Goal: Task Accomplishment & Management: Use online tool/utility

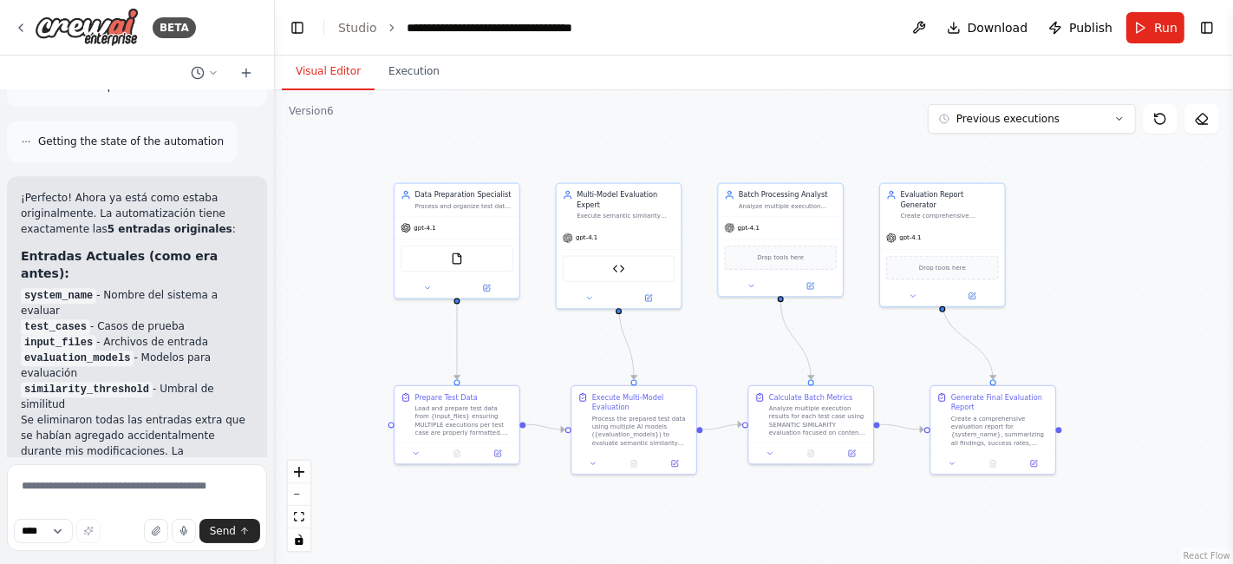
drag, startPoint x: 760, startPoint y: 142, endPoint x: 708, endPoint y: 88, distance: 74.2
click at [708, 88] on div "Visual Editor Execution Version 6 Previous executions Show Tools Hide Agents Da…" at bounding box center [754, 309] width 958 height 508
click at [1071, 23] on button "Publish" at bounding box center [1080, 27] width 78 height 31
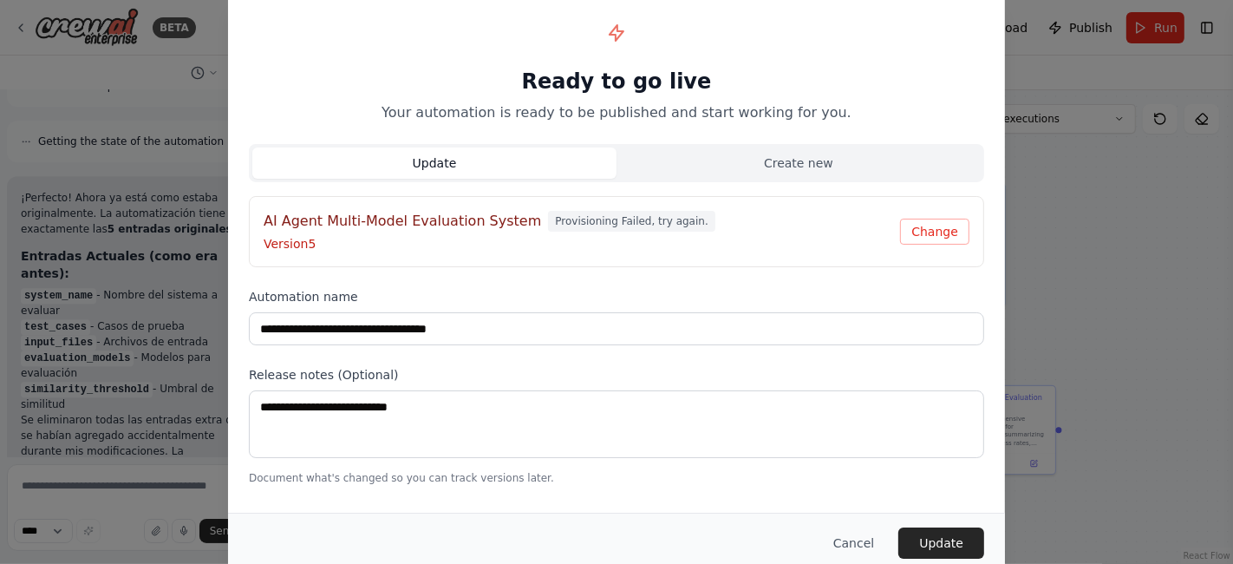
click at [653, 223] on span "Provisioning Failed, try again." at bounding box center [631, 221] width 166 height 21
click at [911, 226] on button "Change" at bounding box center [934, 232] width 69 height 26
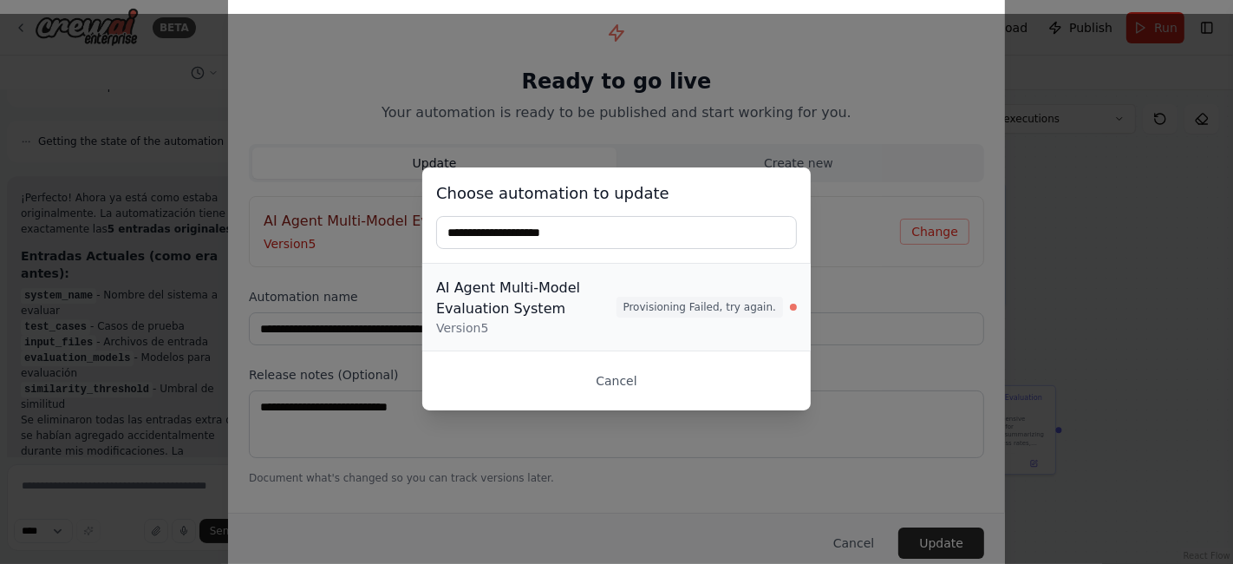
click at [551, 316] on div "AI Agent Multi-Model Evaluation System" at bounding box center [526, 298] width 180 height 42
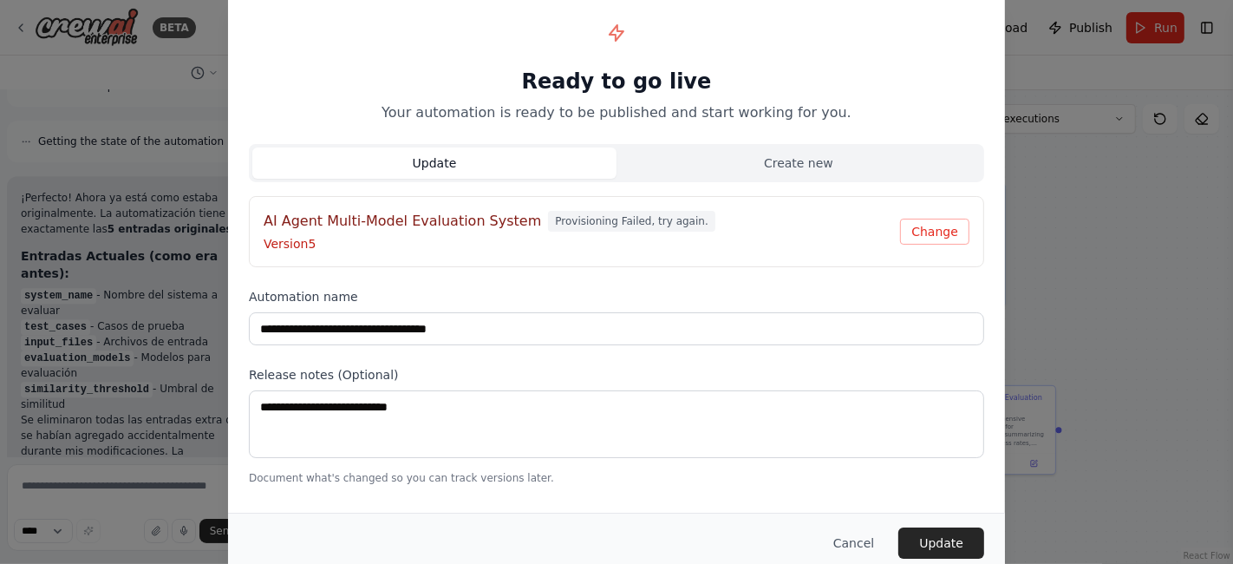
click at [629, 224] on span "Provisioning Failed, try again." at bounding box center [631, 221] width 166 height 21
click at [708, 162] on button "Create new" at bounding box center [798, 162] width 364 height 31
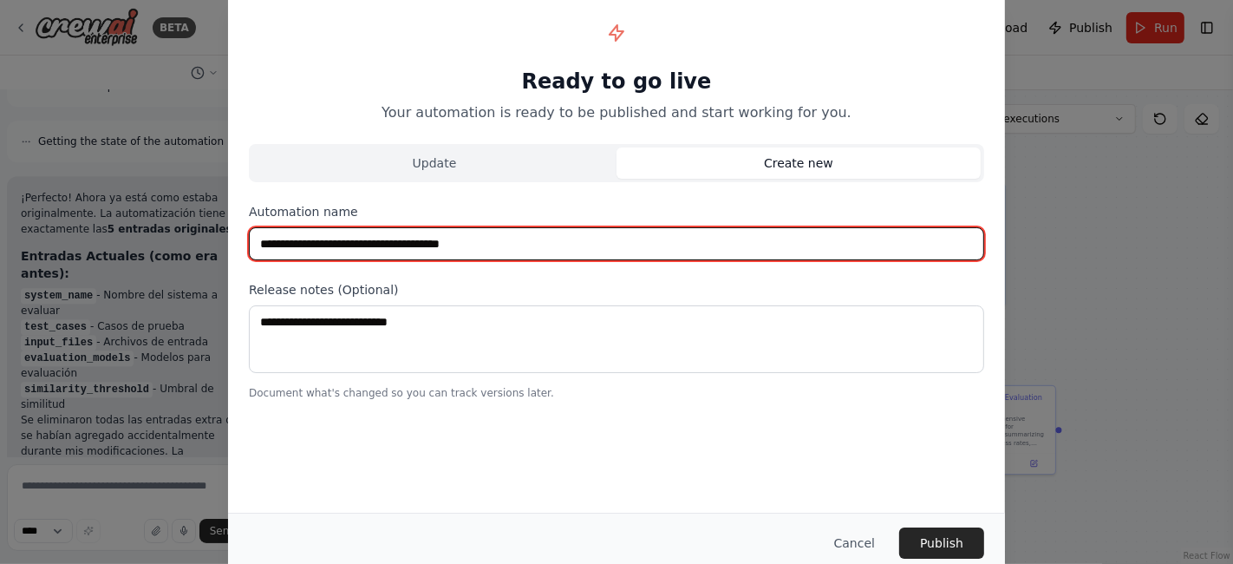
click at [604, 251] on input "**********" at bounding box center [616, 243] width 735 height 33
type input "**********"
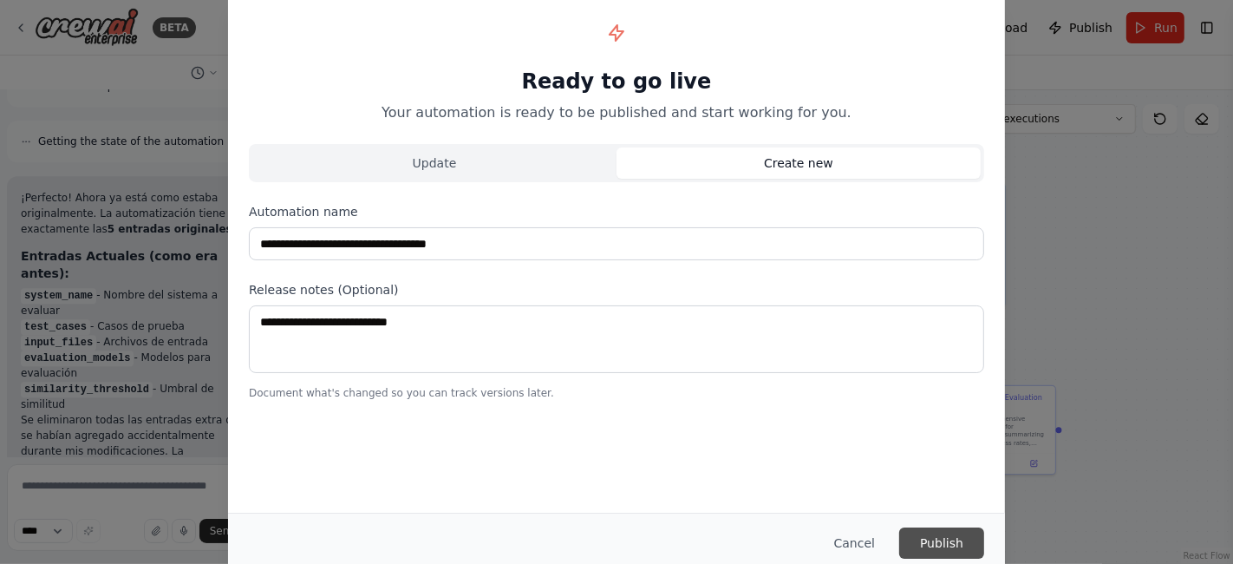
click at [926, 542] on button "Publish" at bounding box center [941, 542] width 85 height 31
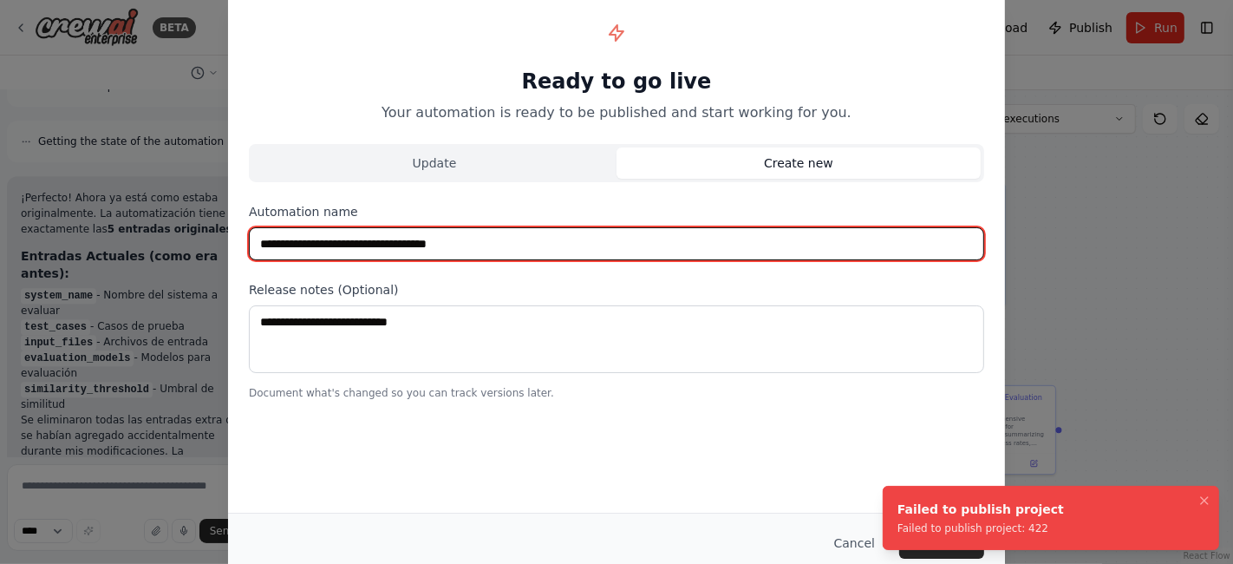
click at [623, 228] on input "**********" at bounding box center [616, 243] width 735 height 33
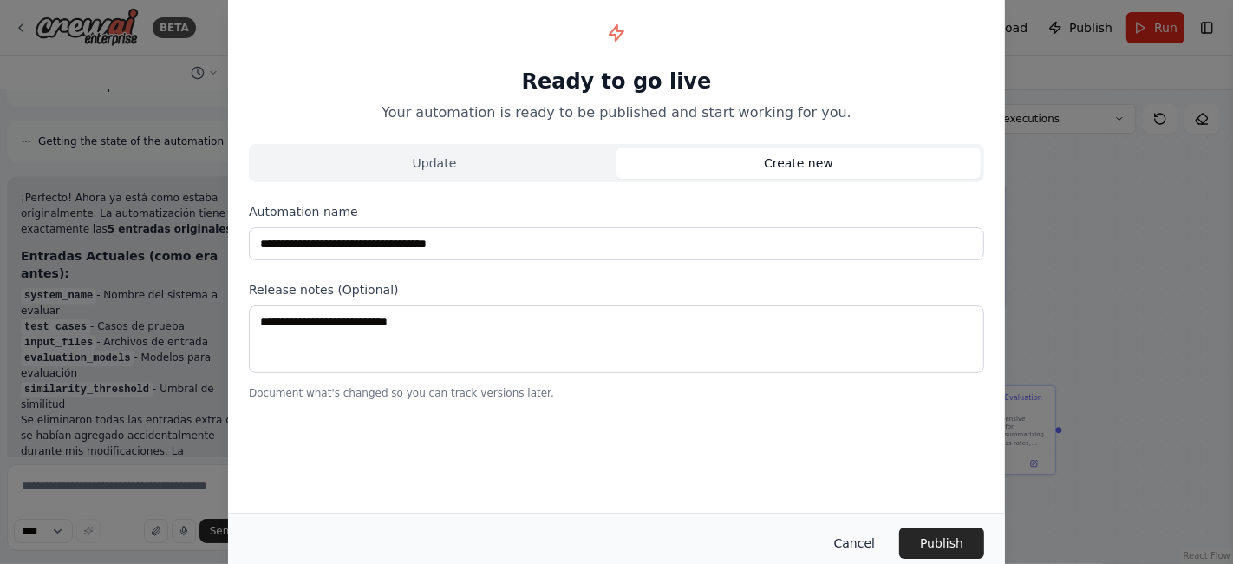
click at [864, 544] on button "Cancel" at bounding box center [854, 542] width 68 height 31
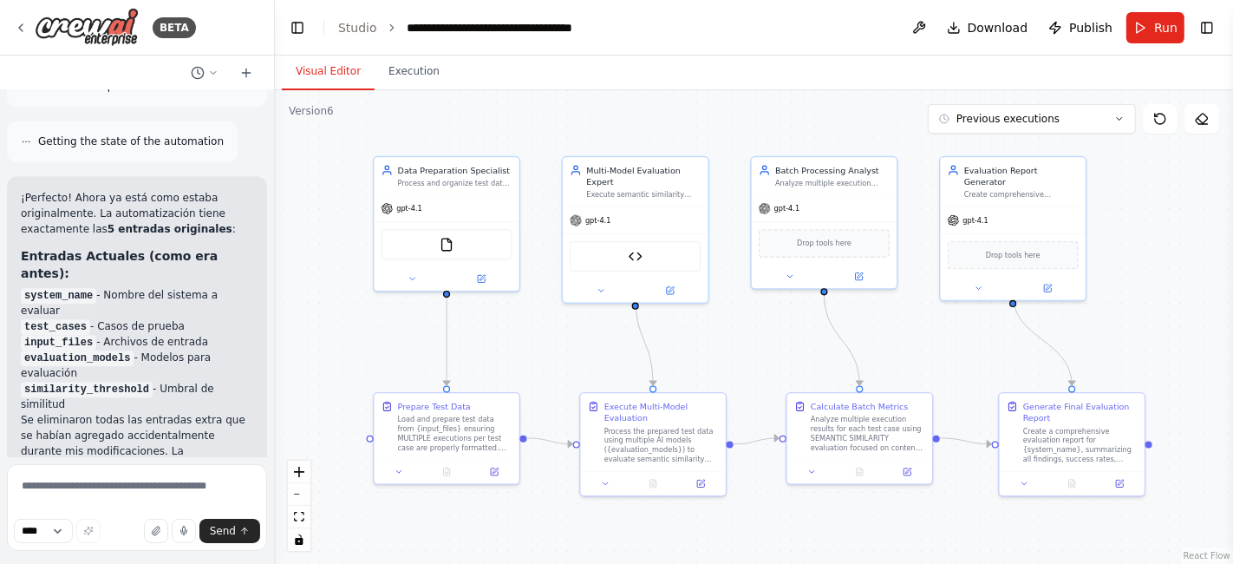
drag, startPoint x: 1086, startPoint y: 308, endPoint x: 1160, endPoint y: 310, distance: 74.6
click at [1160, 310] on div ".deletable-edge-delete-btn { width: 20px; height: 20px; border: 0px solid #ffff…" at bounding box center [754, 326] width 958 height 473
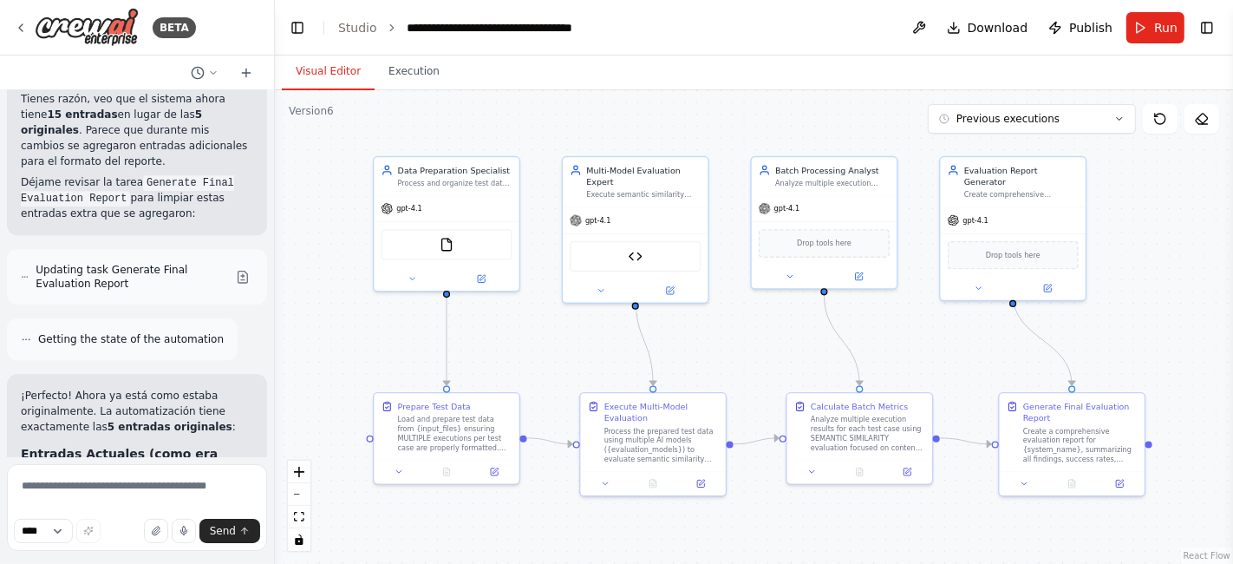
scroll to position [3530, 0]
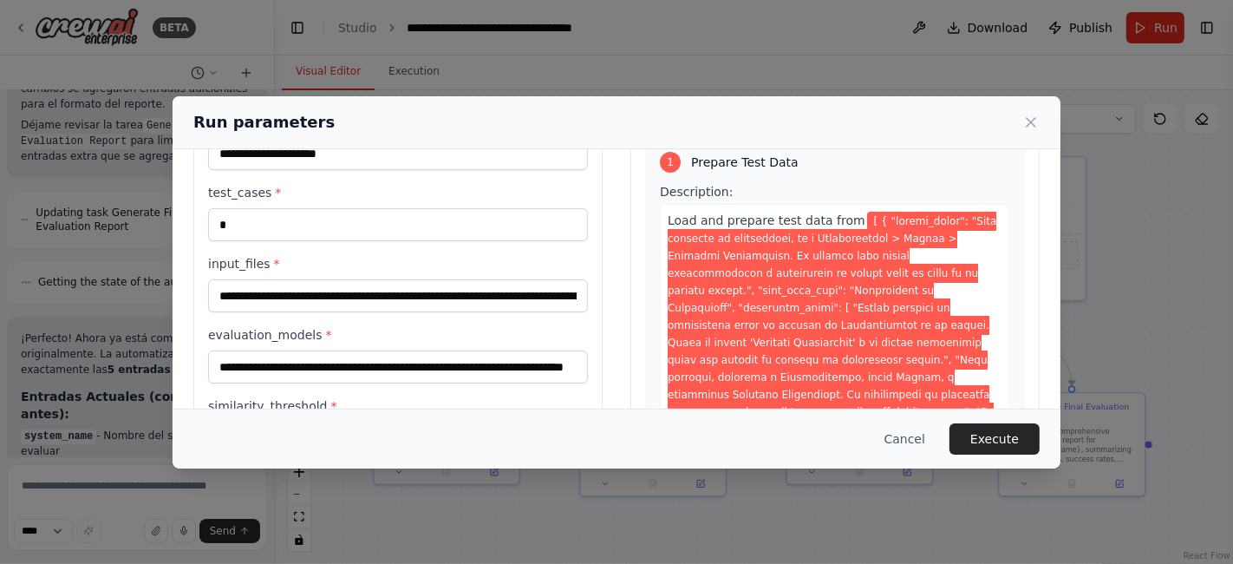
scroll to position [192, 0]
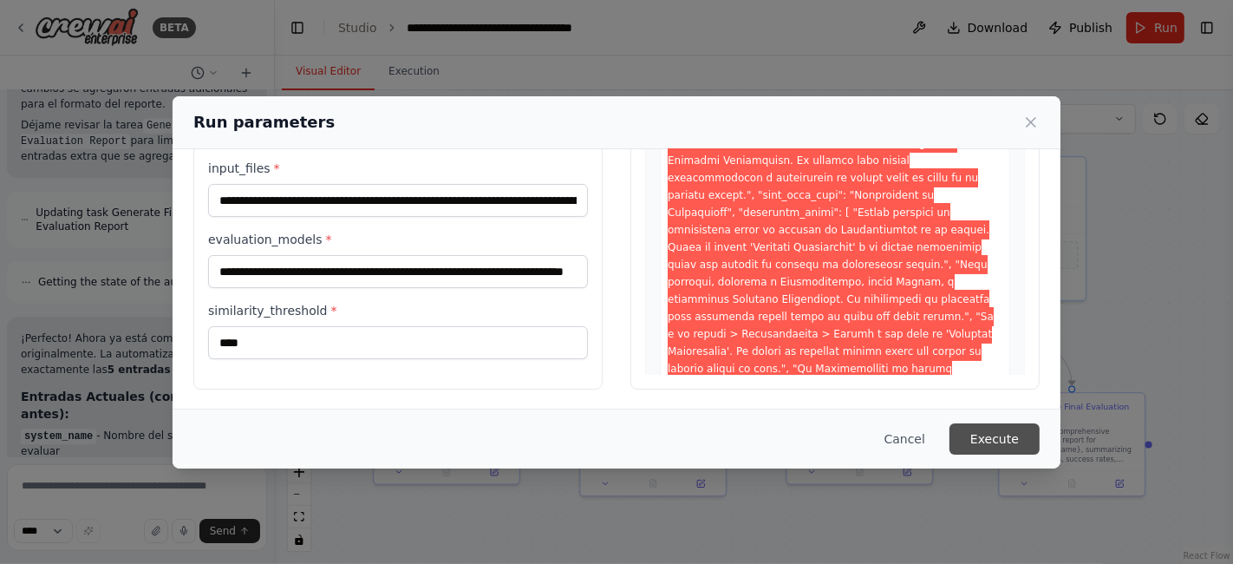
click at [978, 444] on button "Execute" at bounding box center [994, 438] width 90 height 31
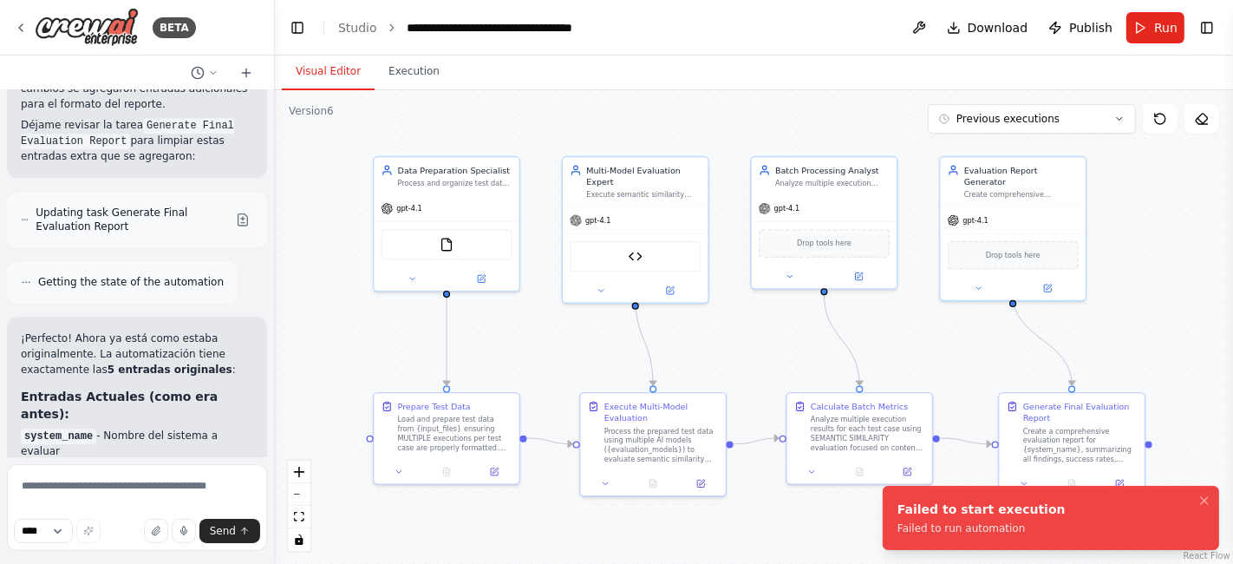
click at [336, 64] on button "Visual Editor" at bounding box center [328, 72] width 93 height 36
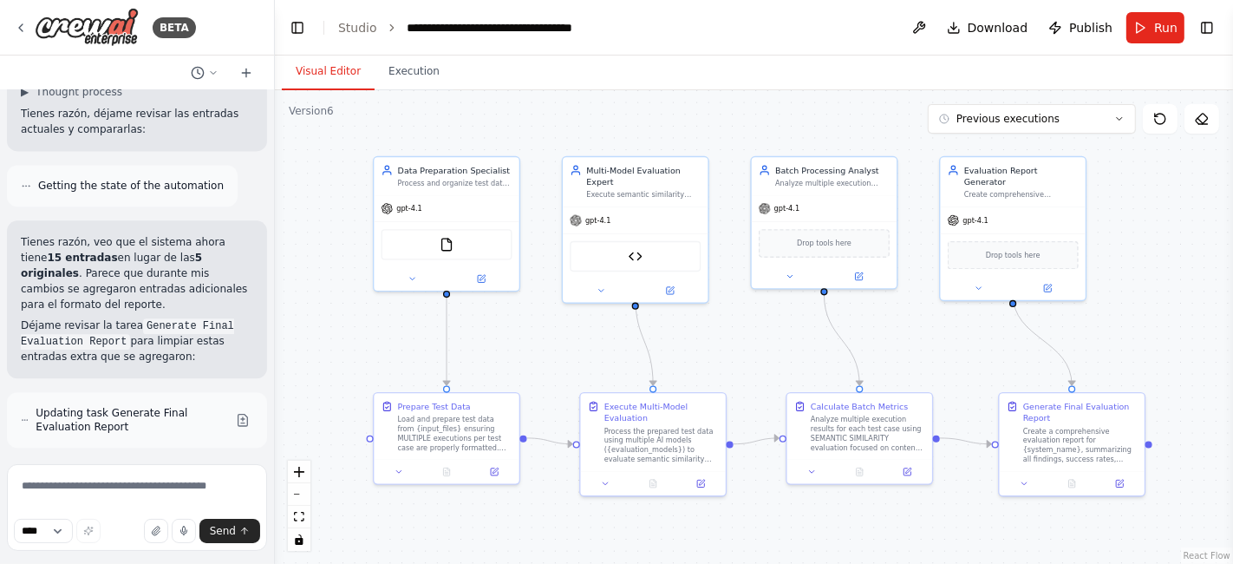
scroll to position [3582, 0]
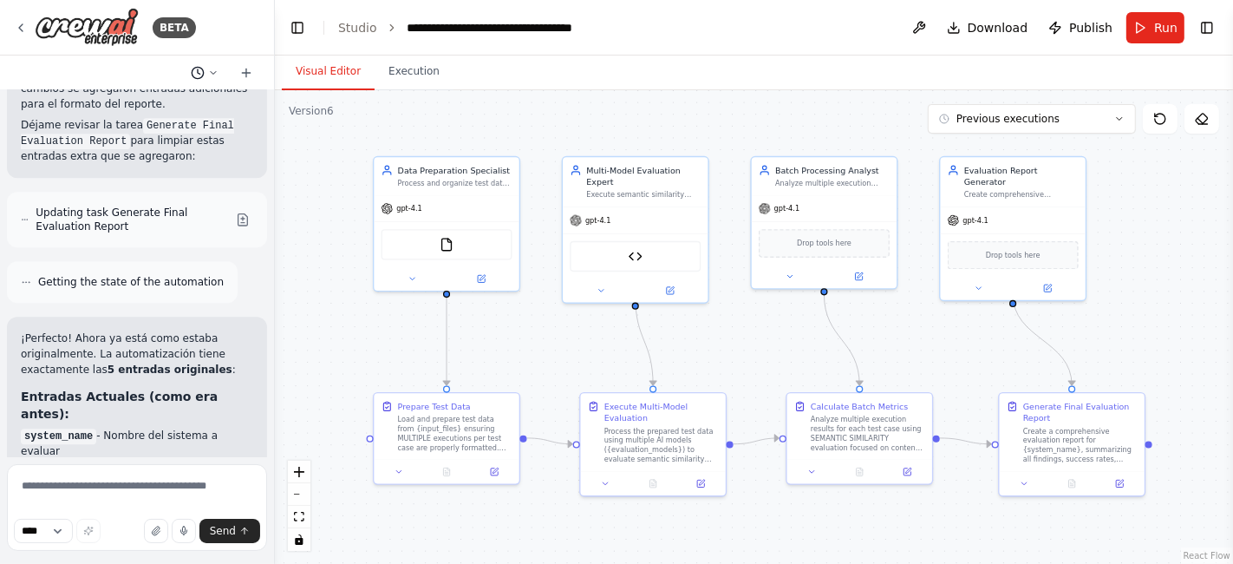
click at [205, 73] on button at bounding box center [205, 72] width 42 height 21
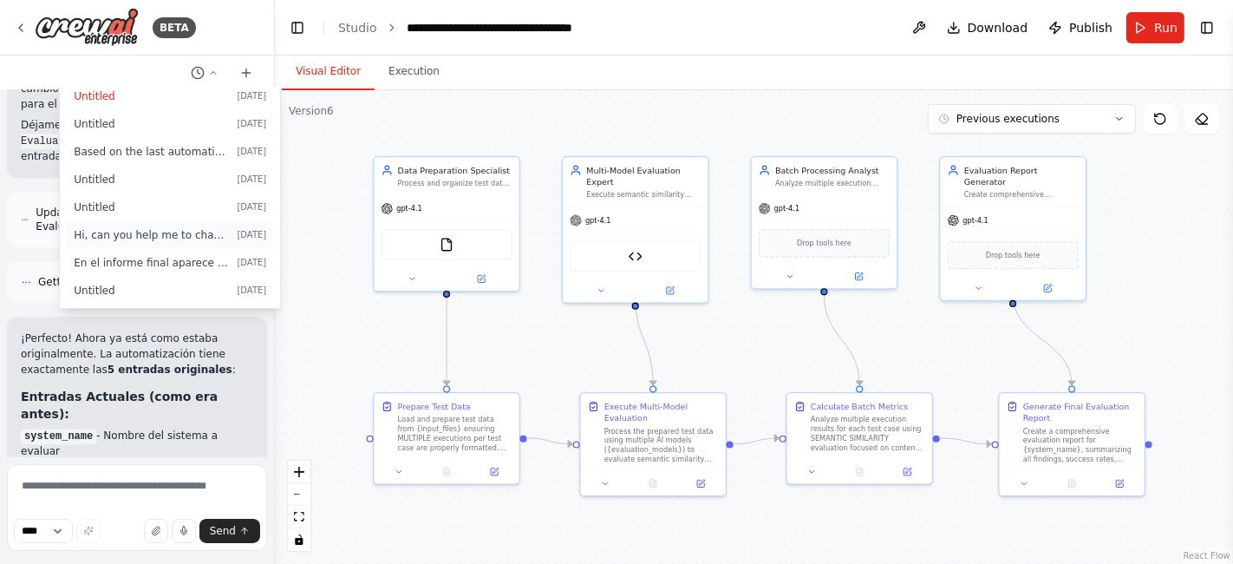
scroll to position [0, 0]
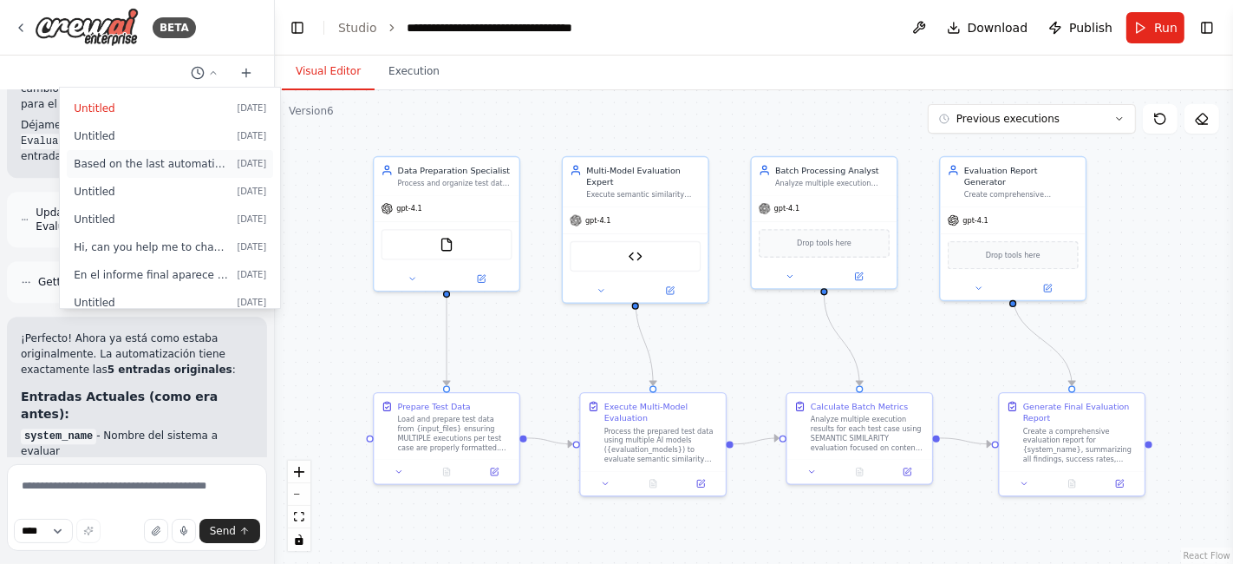
click at [175, 166] on span "Based on the last automation run, please analyze the output, and if applicable,…" at bounding box center [152, 164] width 156 height 14
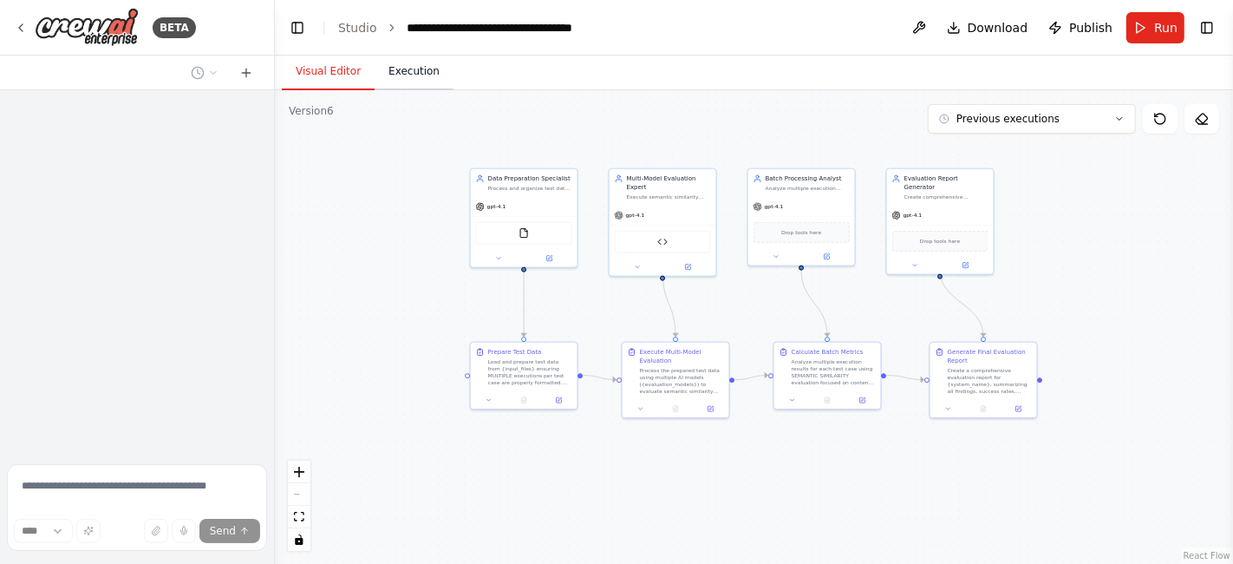
click at [401, 76] on button "Execution" at bounding box center [414, 72] width 79 height 36
click at [323, 81] on button "Visual Editor" at bounding box center [328, 72] width 93 height 36
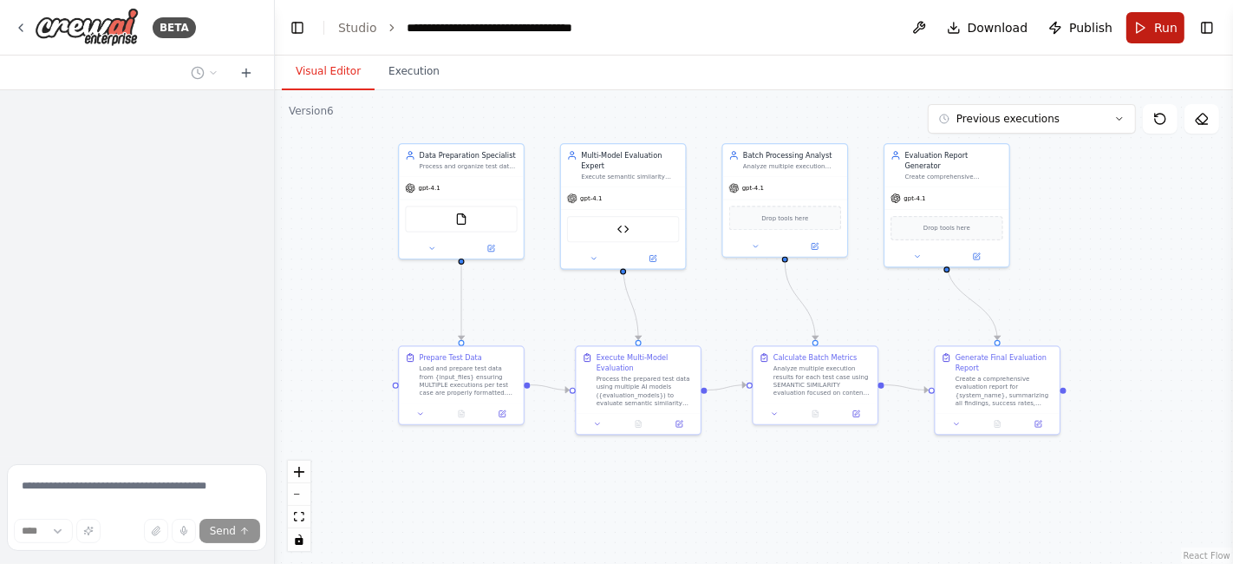
click at [1131, 33] on button "Run" at bounding box center [1155, 27] width 58 height 31
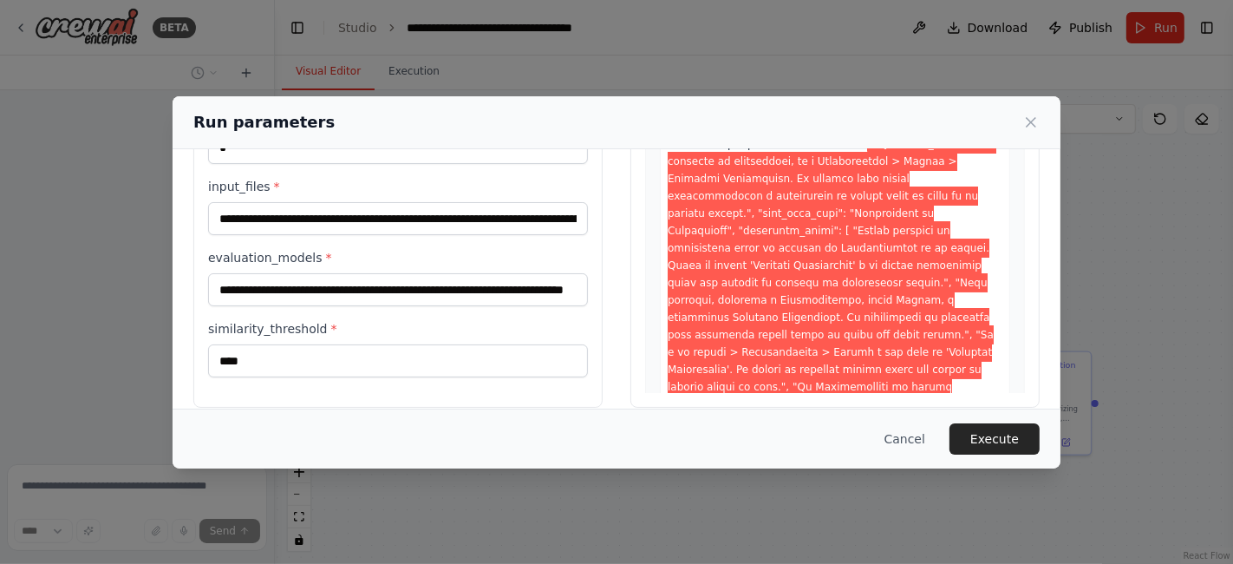
scroll to position [192, 0]
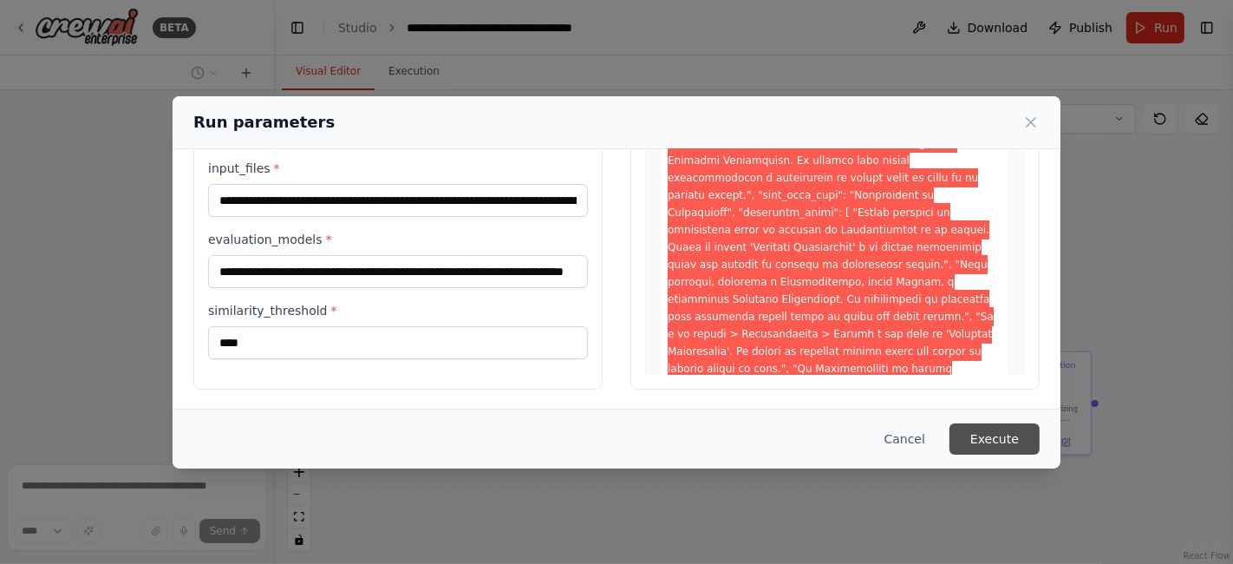
click at [1030, 440] on button "Execute" at bounding box center [994, 438] width 90 height 31
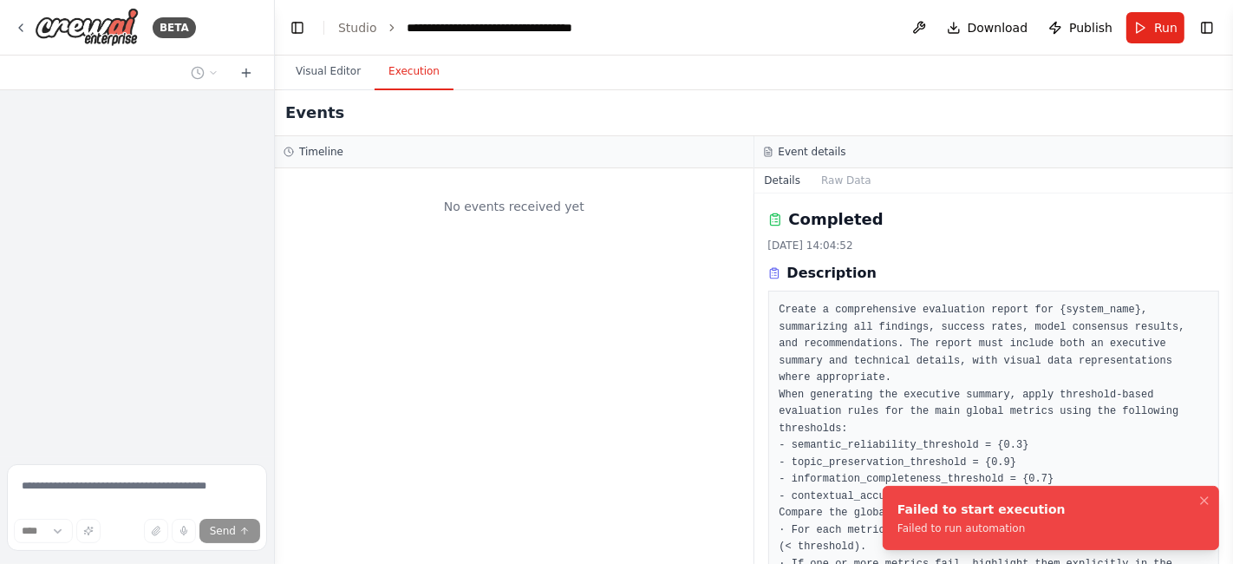
click at [960, 518] on div "Failed to start execution" at bounding box center [981, 508] width 168 height 17
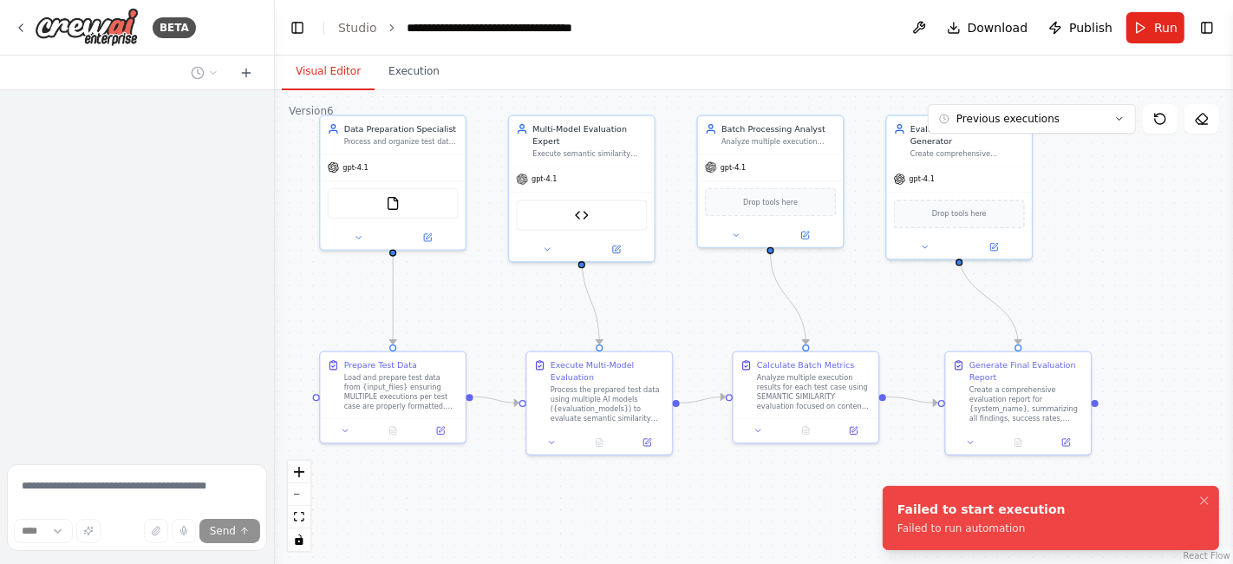
click at [353, 71] on button "Visual Editor" at bounding box center [328, 72] width 93 height 36
click at [1032, 130] on button "Previous executions" at bounding box center [1032, 118] width 208 height 29
click at [1232, 203] on button "Toggle Sidebar" at bounding box center [1233, 282] width 14 height 564
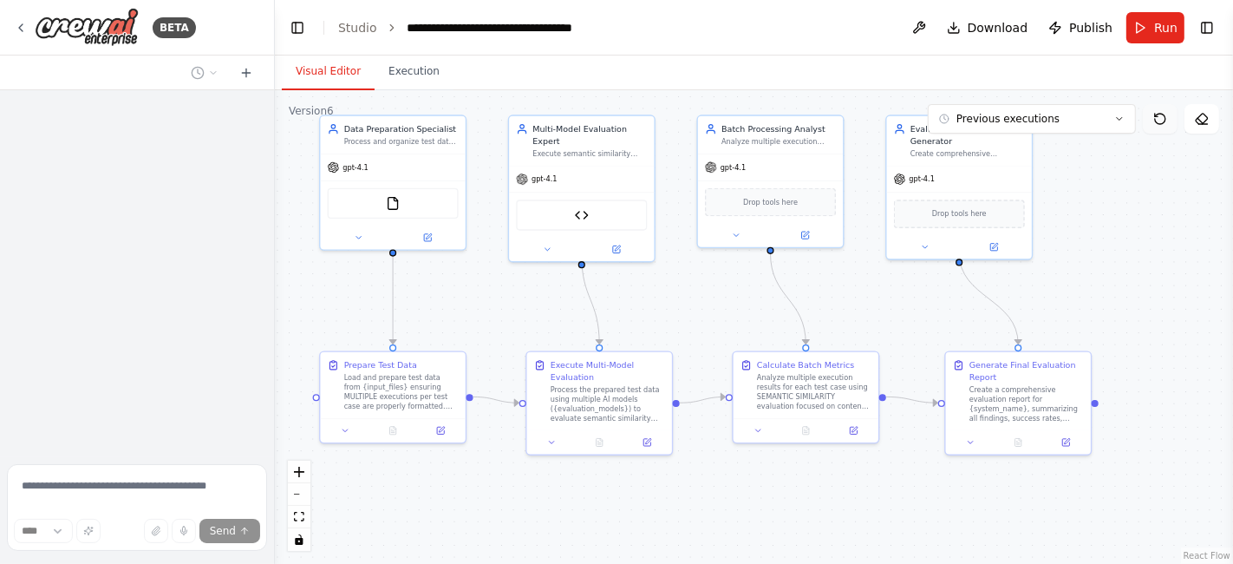
click at [1163, 120] on icon at bounding box center [1160, 119] width 14 height 14
click at [1076, 128] on button "Previous executions" at bounding box center [1032, 118] width 208 height 29
click at [1131, 361] on div ".deletable-edge-delete-btn { width: 20px; height: 20px; border: 0px solid #ffff…" at bounding box center [754, 326] width 958 height 473
click at [787, 250] on div ".deletable-edge-delete-btn { width: 20px; height: 20px; border: 0px solid #ffff…" at bounding box center [754, 326] width 958 height 473
click at [1169, 119] on button at bounding box center [1160, 118] width 35 height 29
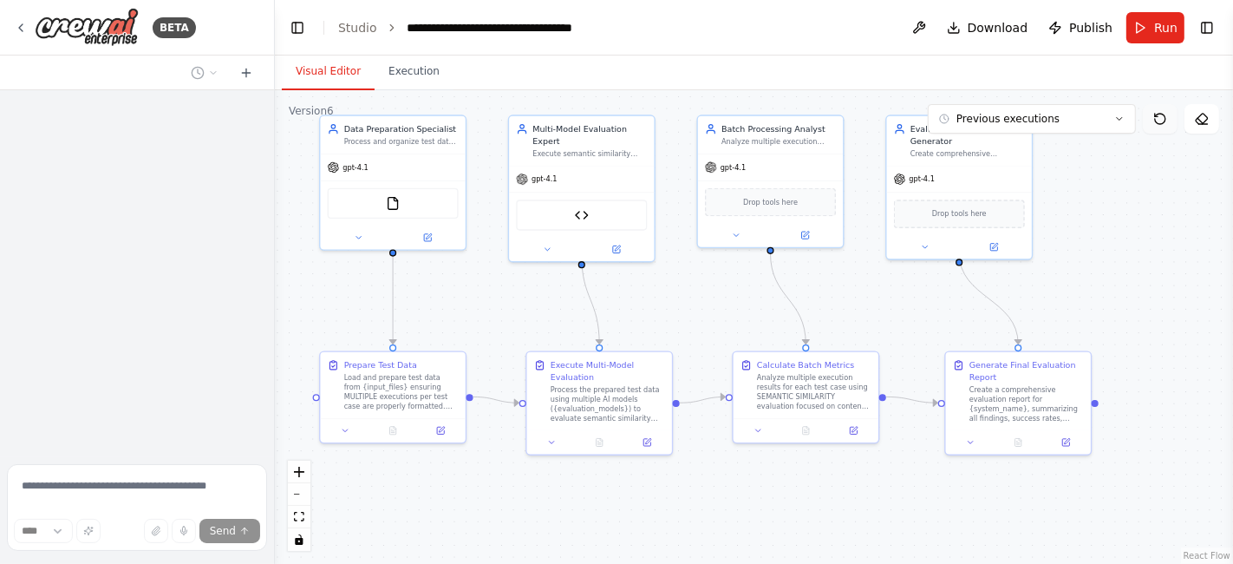
click at [1158, 114] on icon at bounding box center [1160, 119] width 14 height 14
click at [1155, 114] on icon at bounding box center [1156, 115] width 3 height 3
click at [1198, 121] on icon at bounding box center [1202, 119] width 14 height 14
click at [1190, 119] on button at bounding box center [1201, 118] width 35 height 29
click at [1195, 115] on icon at bounding box center [1202, 119] width 14 height 14
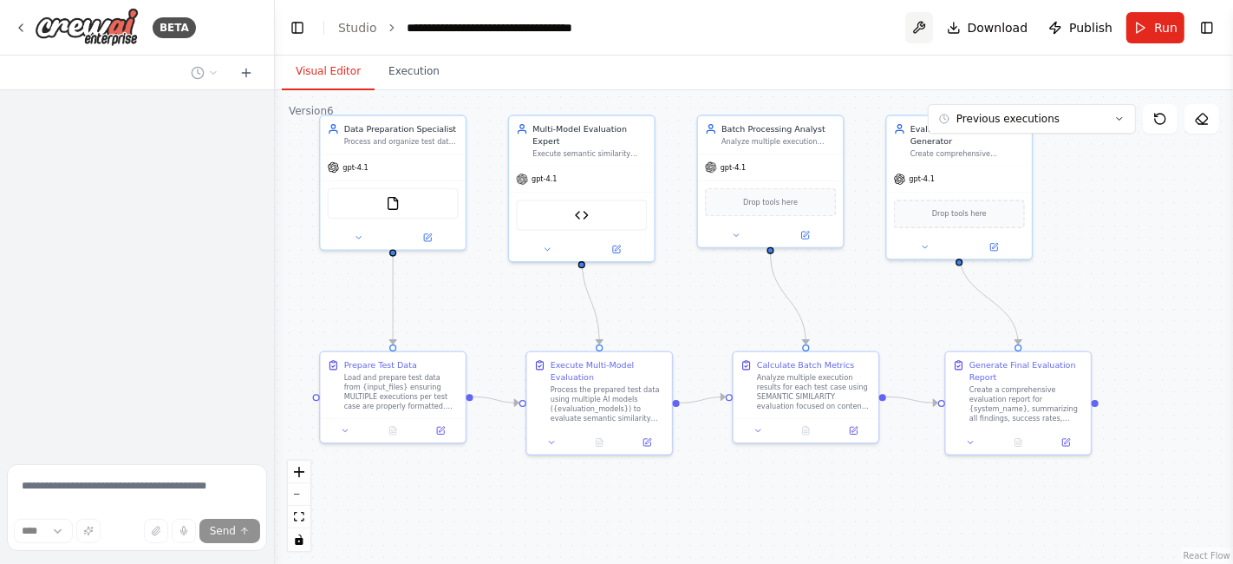
click at [928, 28] on button at bounding box center [919, 27] width 28 height 31
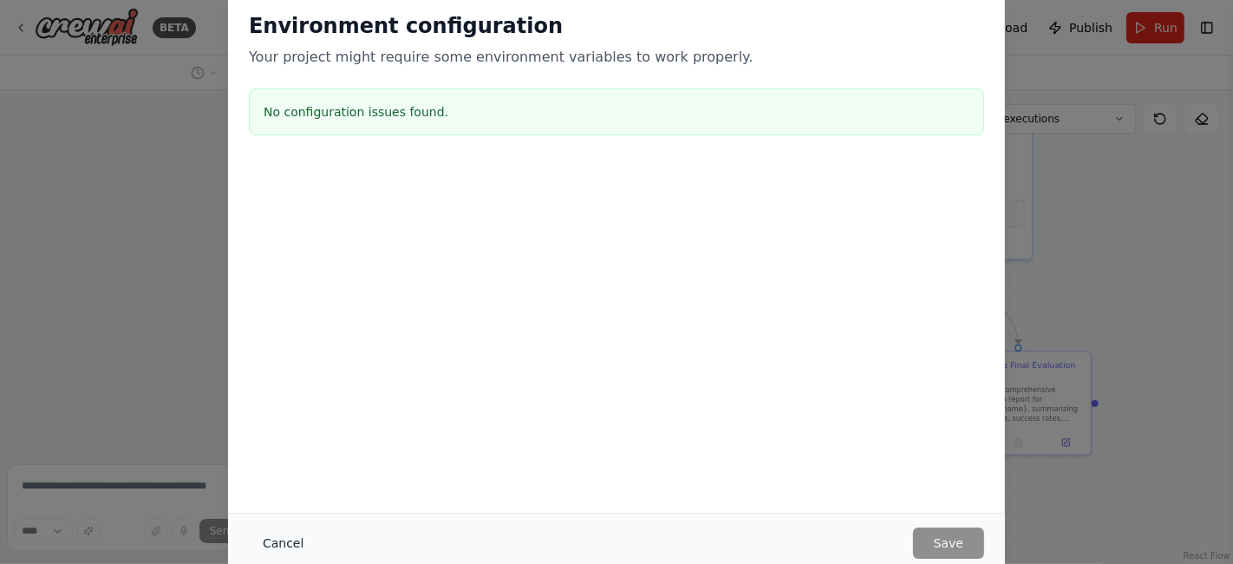
click at [279, 541] on button "Cancel" at bounding box center [283, 542] width 68 height 31
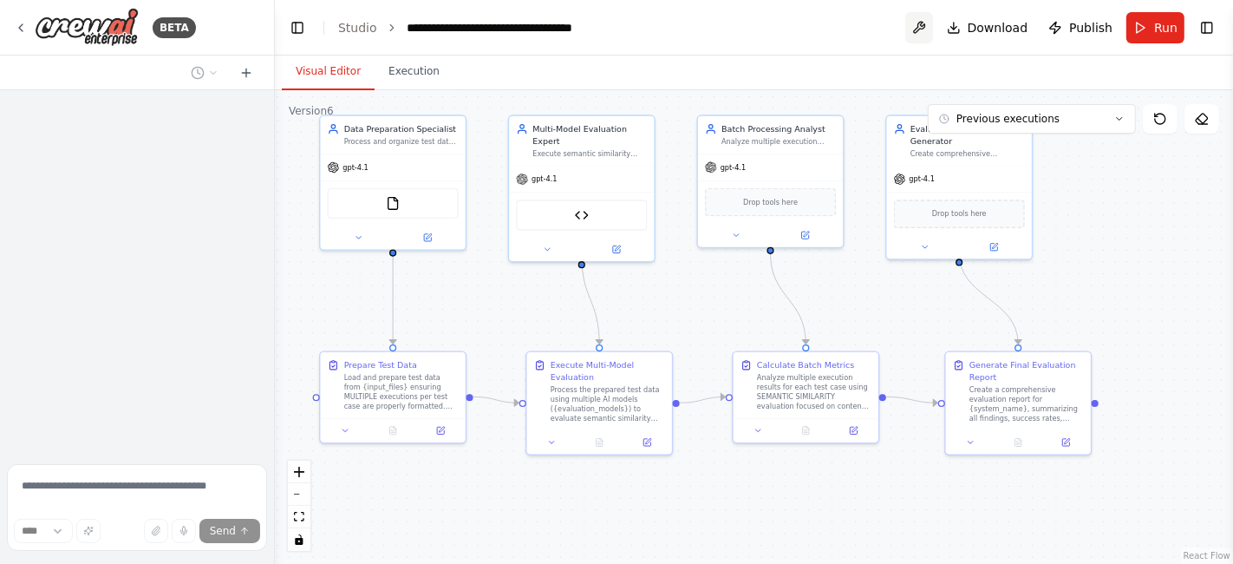
click at [919, 28] on button at bounding box center [919, 27] width 28 height 31
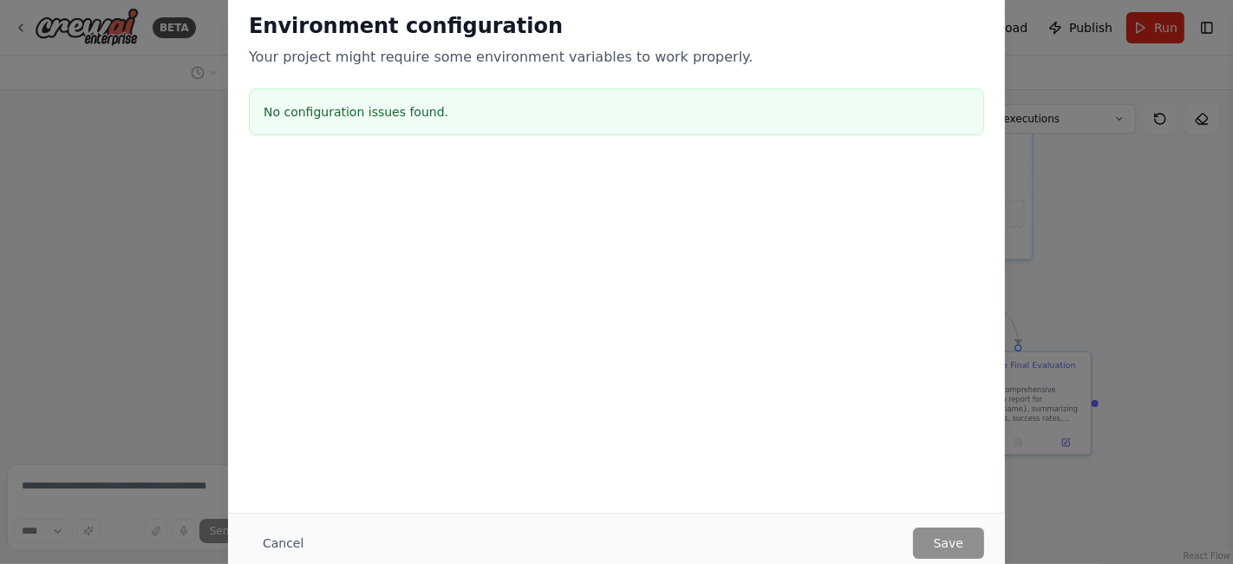
click at [1109, 168] on div "Environment configuration Your project might require some environment variables…" at bounding box center [616, 282] width 1233 height 564
click at [276, 547] on button "Cancel" at bounding box center [283, 542] width 68 height 31
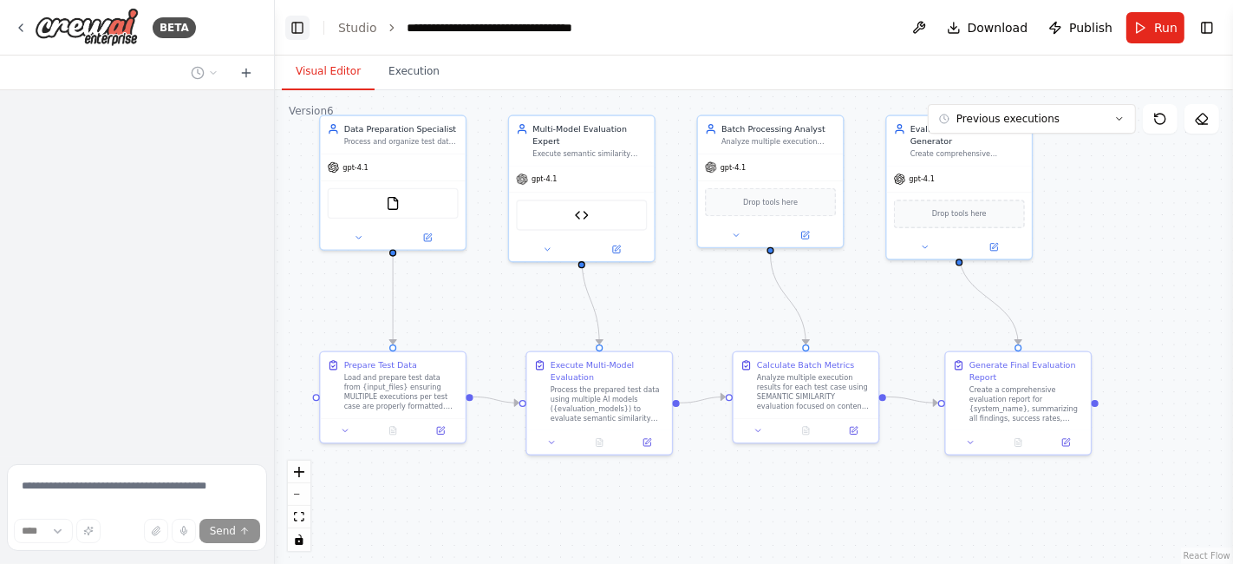
click at [308, 28] on button "Toggle Left Sidebar" at bounding box center [297, 28] width 24 height 24
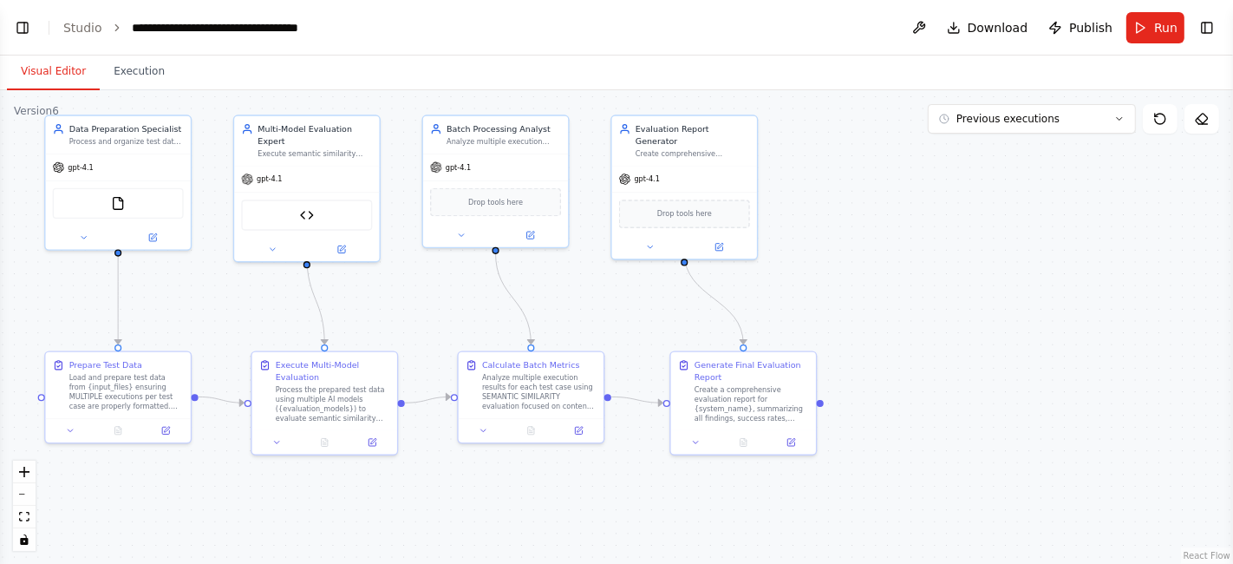
click at [35, 41] on header "**********" at bounding box center [616, 27] width 1233 height 55
click at [7, 30] on header "**********" at bounding box center [616, 27] width 1233 height 55
click at [17, 23] on button "Toggle Left Sidebar" at bounding box center [22, 28] width 24 height 24
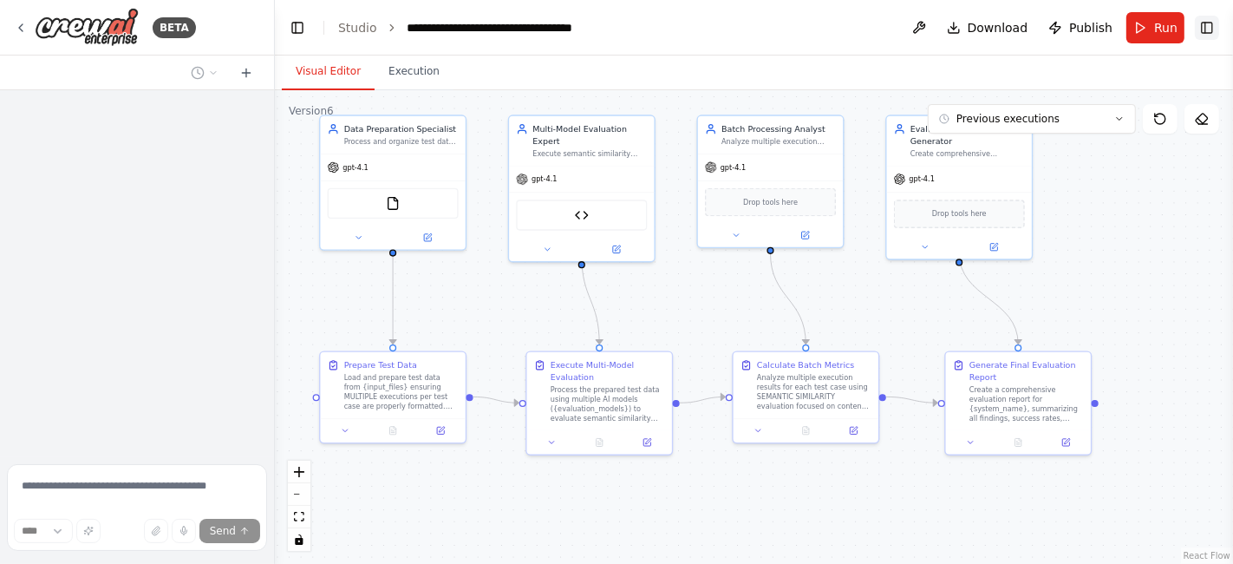
click at [1205, 18] on button "Toggle Right Sidebar" at bounding box center [1207, 28] width 24 height 24
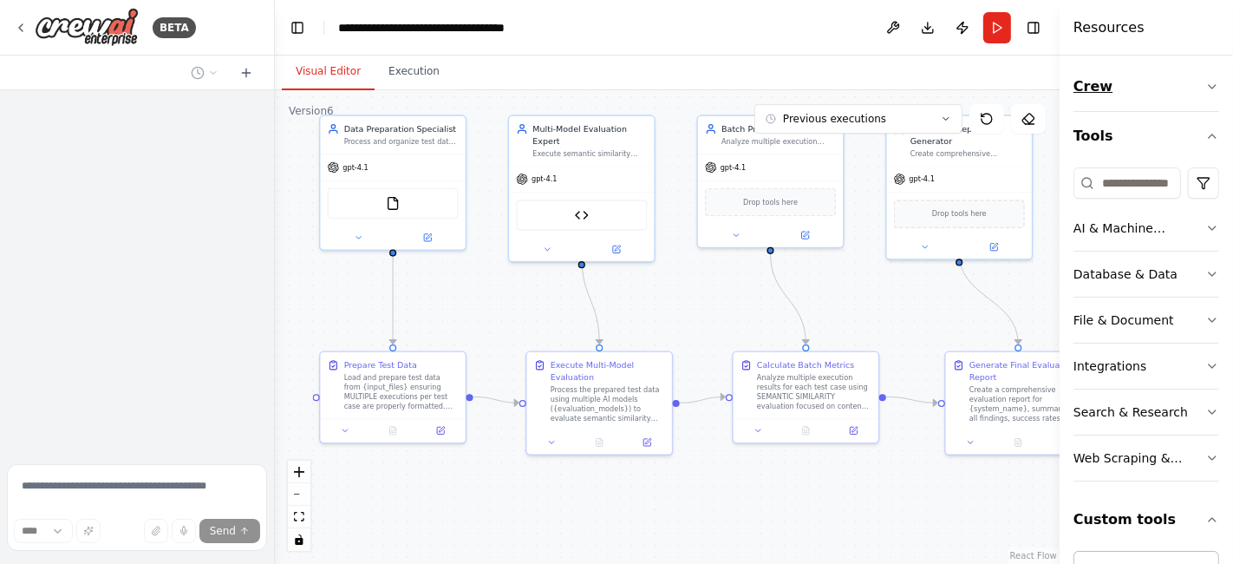
click at [1205, 83] on icon "button" at bounding box center [1212, 87] width 14 height 14
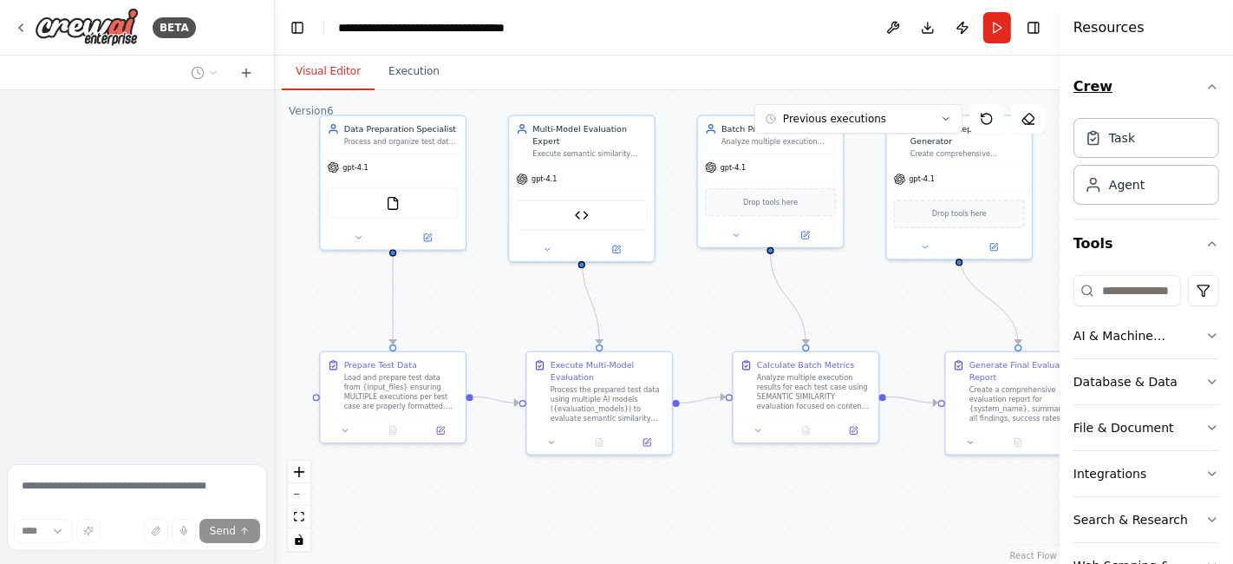
click at [1205, 83] on icon "button" at bounding box center [1212, 87] width 14 height 14
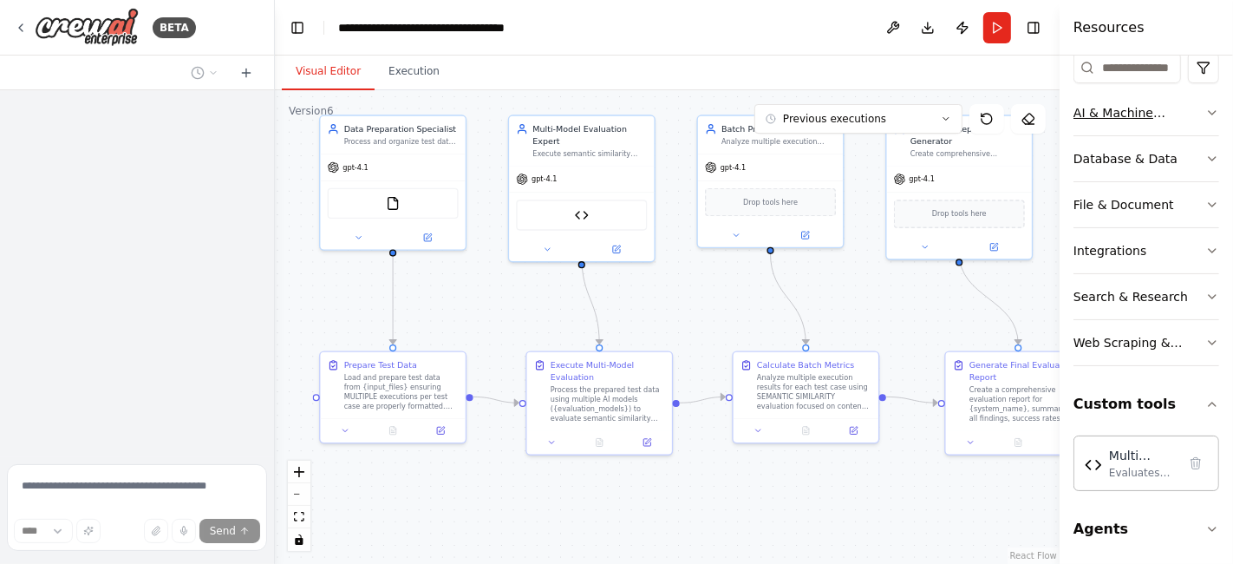
scroll to position [116, 0]
click at [975, 81] on div "Visual Editor Execution" at bounding box center [667, 72] width 785 height 35
click at [1027, 29] on button "Toggle Right Sidebar" at bounding box center [1033, 28] width 24 height 24
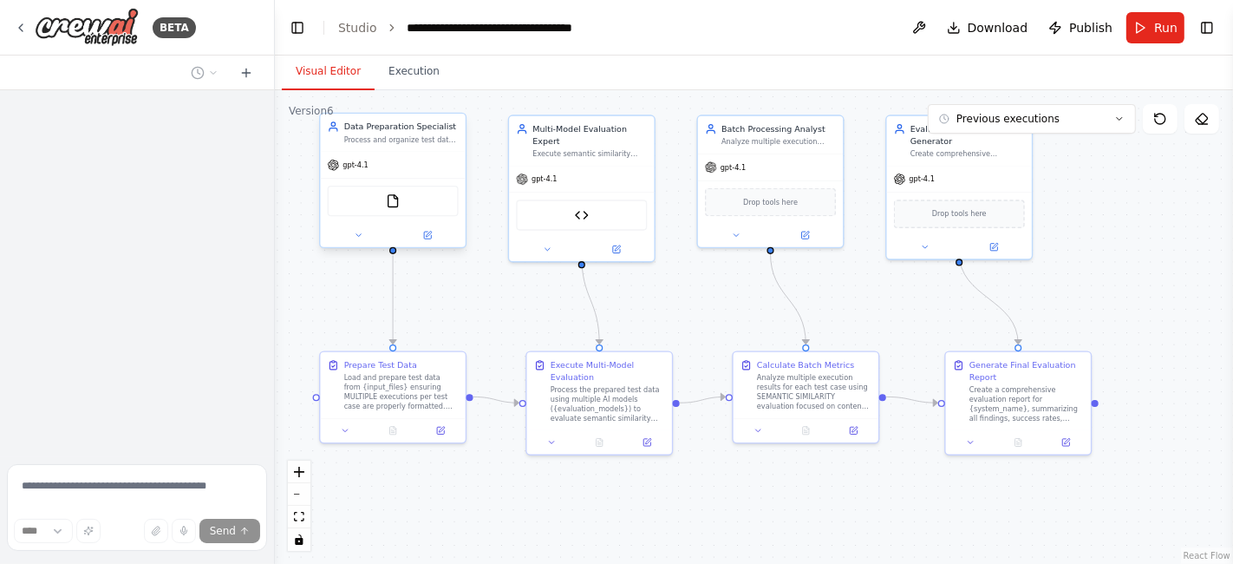
click at [408, 152] on div "gpt-4.1" at bounding box center [392, 165] width 145 height 26
click at [438, 232] on button at bounding box center [428, 235] width 67 height 14
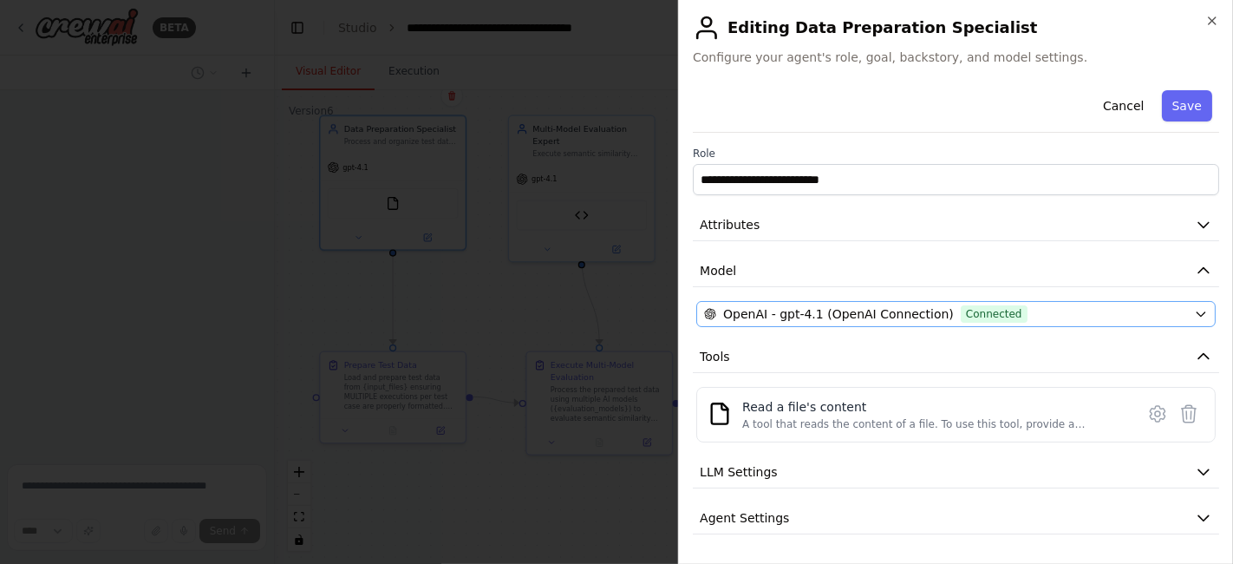
scroll to position [41, 0]
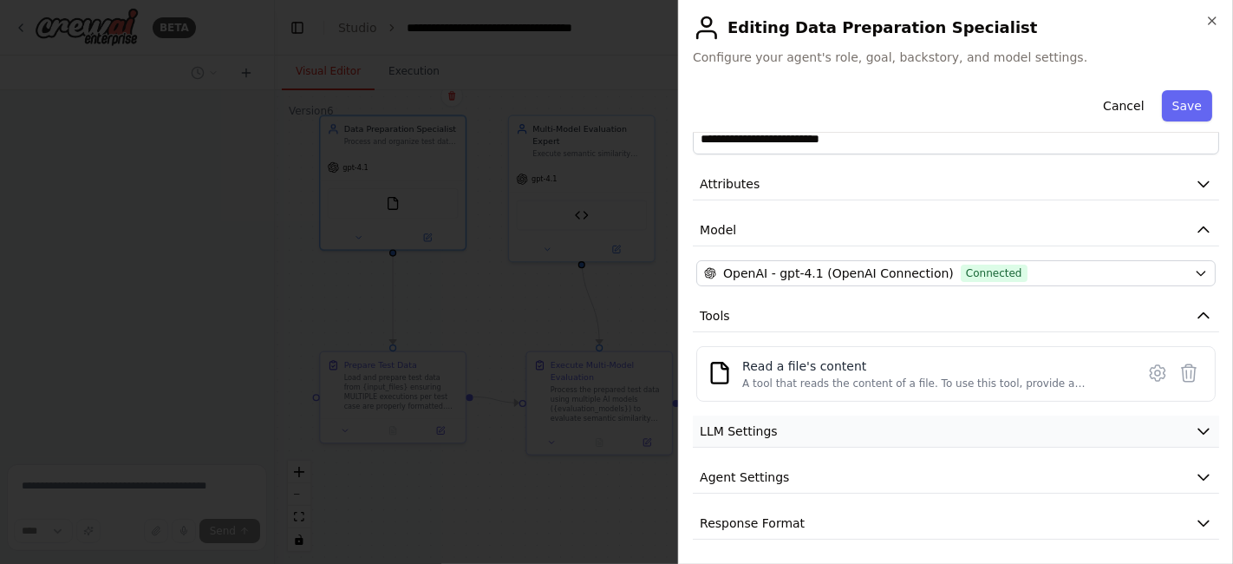
click at [768, 442] on button "LLM Settings" at bounding box center [956, 431] width 526 height 32
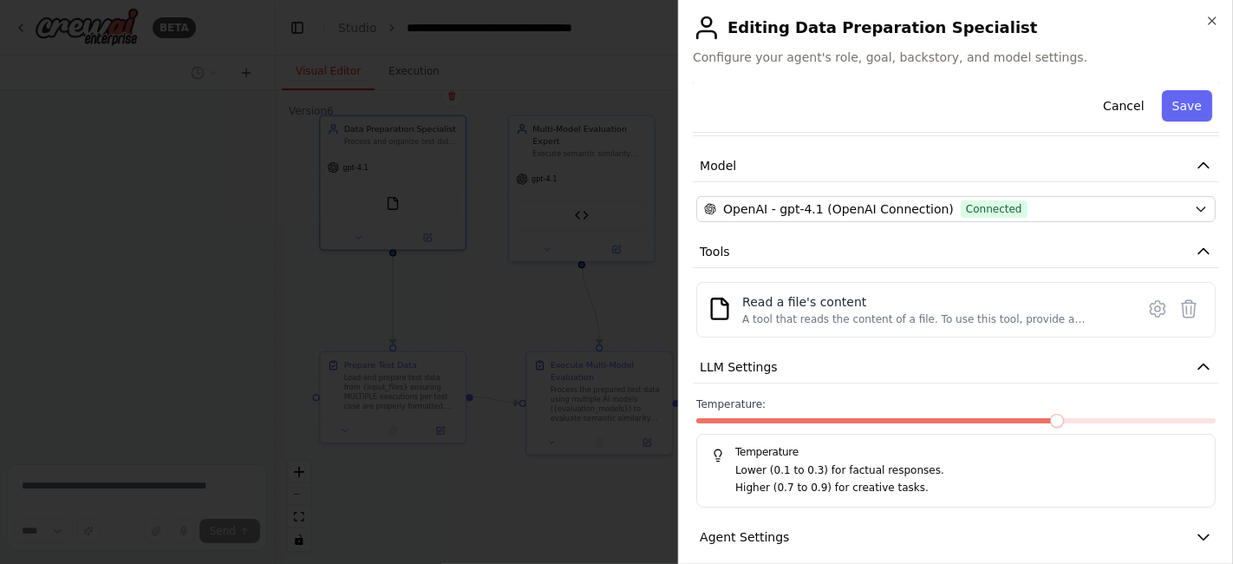
scroll to position [164, 0]
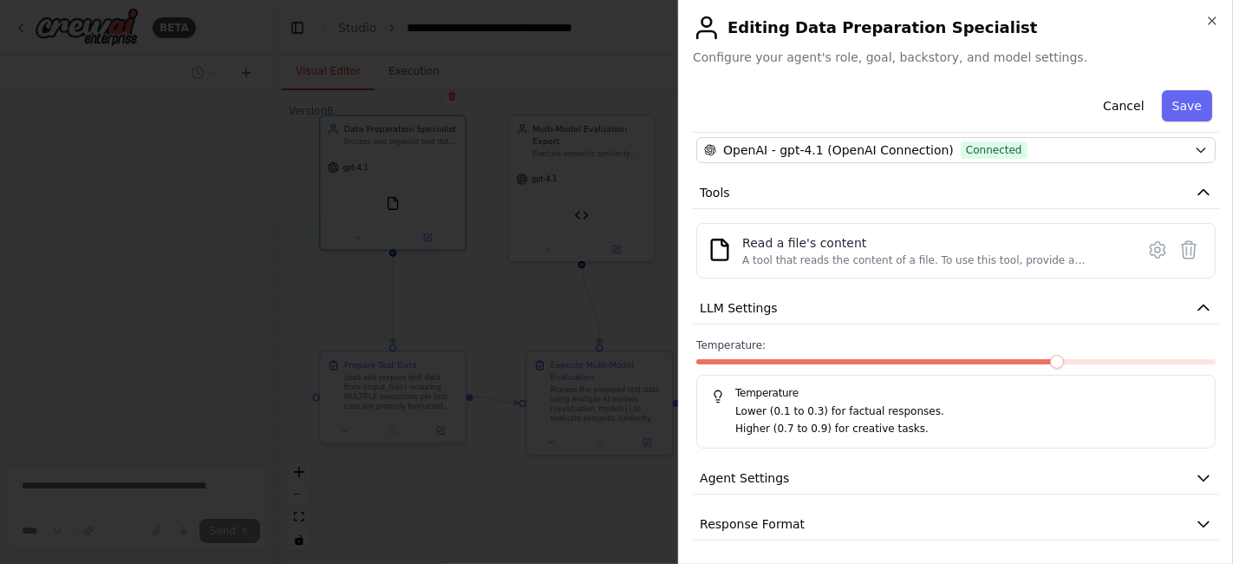
click at [776, 470] on span "Agent Settings" at bounding box center [744, 477] width 89 height 17
click at [776, 479] on span "Agent Settings" at bounding box center [744, 477] width 89 height 17
click at [768, 509] on button "Response Format" at bounding box center [956, 524] width 526 height 32
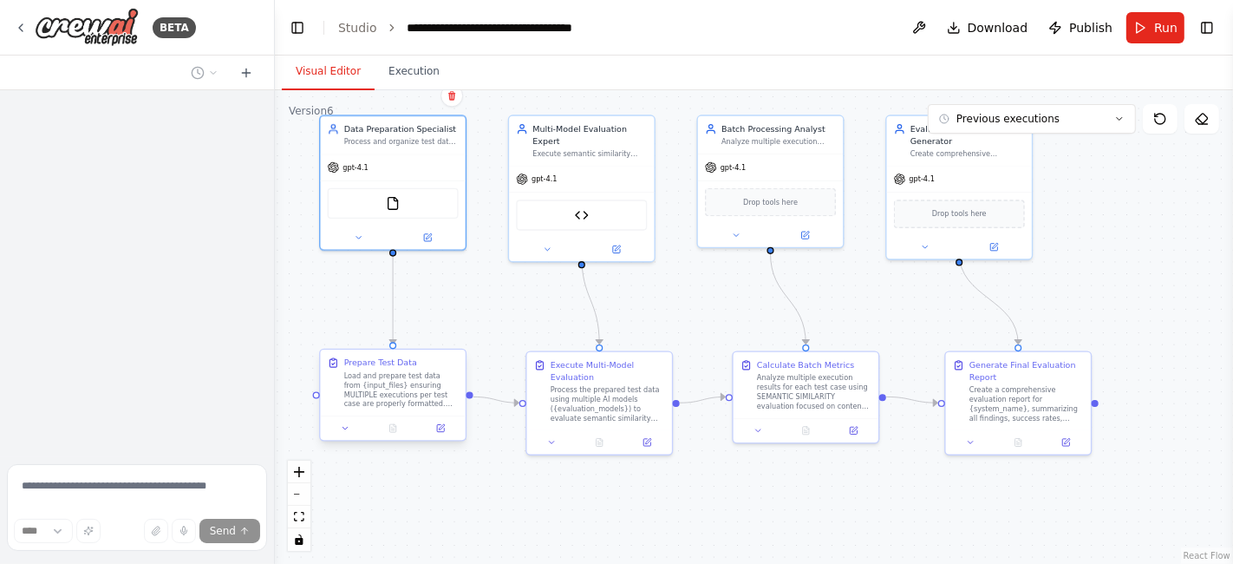
click at [416, 398] on div "Load and prepare test data from {input_files} ensuring MULTIPLE executions per …" at bounding box center [401, 390] width 114 height 38
click at [440, 437] on div at bounding box center [392, 427] width 145 height 24
click at [443, 425] on icon at bounding box center [441, 426] width 5 height 5
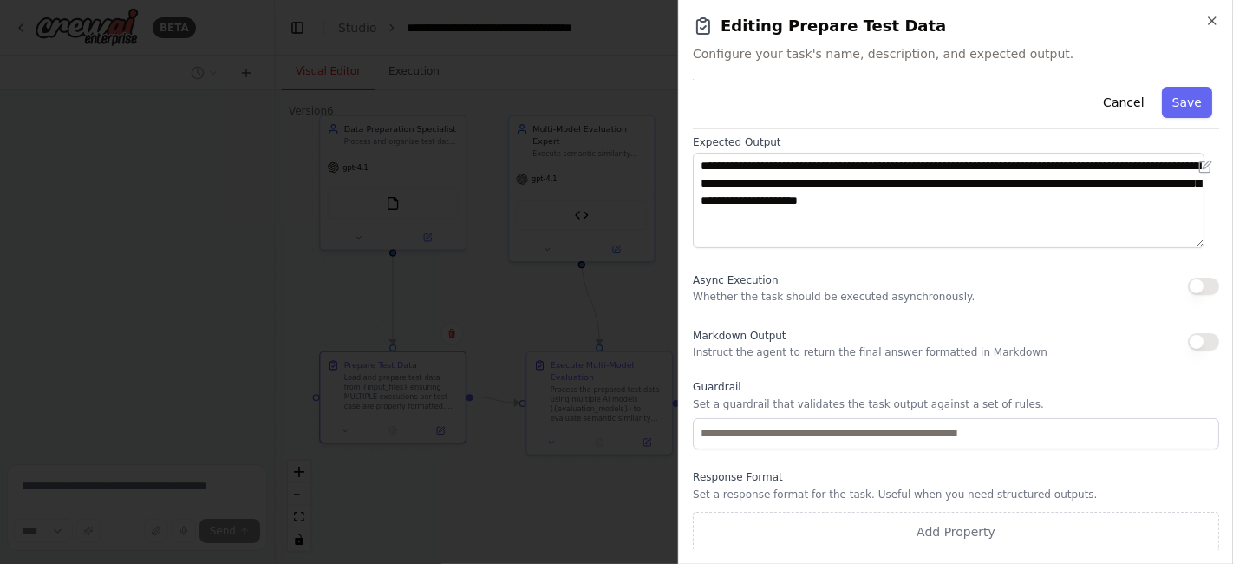
scroll to position [0, 0]
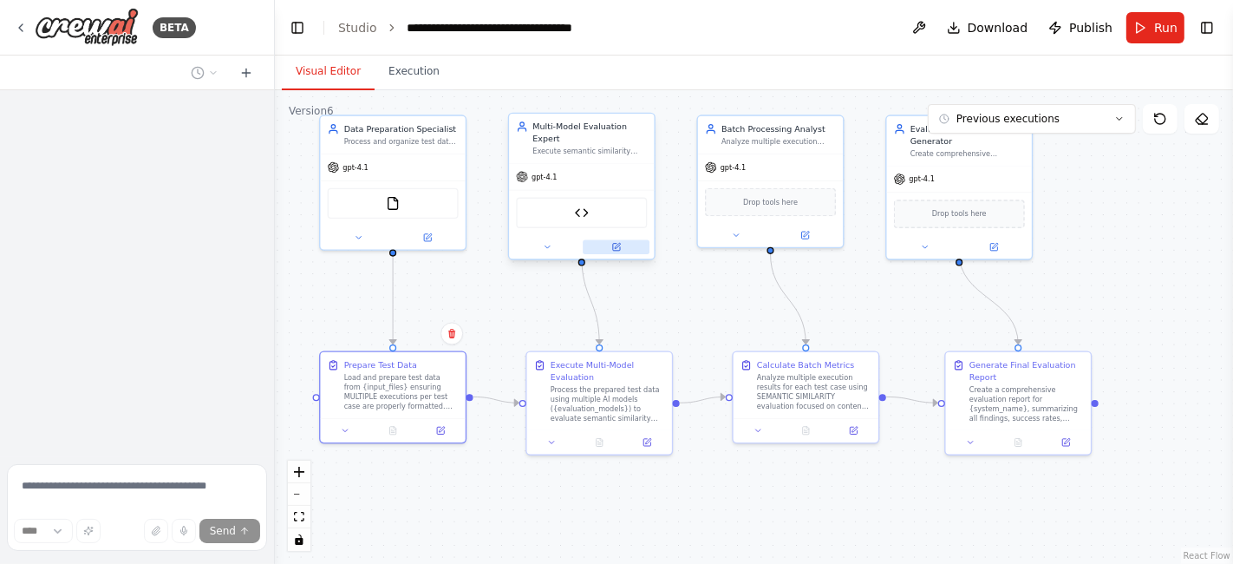
click at [622, 240] on button at bounding box center [616, 247] width 67 height 14
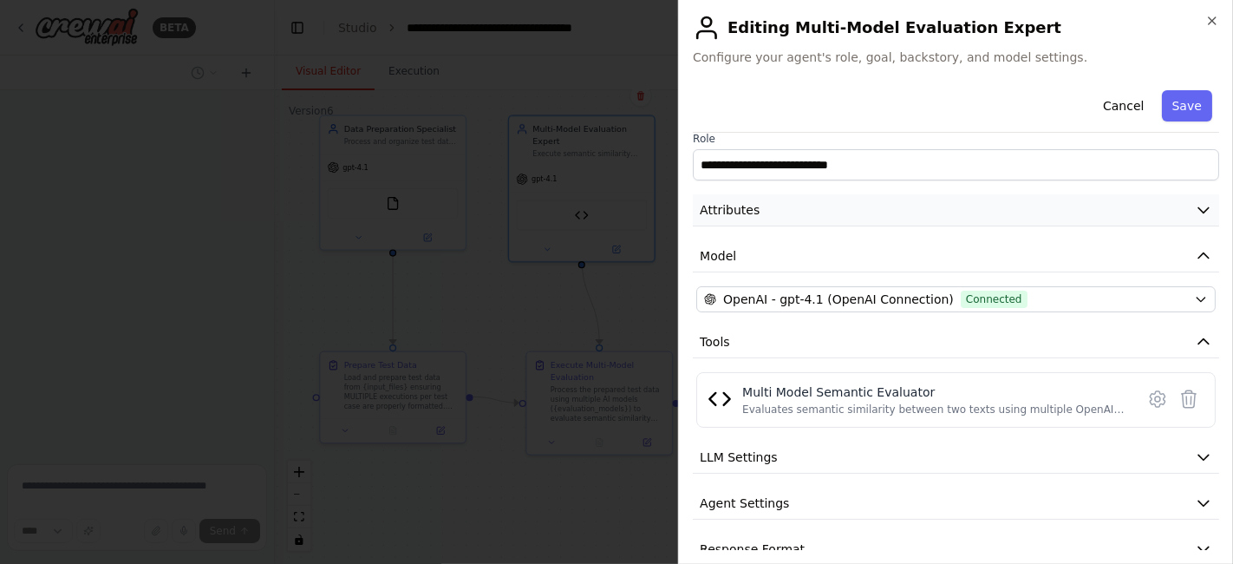
scroll to position [41, 0]
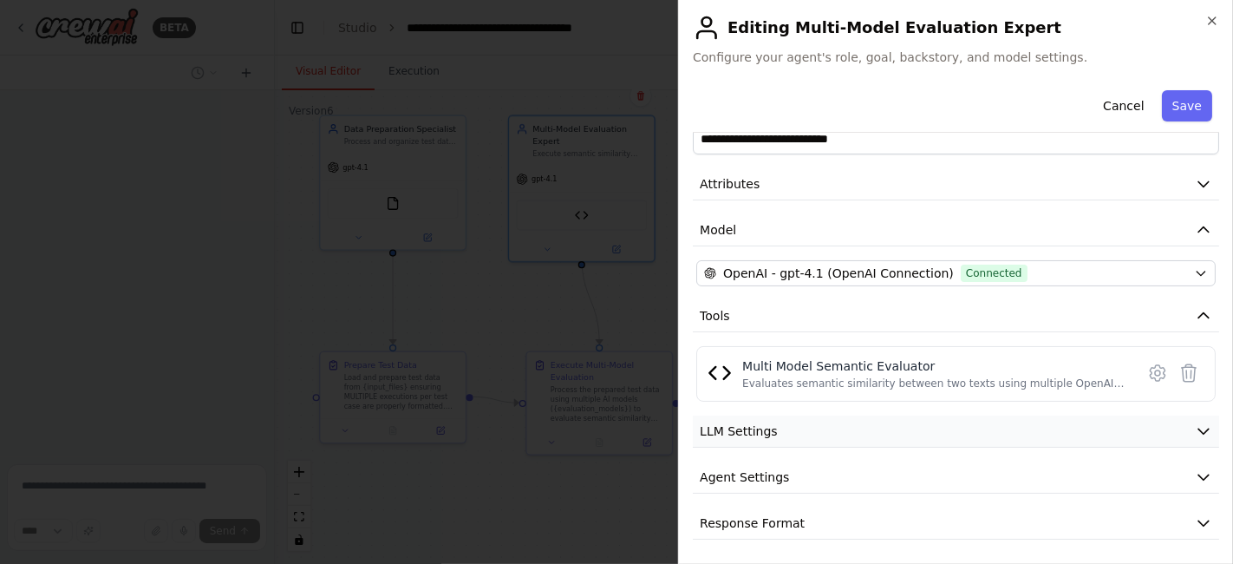
click at [981, 431] on button "LLM Settings" at bounding box center [956, 431] width 526 height 32
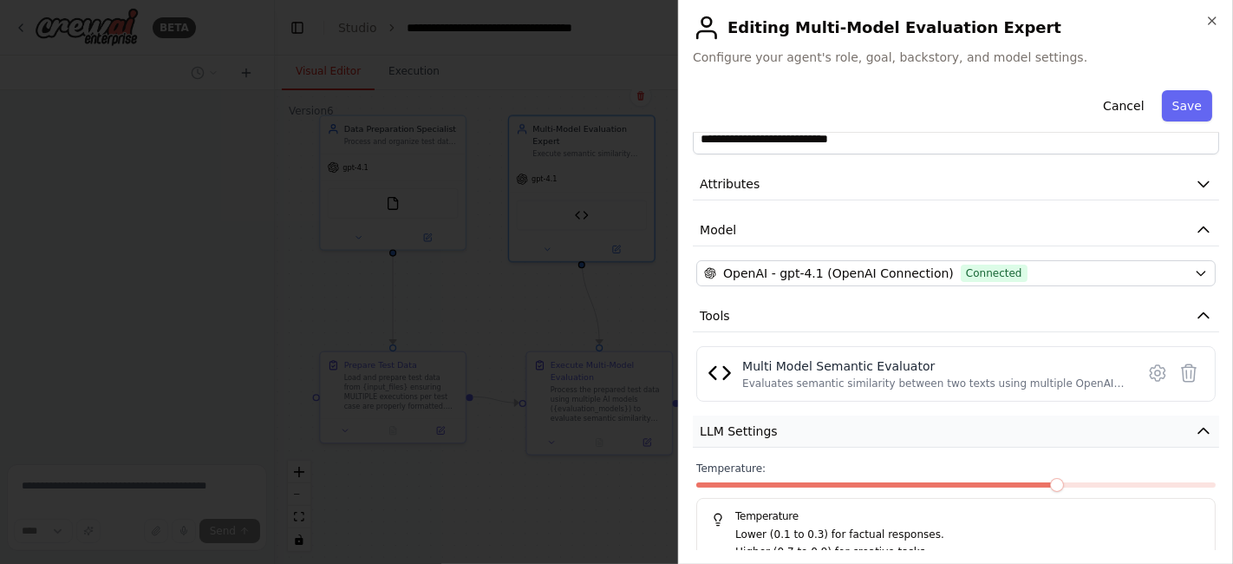
click at [981, 431] on button "LLM Settings" at bounding box center [956, 431] width 526 height 32
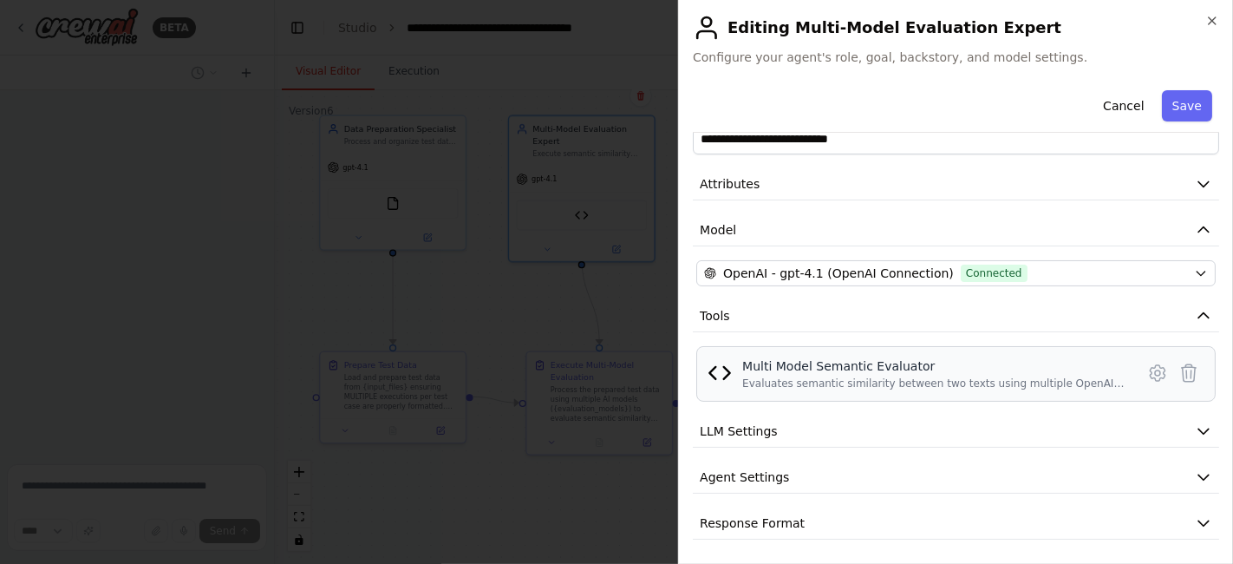
click at [952, 363] on div "Multi Model Semantic Evaluator" at bounding box center [933, 365] width 382 height 17
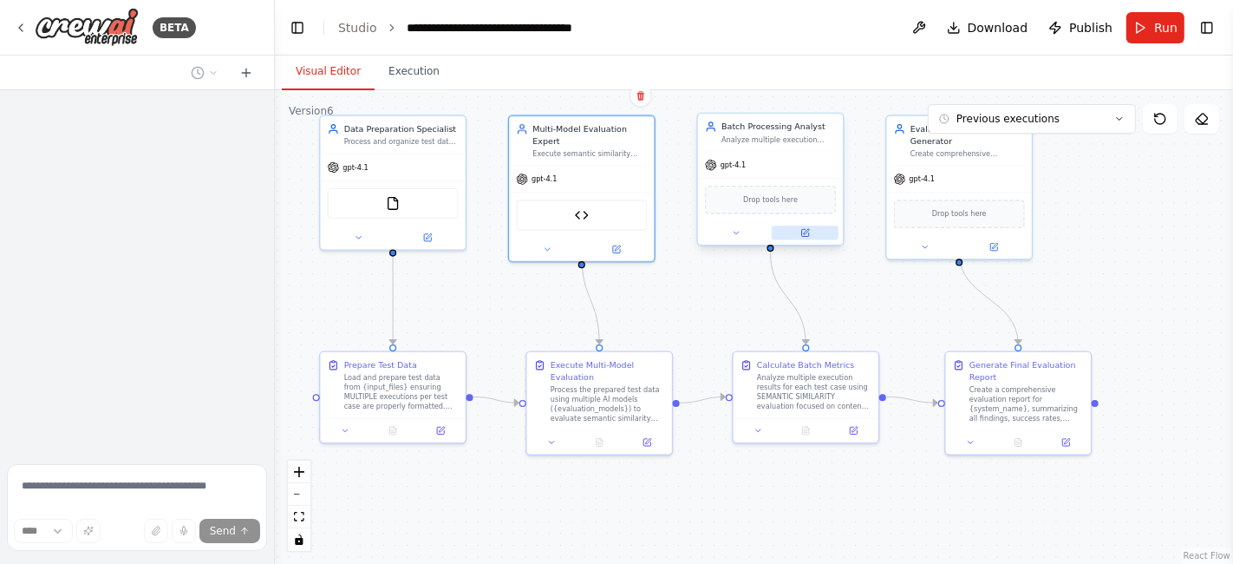
click at [808, 229] on icon at bounding box center [806, 231] width 5 height 5
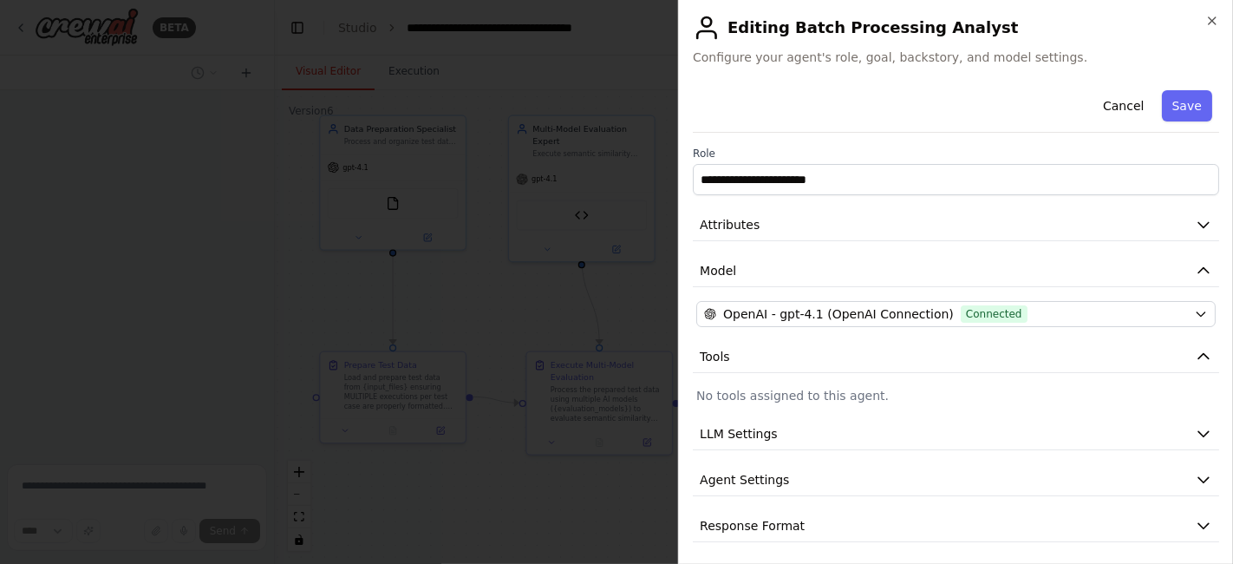
scroll to position [3, 0]
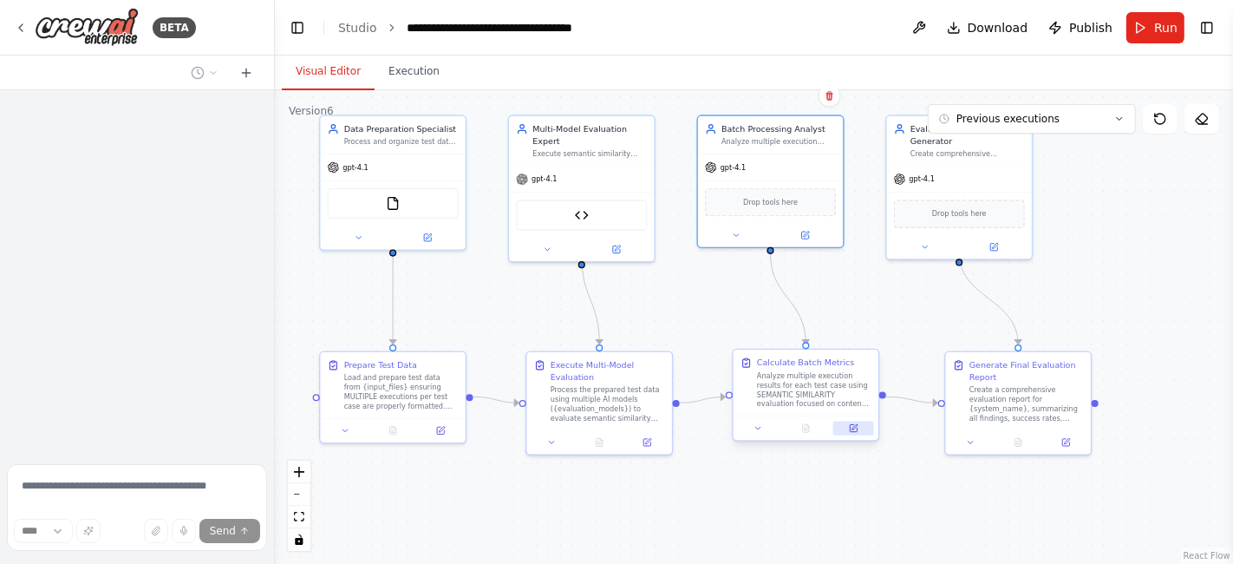
click at [857, 421] on button at bounding box center [853, 428] width 41 height 14
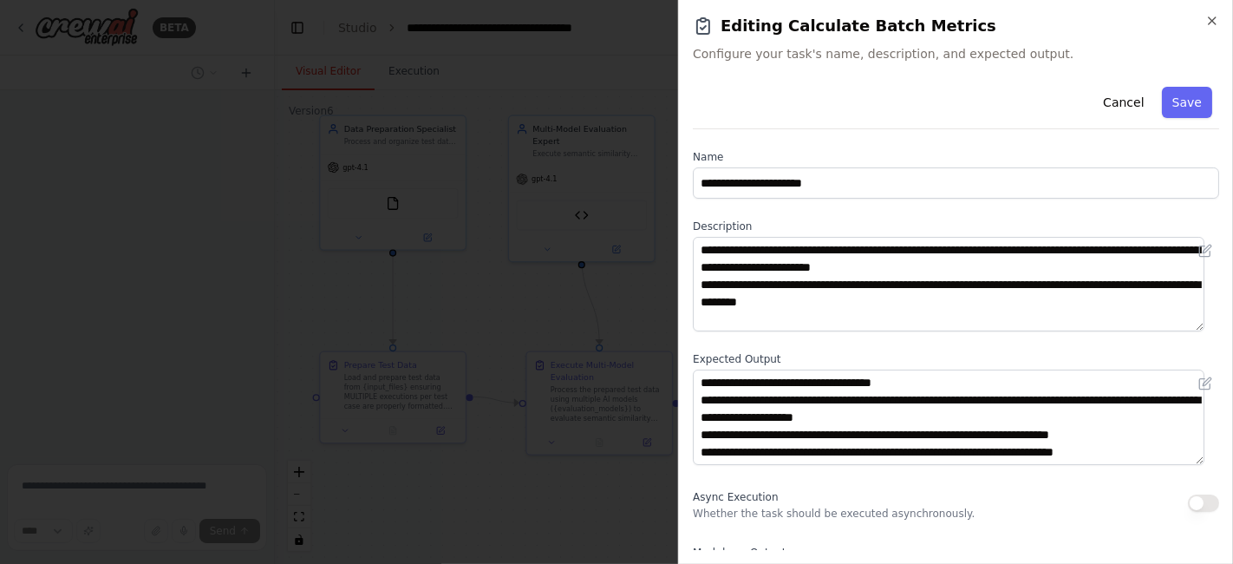
scroll to position [173, 0]
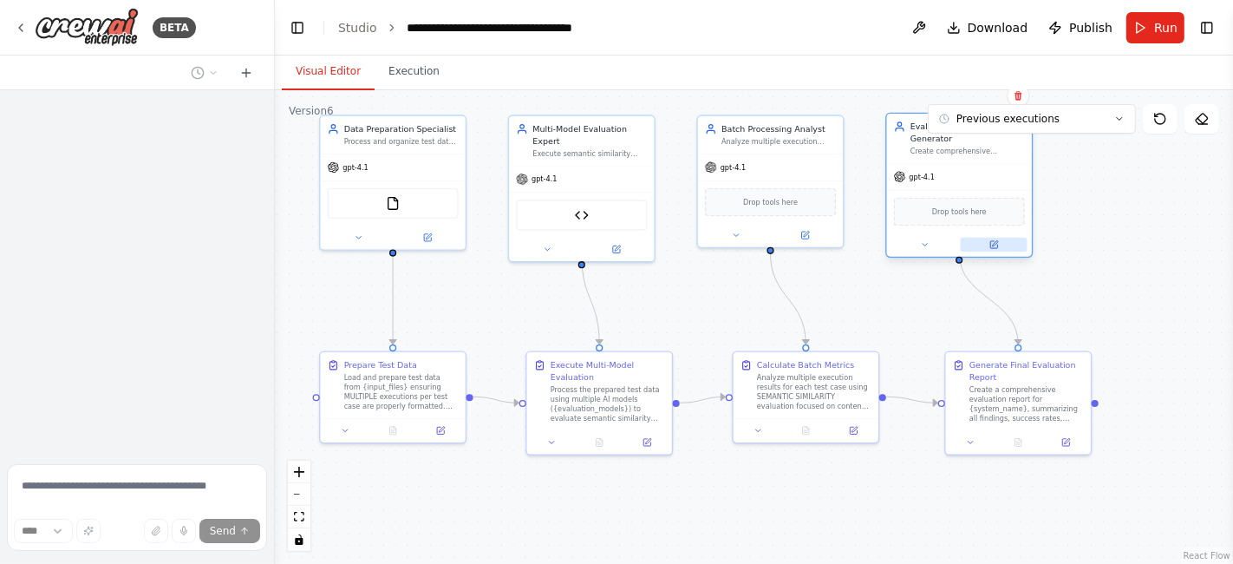
click at [1004, 238] on button at bounding box center [994, 245] width 67 height 14
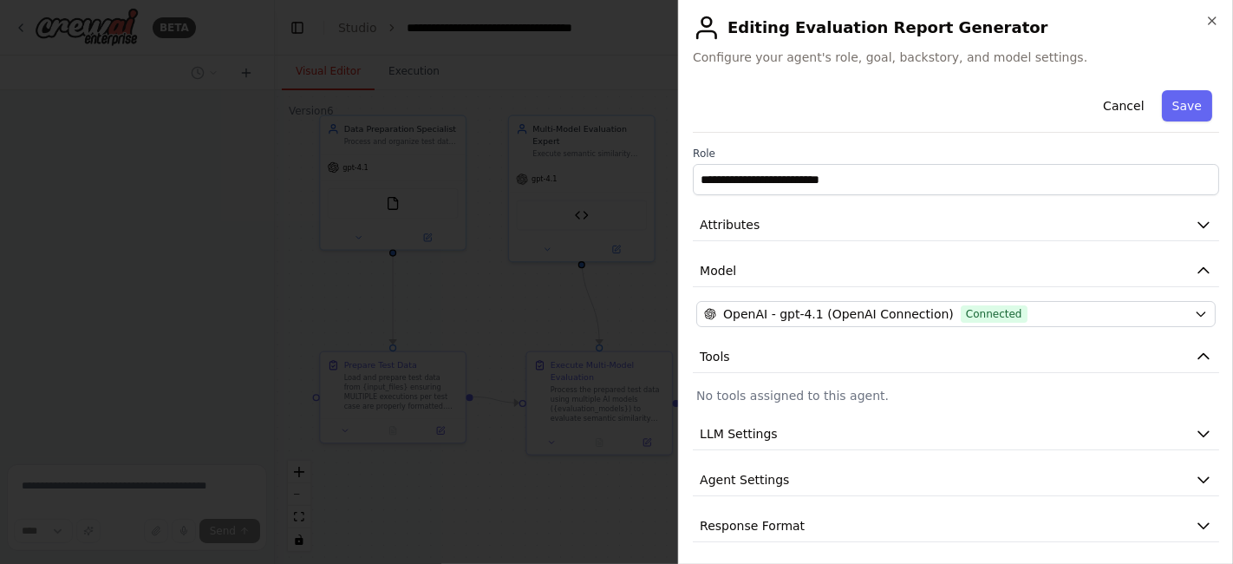
scroll to position [3, 0]
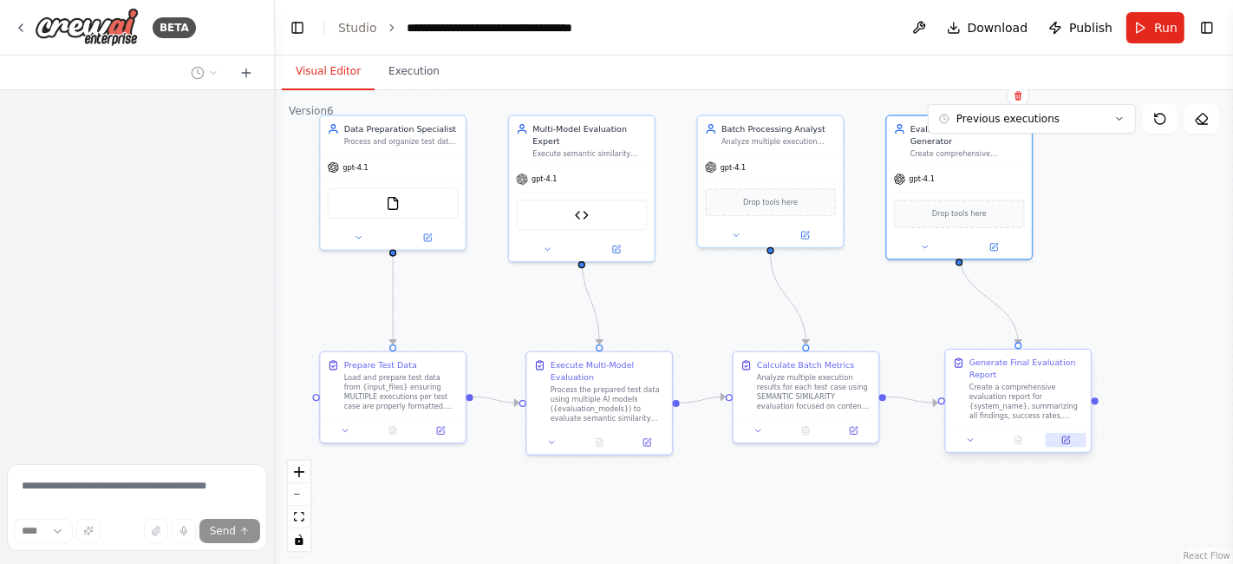
click at [1058, 442] on button at bounding box center [1066, 440] width 41 height 14
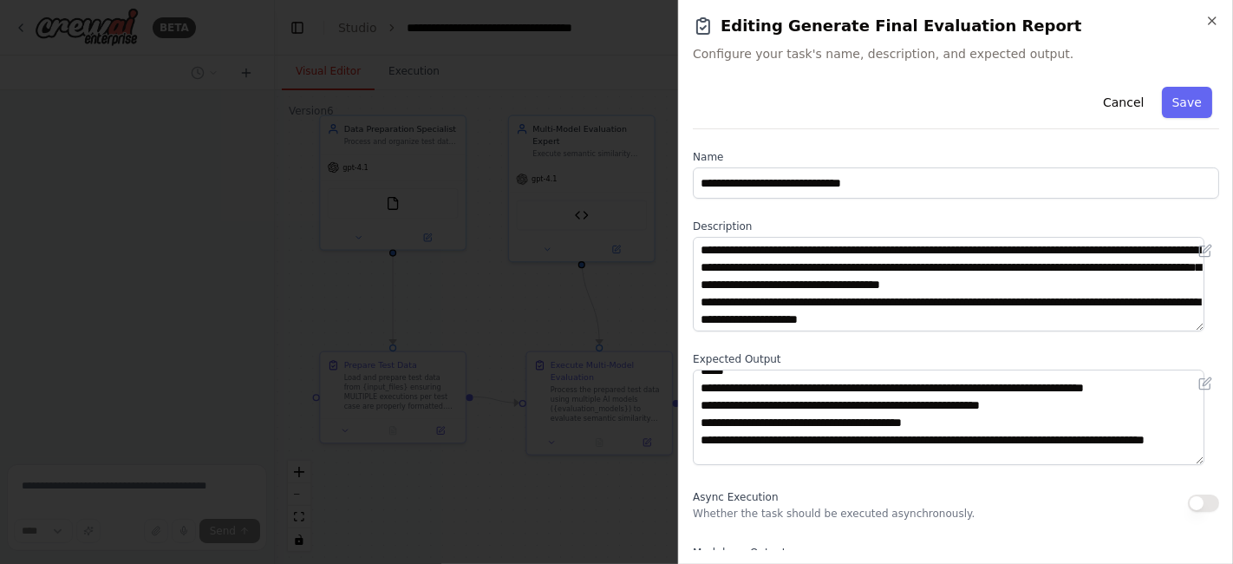
scroll to position [0, 0]
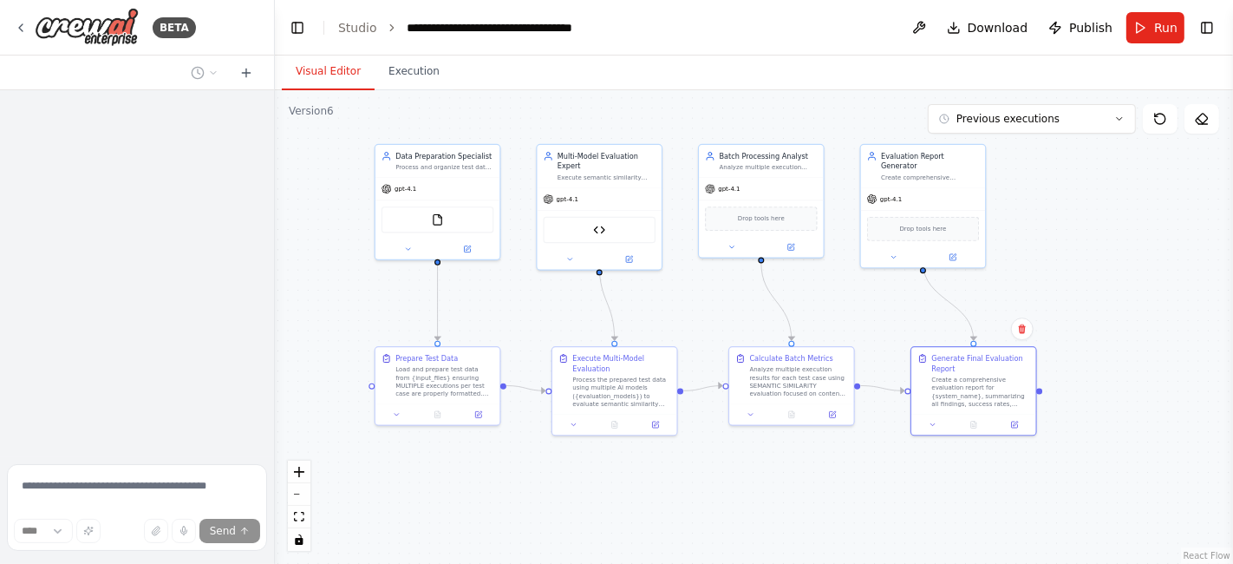
click at [324, 114] on div "Version 6" at bounding box center [311, 111] width 45 height 14
click at [312, 108] on div "Version 6" at bounding box center [311, 111] width 45 height 14
click at [308, 541] on button "toggle interactivity" at bounding box center [299, 539] width 23 height 23
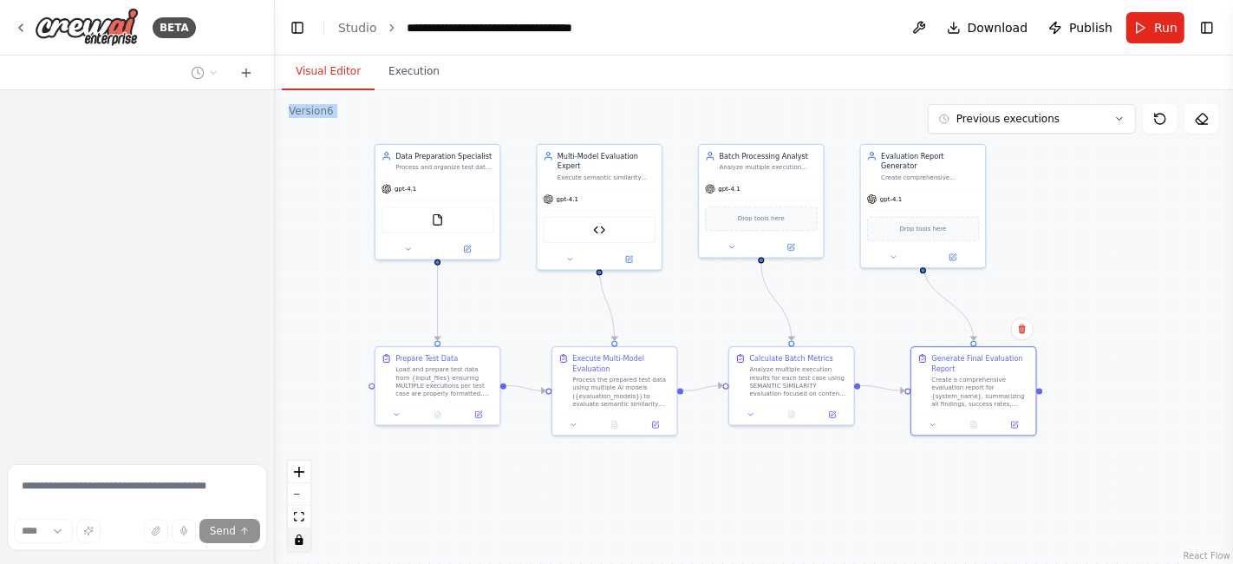
click at [308, 541] on button "toggle interactivity" at bounding box center [299, 539] width 23 height 23
click at [301, 506] on button "fit view" at bounding box center [299, 517] width 23 height 23
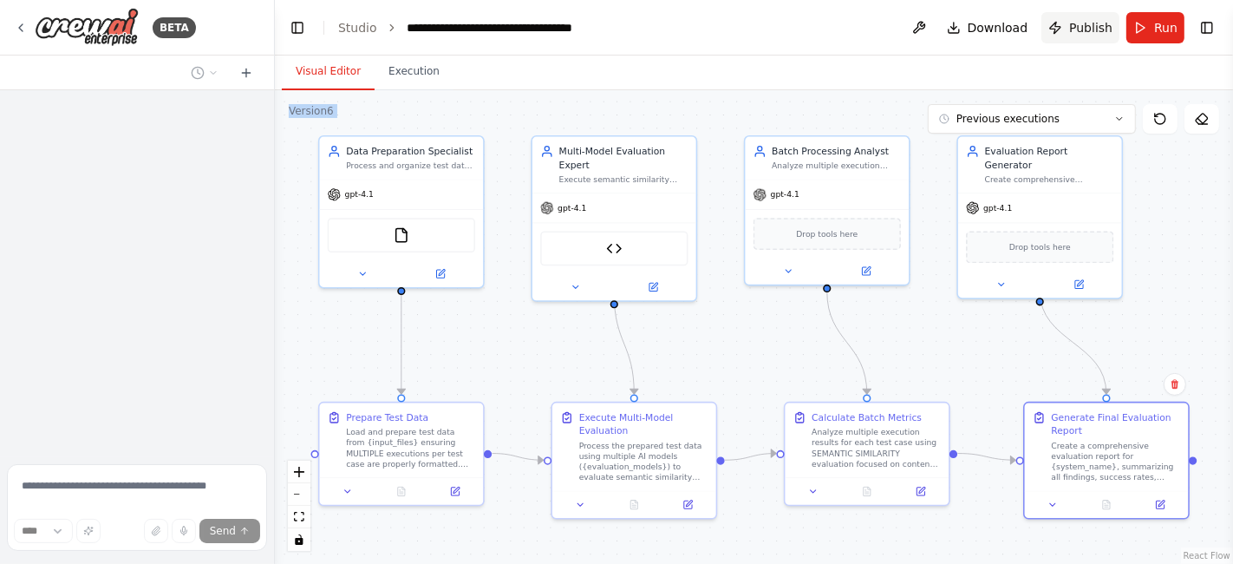
click at [1102, 12] on button "Publish" at bounding box center [1080, 27] width 78 height 31
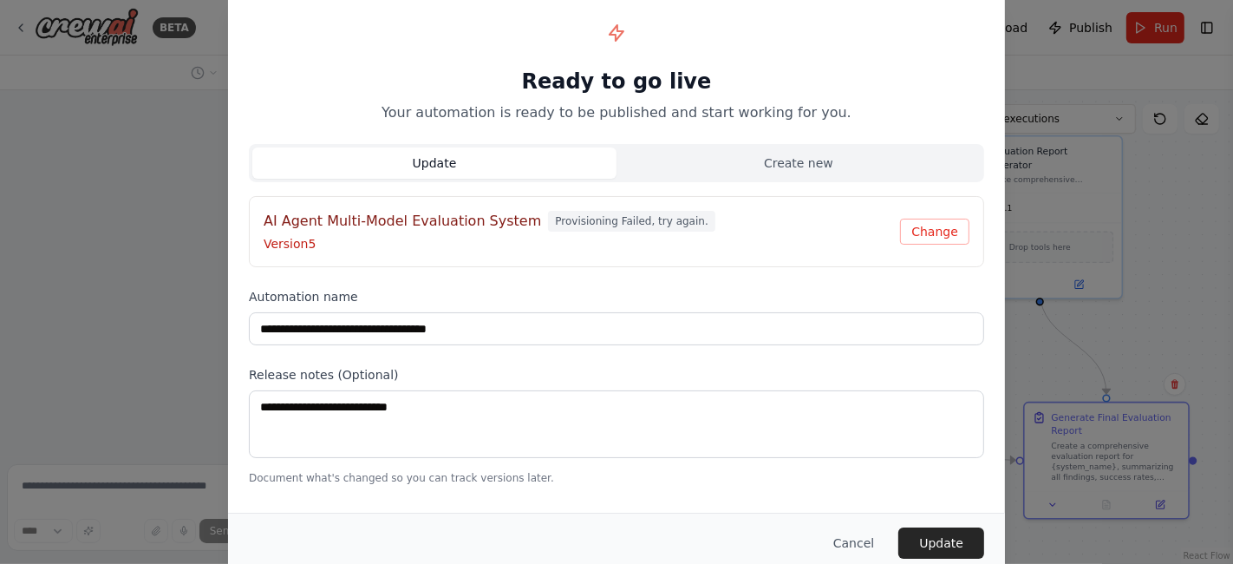
click at [435, 214] on h4 "AI Agent Multi-Model Evaluation System" at bounding box center [402, 221] width 277 height 21
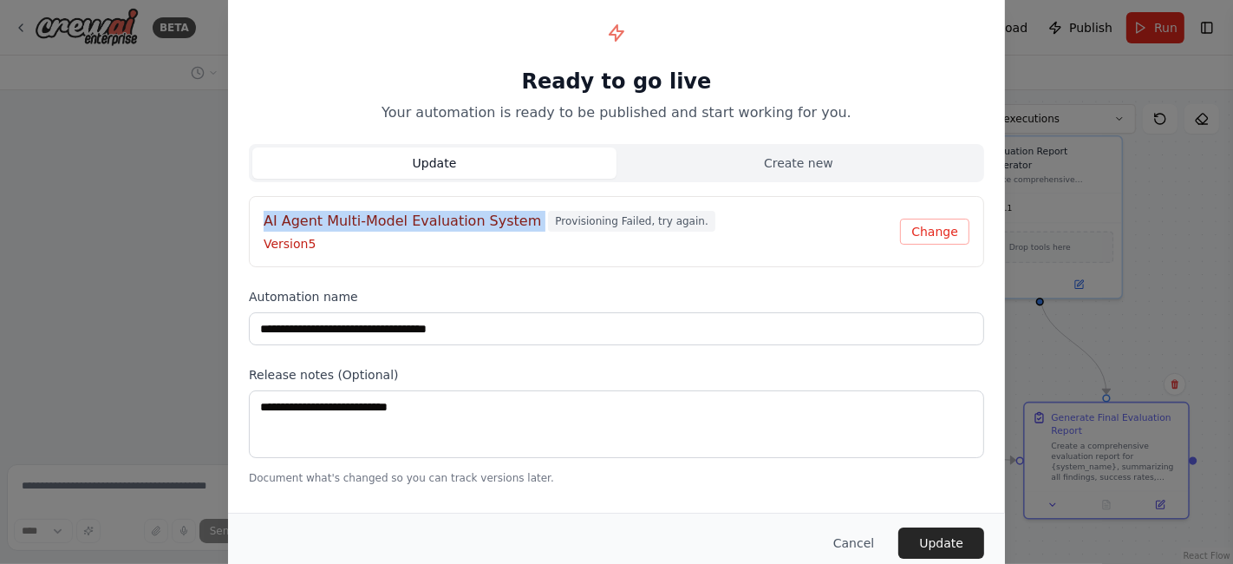
click at [435, 214] on h4 "AI Agent Multi-Model Evaluation System" at bounding box center [402, 221] width 277 height 21
click at [938, 235] on button "Change" at bounding box center [934, 232] width 69 height 26
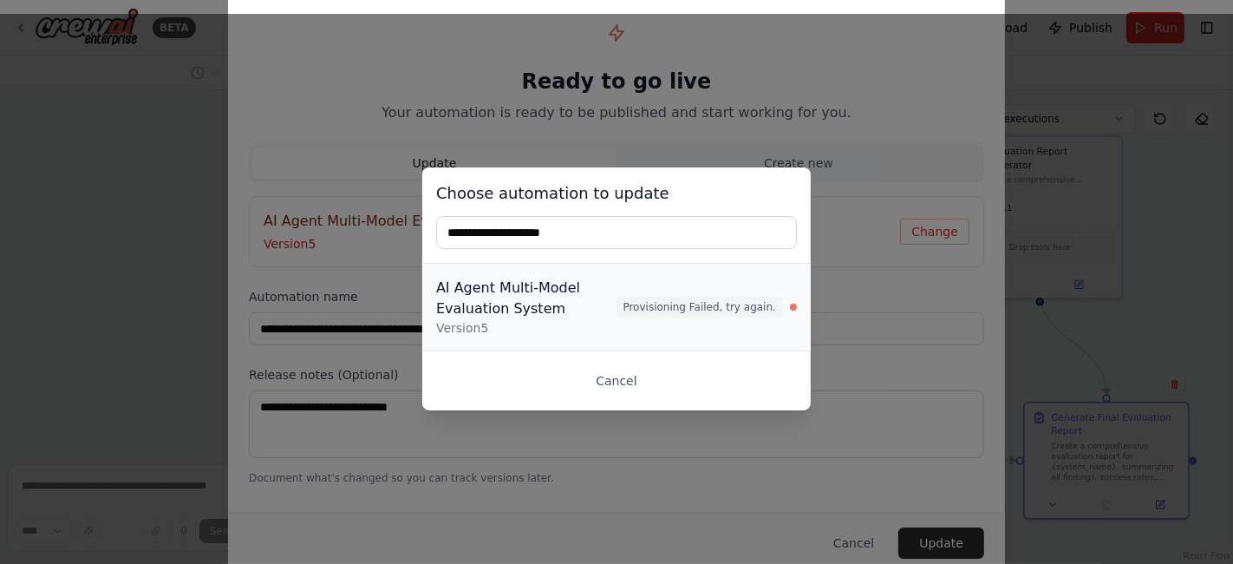
click at [616, 310] on div "AI Agent Multi-Model Evaluation System" at bounding box center [526, 298] width 180 height 42
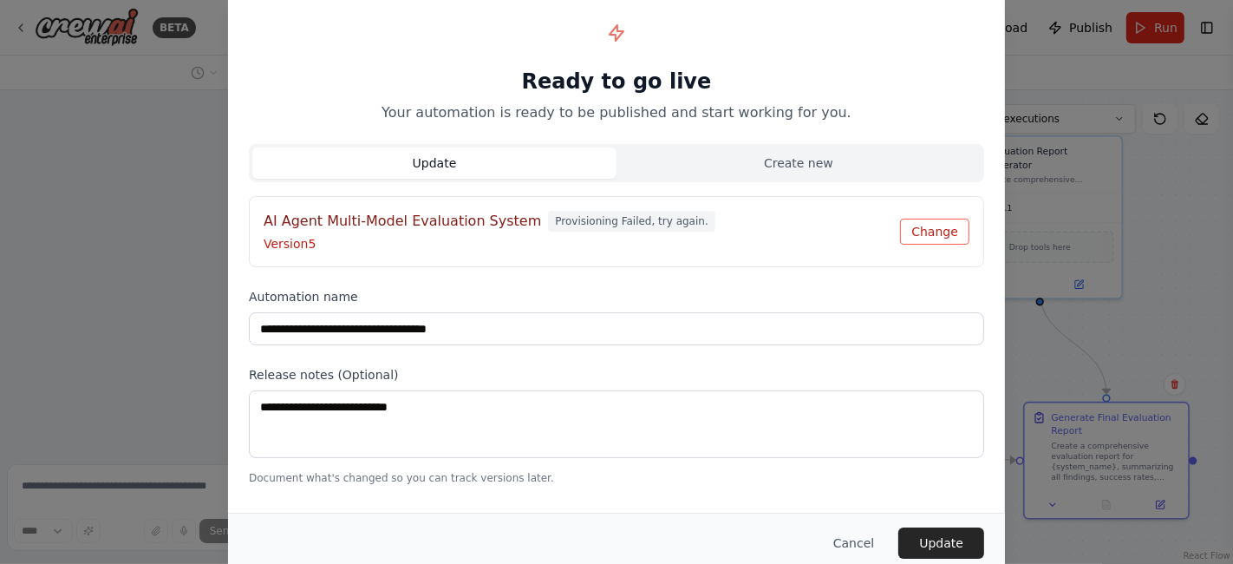
click at [919, 228] on button "Change" at bounding box center [934, 232] width 69 height 26
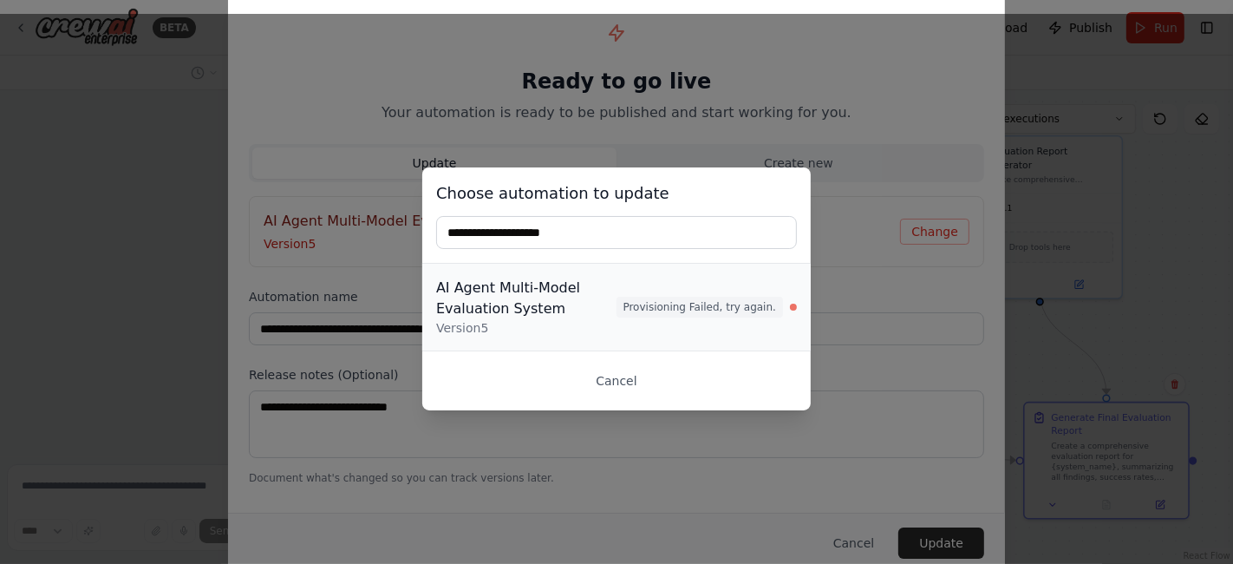
click at [802, 303] on button "AI Agent Multi-Model Evaluation System Version 5 Provisioning Failed, try again." at bounding box center [616, 307] width 388 height 87
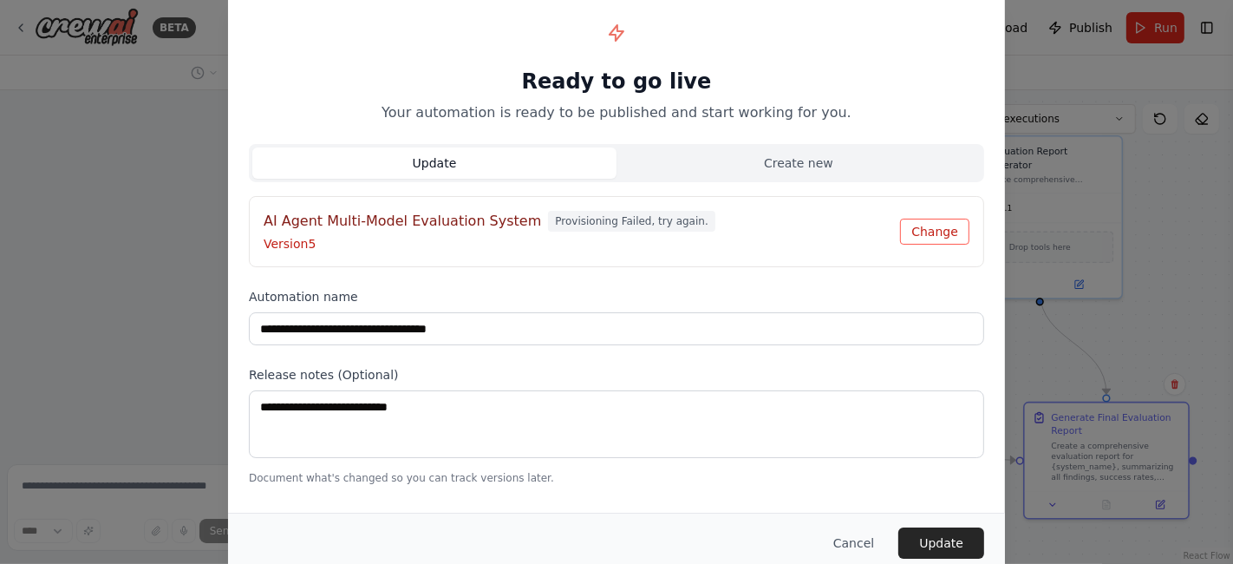
click at [949, 232] on button "Change" at bounding box center [934, 232] width 69 height 26
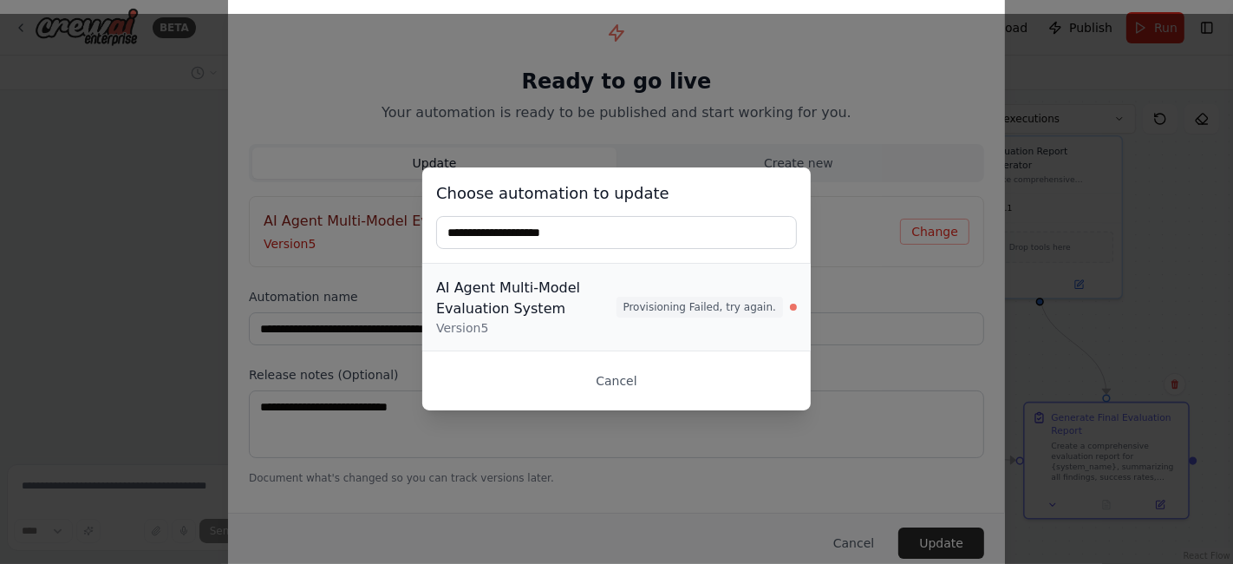
click at [656, 315] on span "Provisioning Failed, try again." at bounding box center [699, 307] width 166 height 21
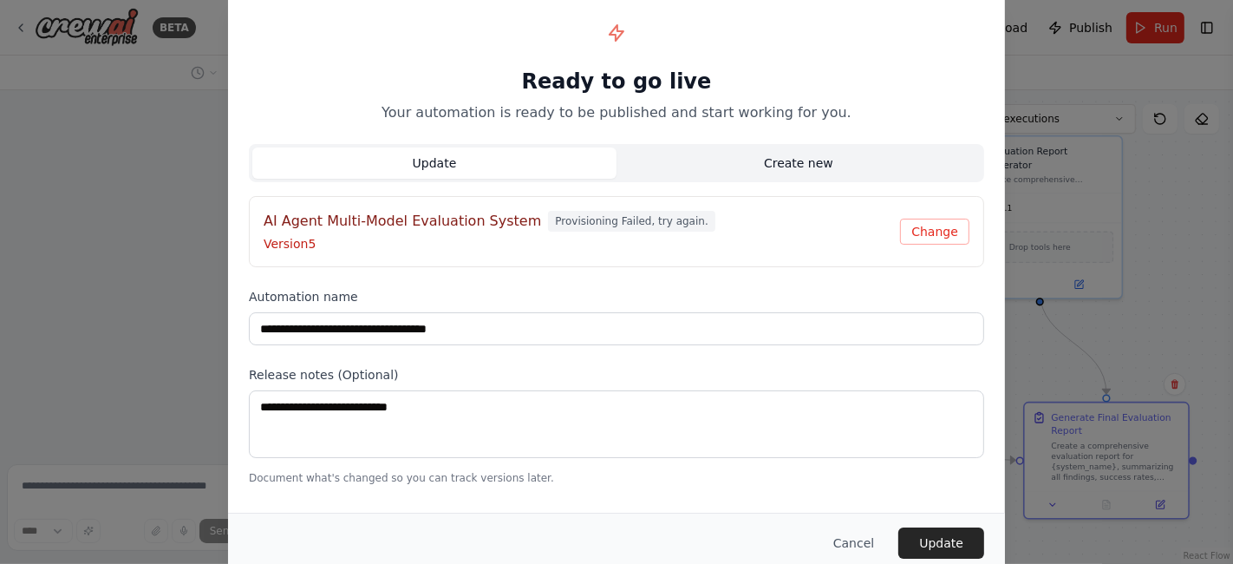
click at [796, 149] on button "Create new" at bounding box center [798, 162] width 364 height 31
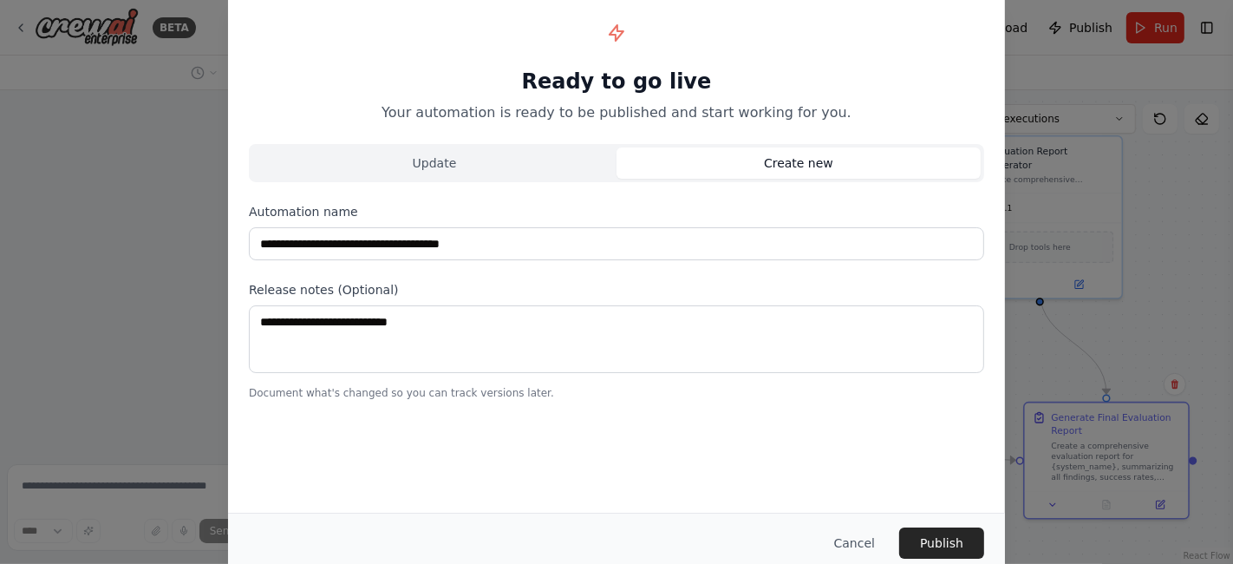
click at [479, 145] on div "Update Create new" at bounding box center [616, 163] width 735 height 38
click at [481, 173] on button "Update" at bounding box center [434, 162] width 364 height 31
type input "**********"
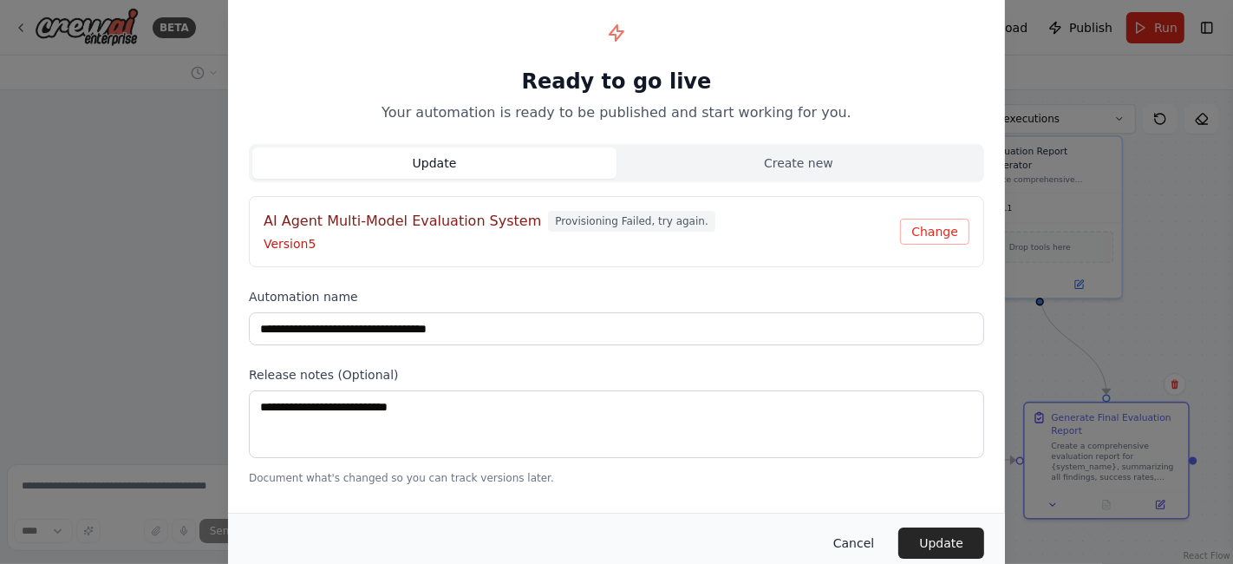
click at [850, 543] on button "Cancel" at bounding box center [853, 542] width 68 height 31
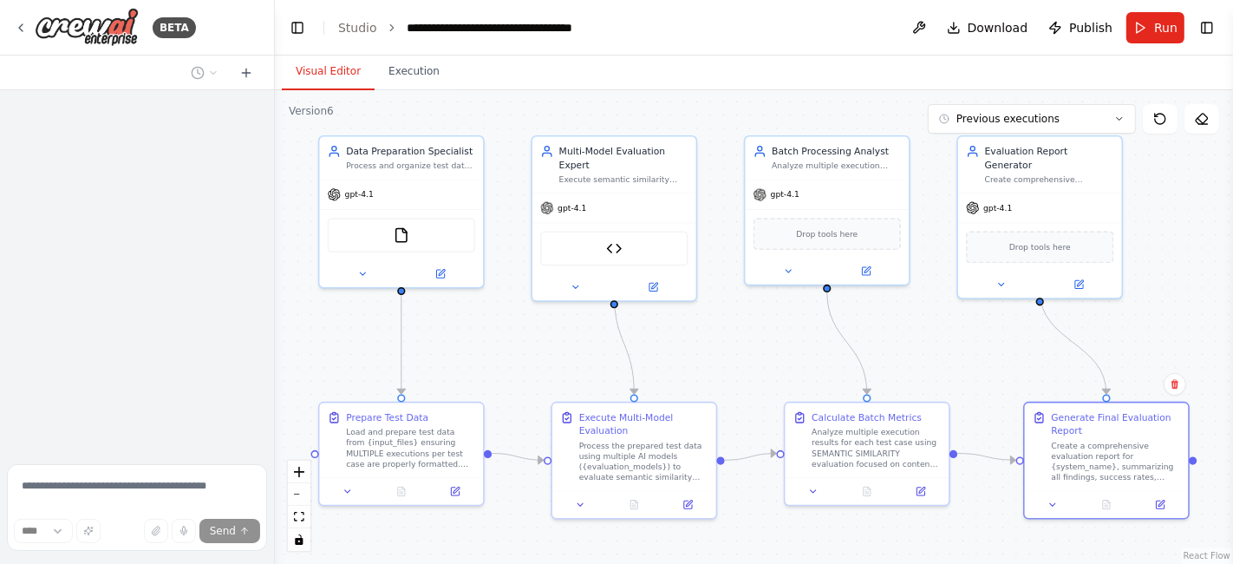
click at [11, 23] on div "BETA" at bounding box center [137, 27] width 274 height 55
click at [35, 24] on img at bounding box center [87, 27] width 104 height 39
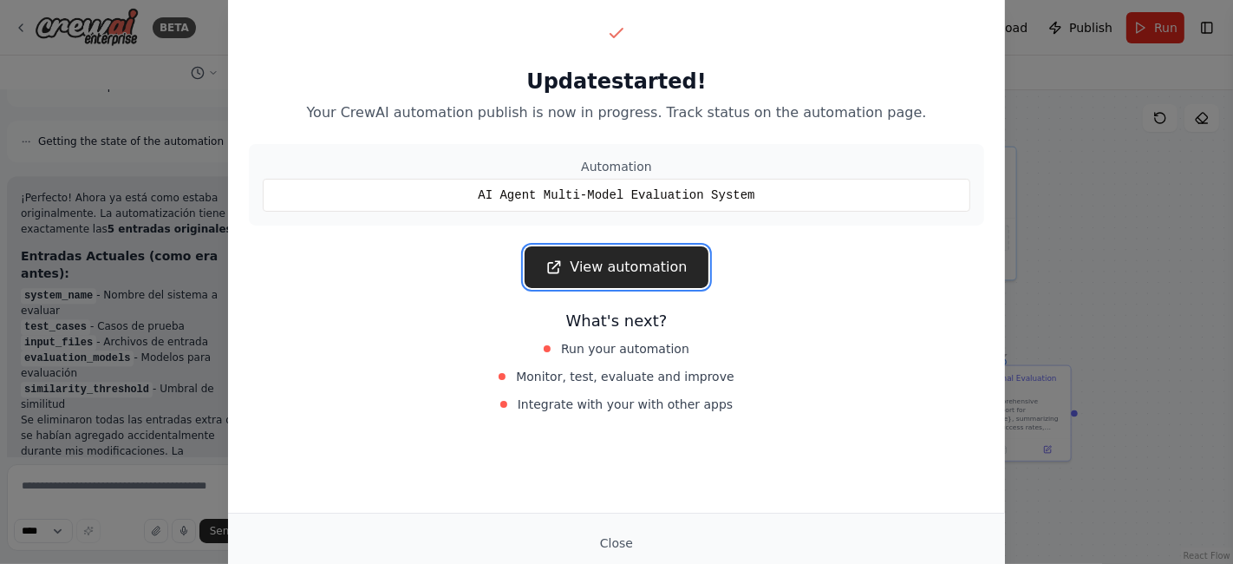
click at [643, 261] on link "View automation" at bounding box center [616, 267] width 183 height 42
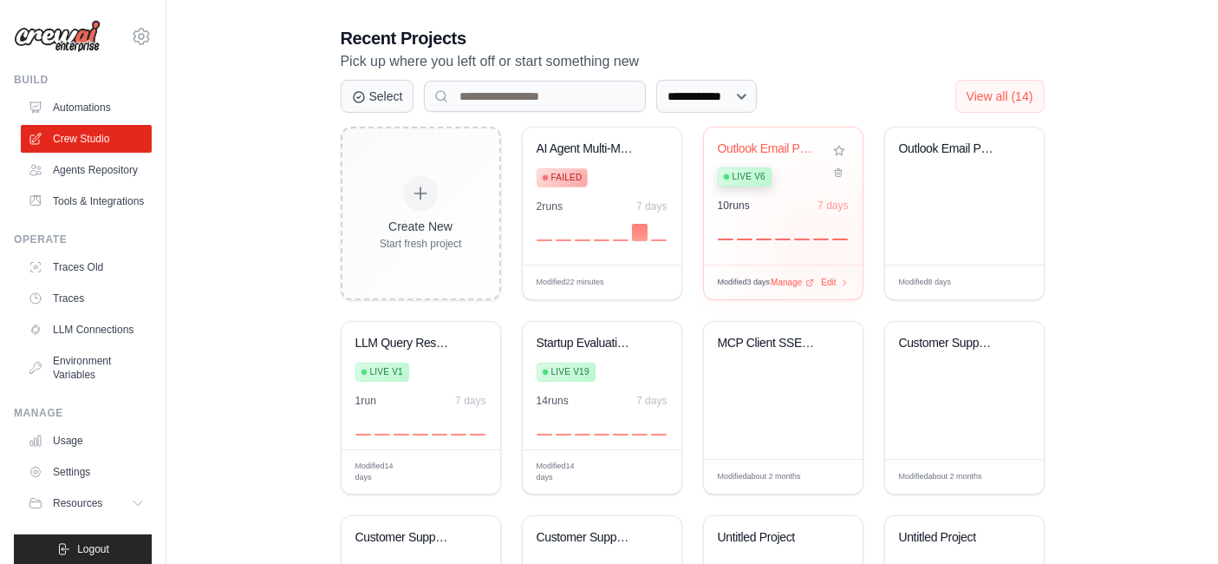
scroll to position [385, 0]
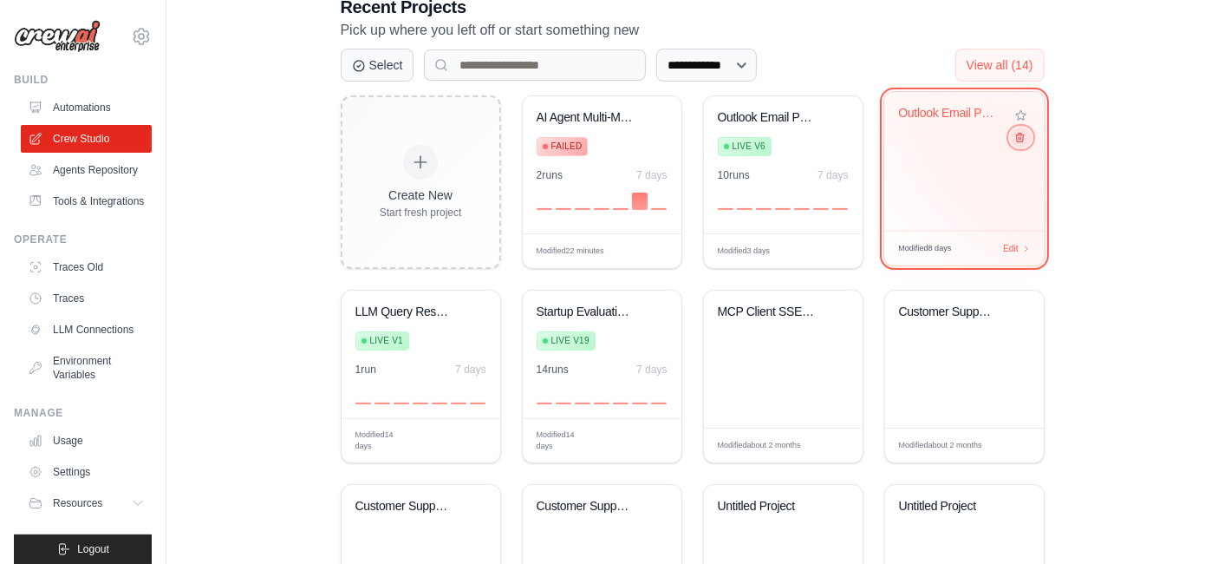
click at [1023, 140] on icon at bounding box center [1019, 137] width 11 height 11
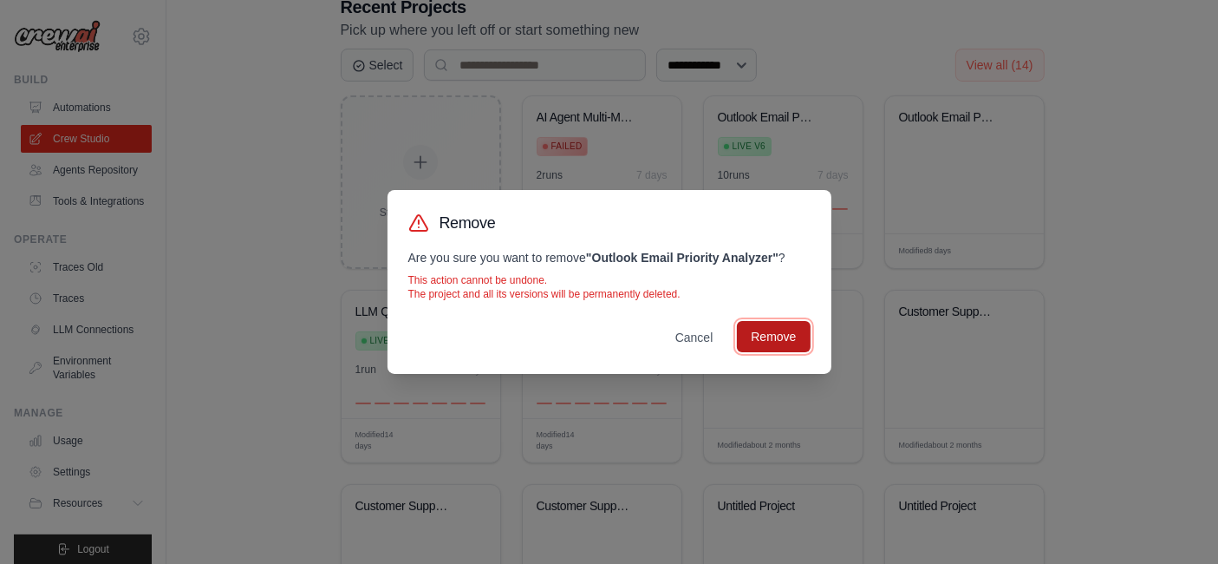
click at [779, 326] on button "Remove" at bounding box center [773, 336] width 73 height 31
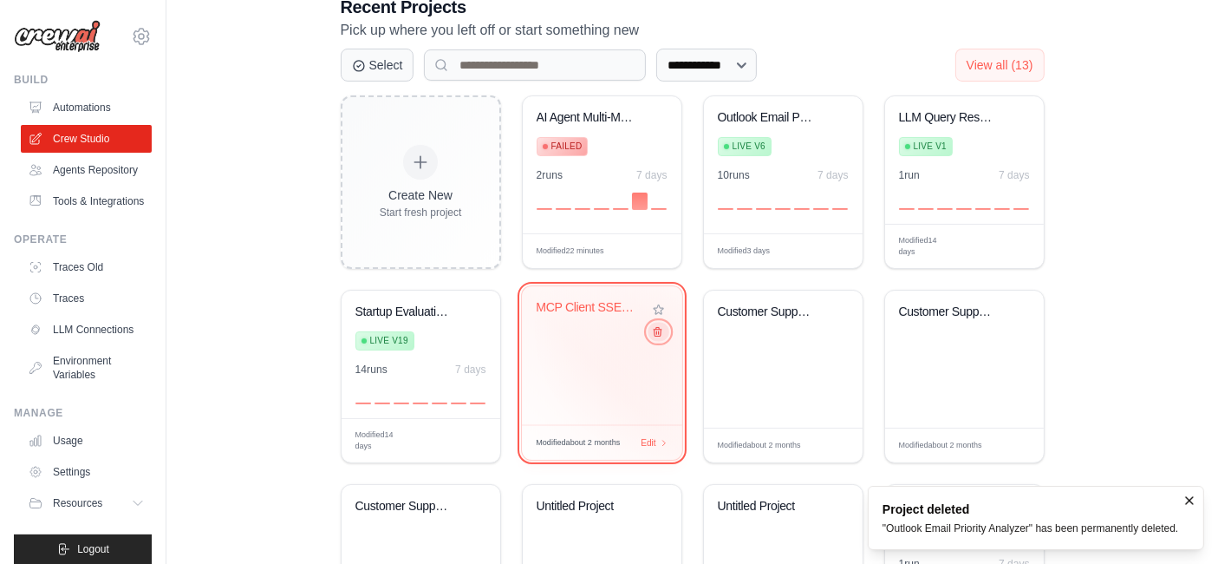
click at [662, 330] on button at bounding box center [658, 331] width 21 height 19
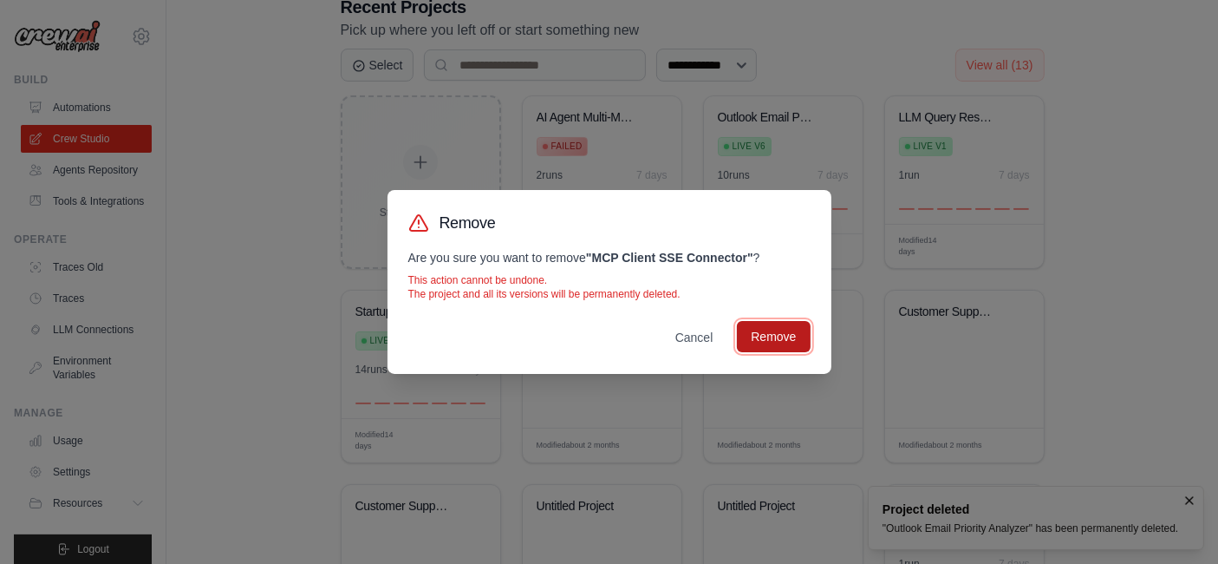
click at [767, 330] on button "Remove" at bounding box center [773, 336] width 73 height 31
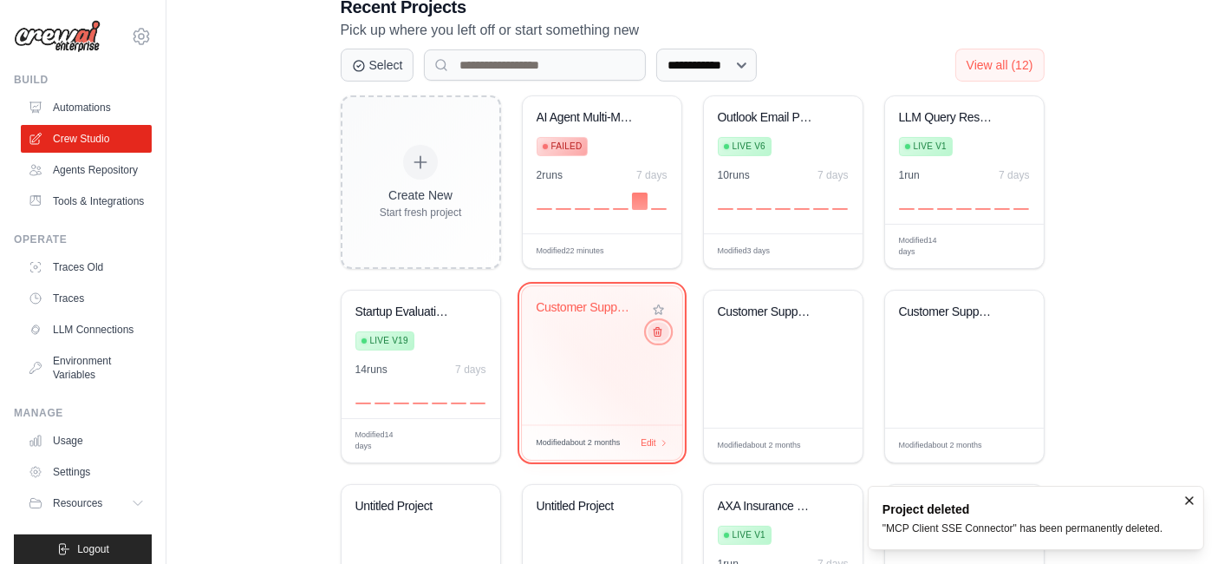
click at [659, 331] on icon at bounding box center [658, 332] width 8 height 9
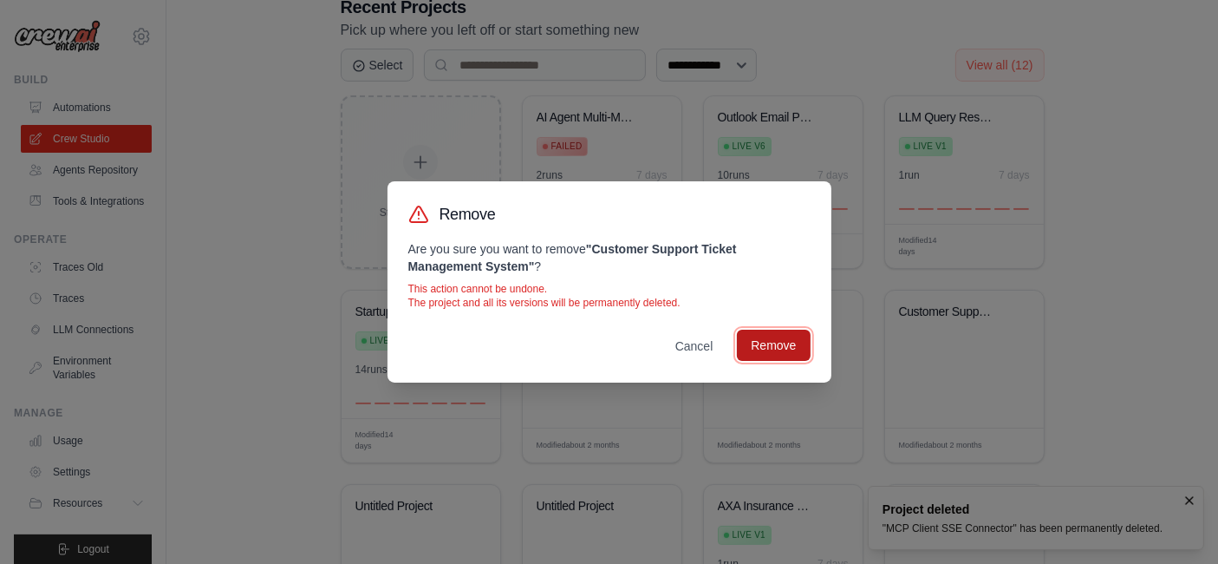
click at [779, 342] on button "Remove" at bounding box center [773, 344] width 73 height 31
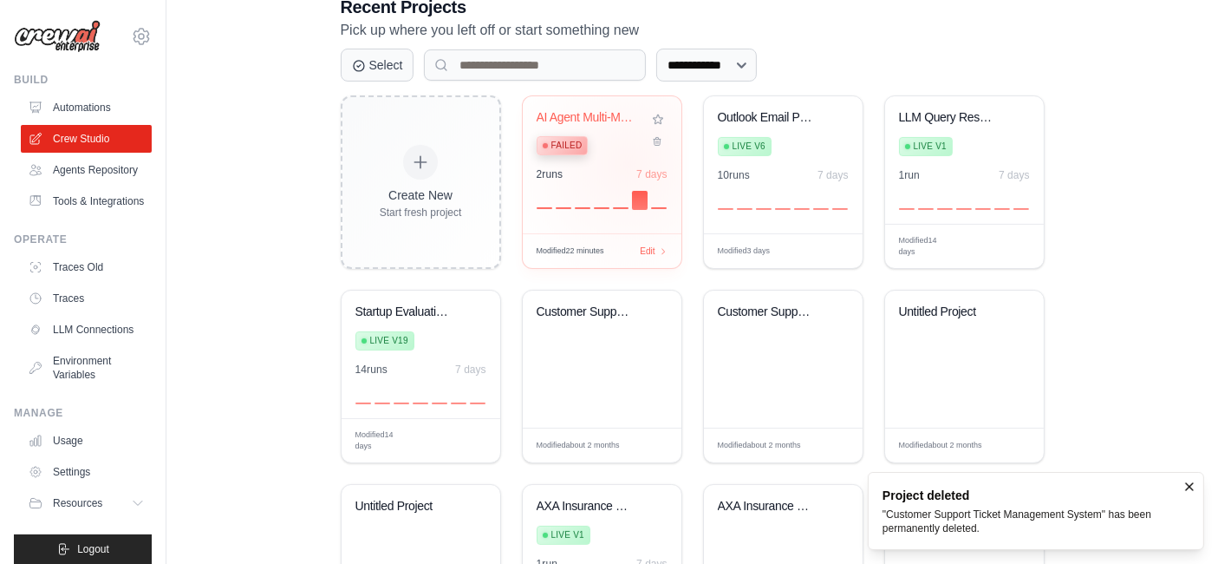
click at [629, 163] on div "AI Agent Multi-Model Evaluation Sys... Failed 2 run s 7 days" at bounding box center [602, 164] width 159 height 137
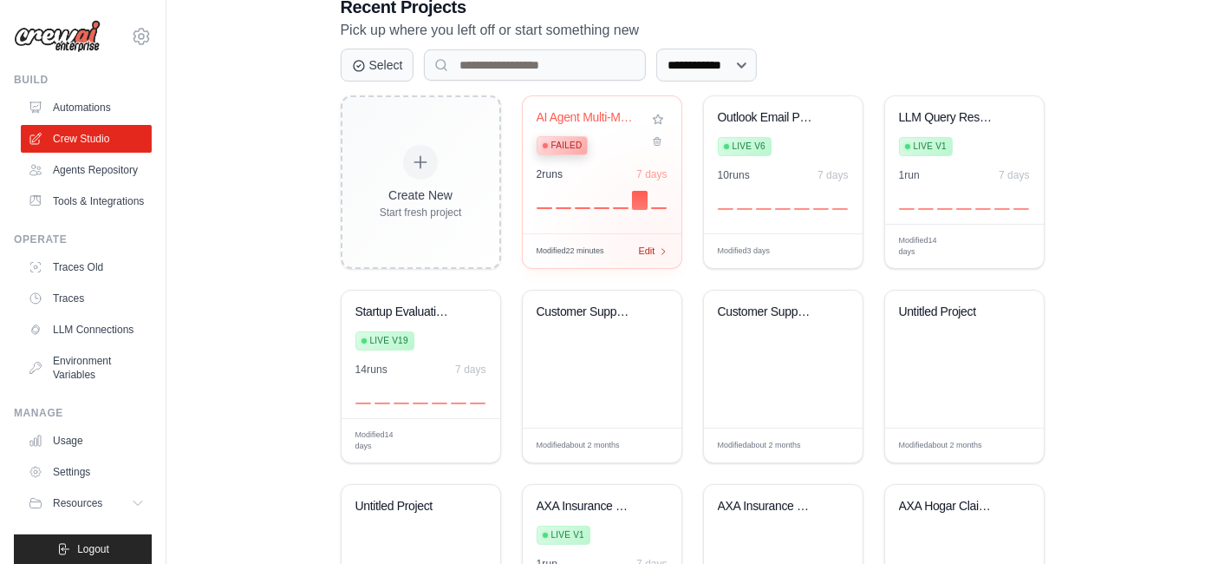
click at [656, 249] on div "Edit" at bounding box center [653, 251] width 29 height 15
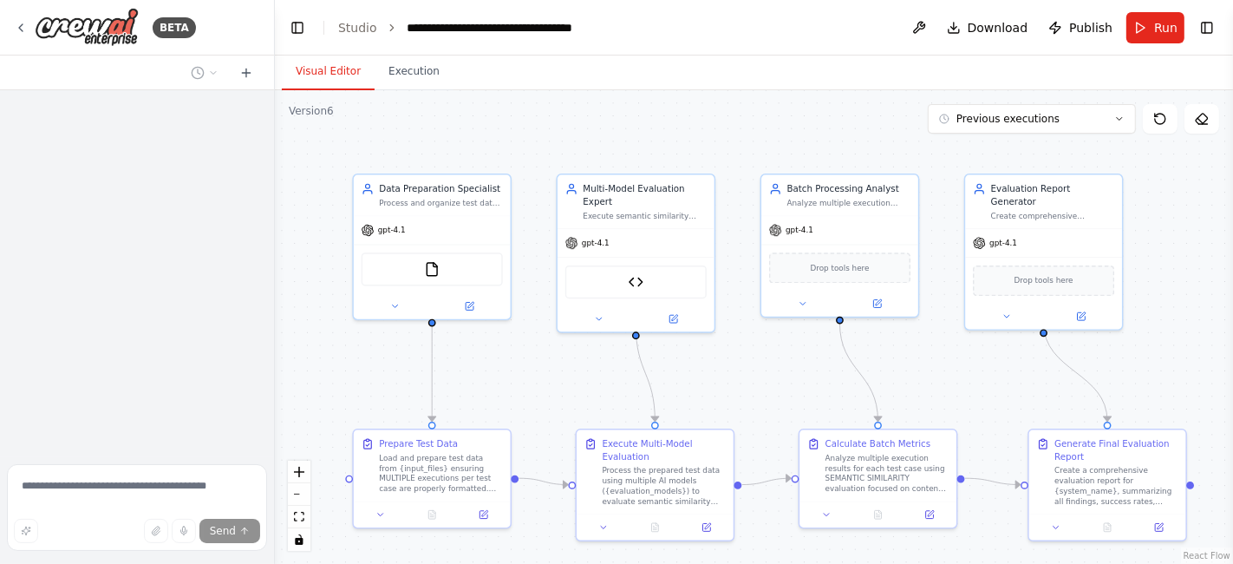
drag, startPoint x: 877, startPoint y: 158, endPoint x: 690, endPoint y: 156, distance: 186.4
click at [690, 156] on div ".deletable-edge-delete-btn { width: 20px; height: 20px; border: 0px solid #ffff…" at bounding box center [754, 326] width 958 height 473
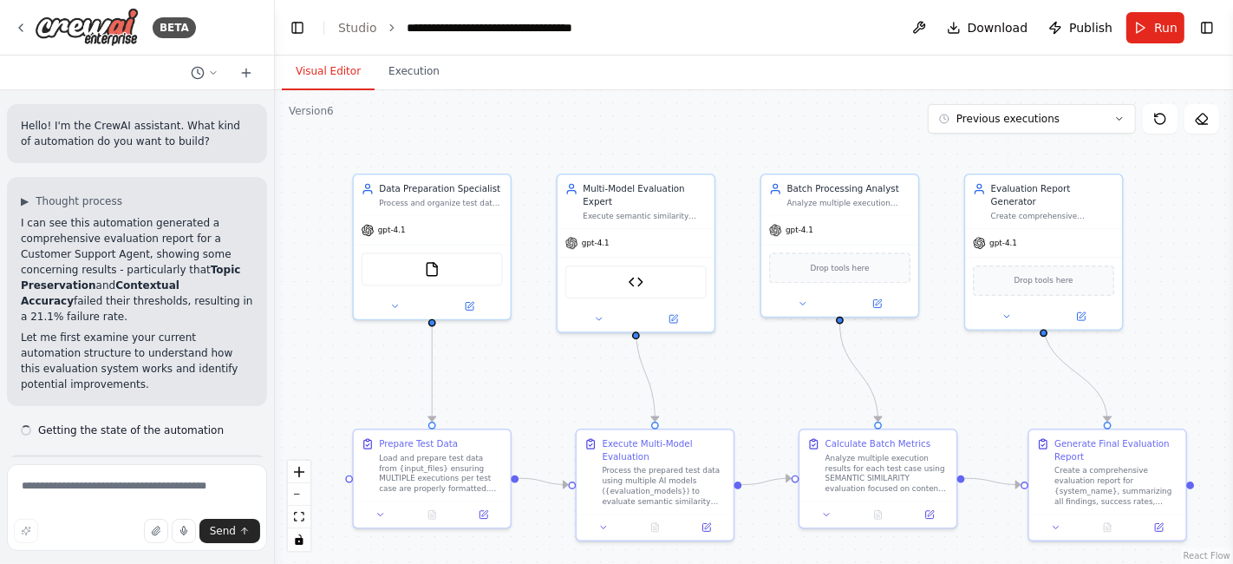
scroll to position [3312, 0]
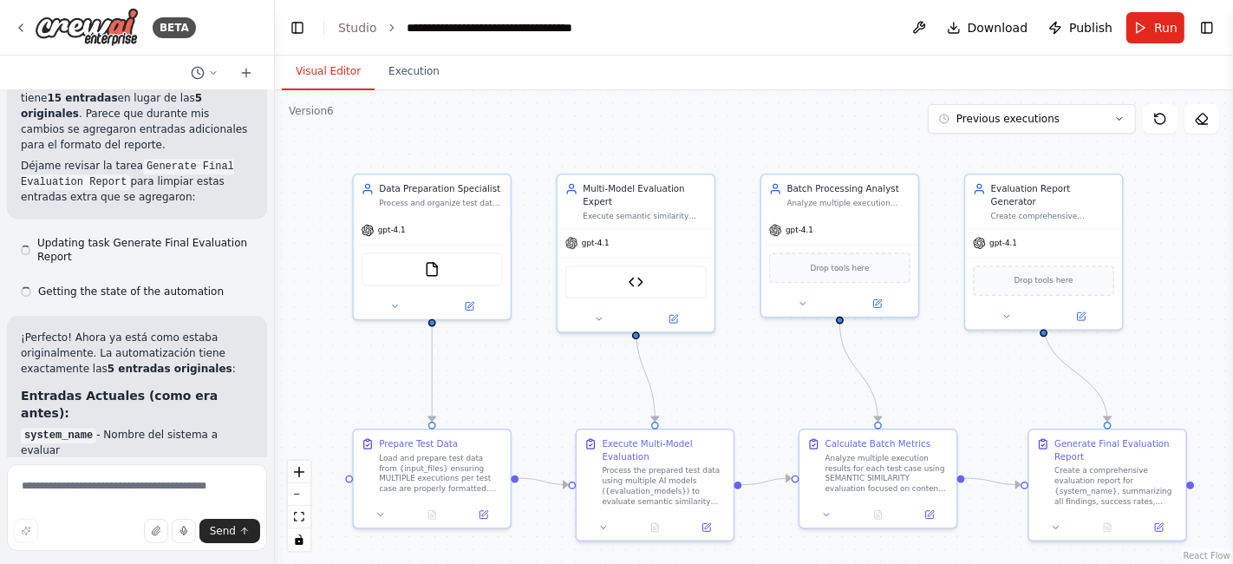
click at [365, 83] on button "Visual Editor" at bounding box center [328, 72] width 93 height 36
click at [386, 68] on button "Execution" at bounding box center [414, 72] width 79 height 36
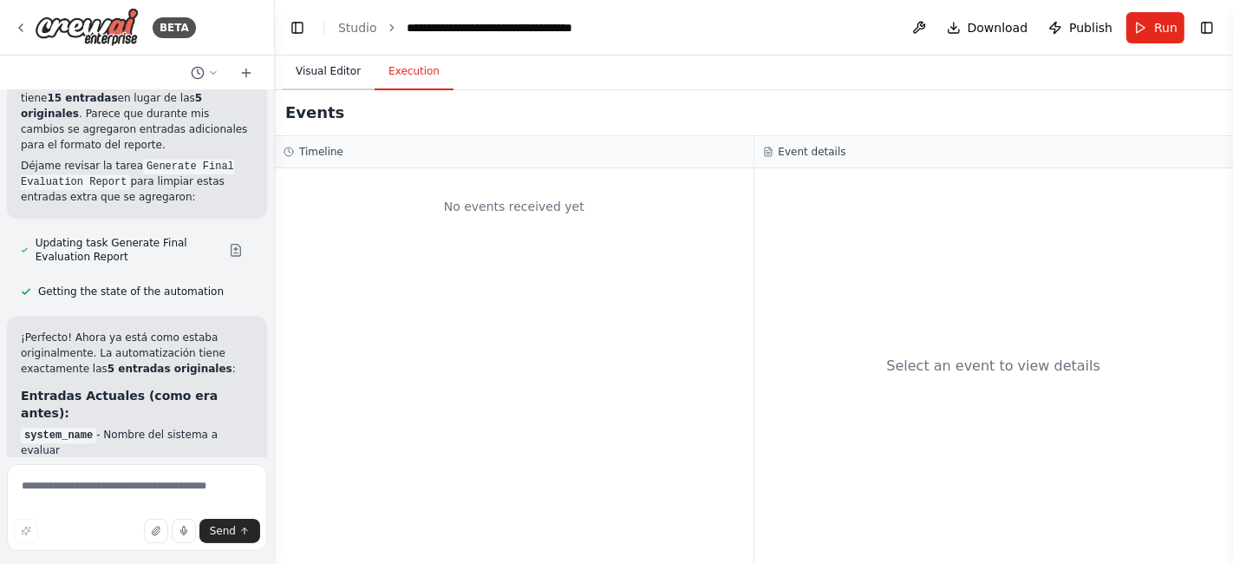
click at [336, 70] on button "Visual Editor" at bounding box center [328, 72] width 93 height 36
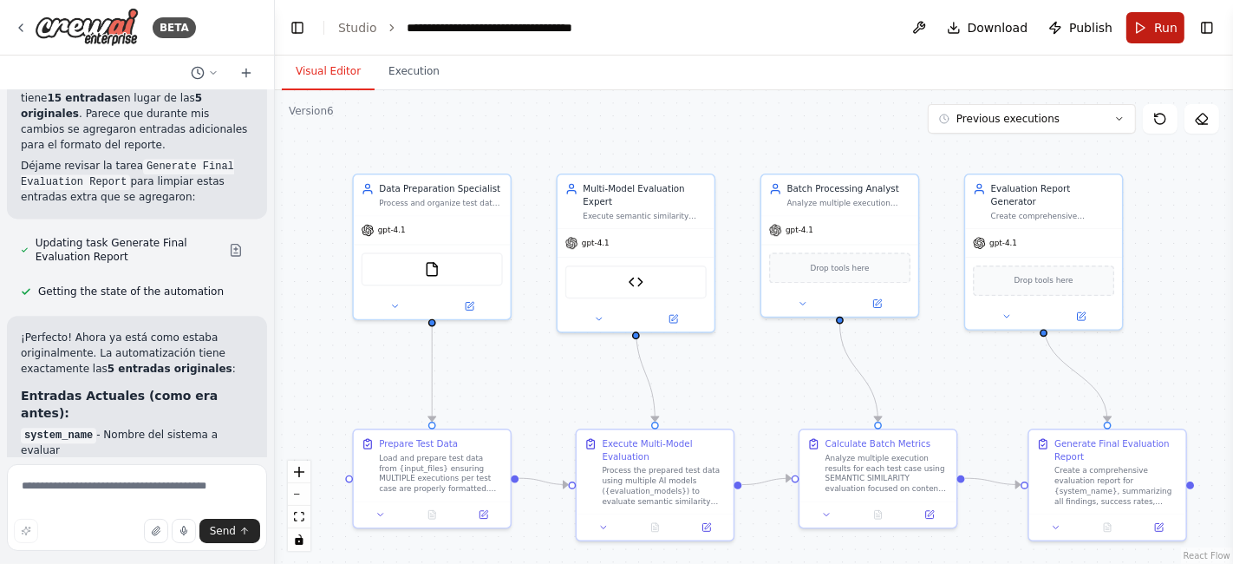
click at [1184, 29] on button "Run" at bounding box center [1155, 27] width 58 height 31
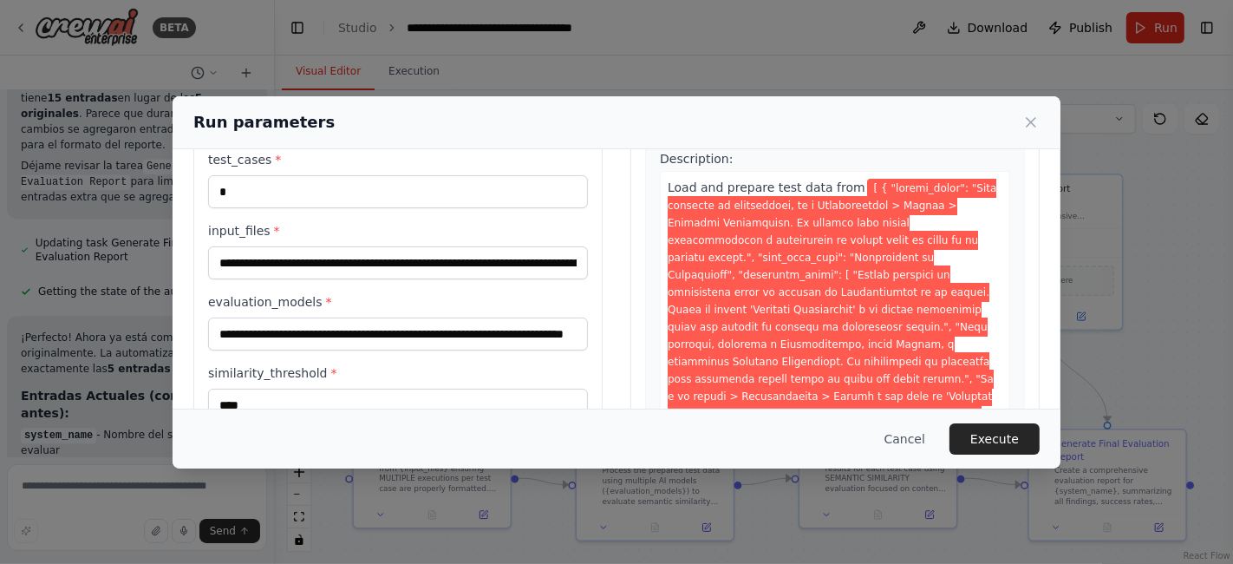
scroll to position [192, 0]
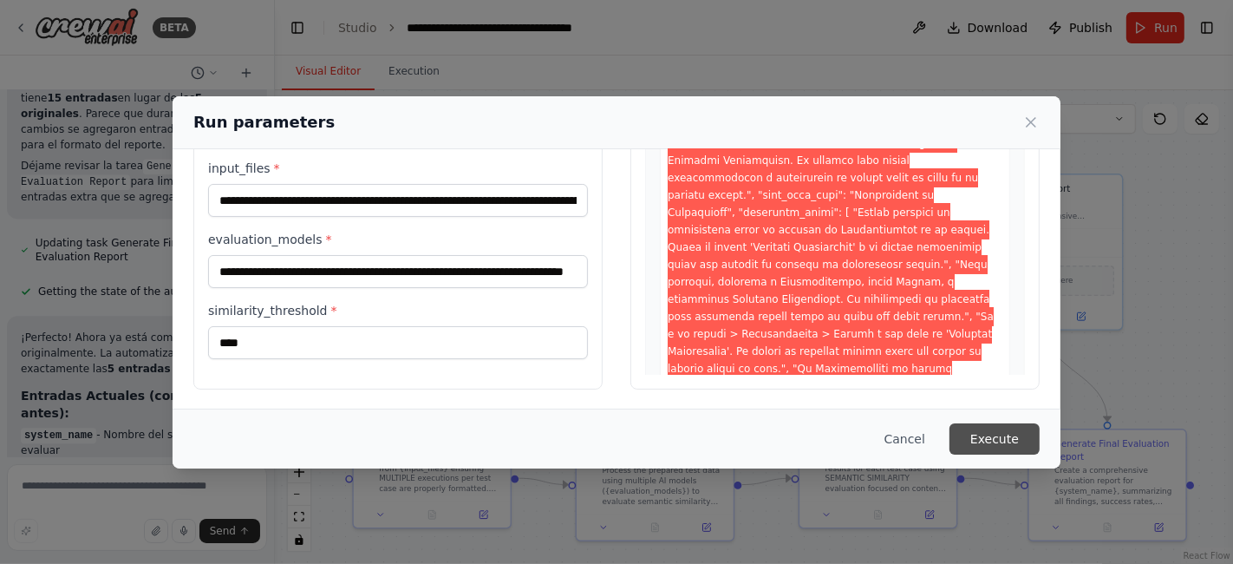
click at [1023, 428] on button "Execute" at bounding box center [994, 438] width 90 height 31
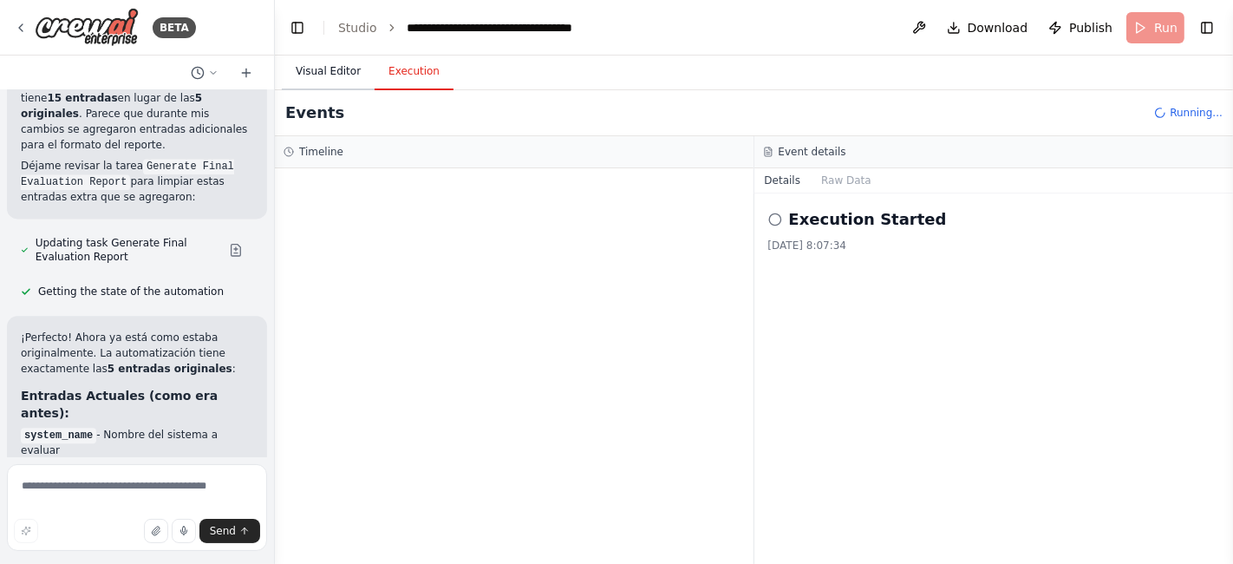
click at [331, 60] on button "Visual Editor" at bounding box center [328, 72] width 93 height 36
click at [382, 60] on button "Execution" at bounding box center [414, 72] width 79 height 36
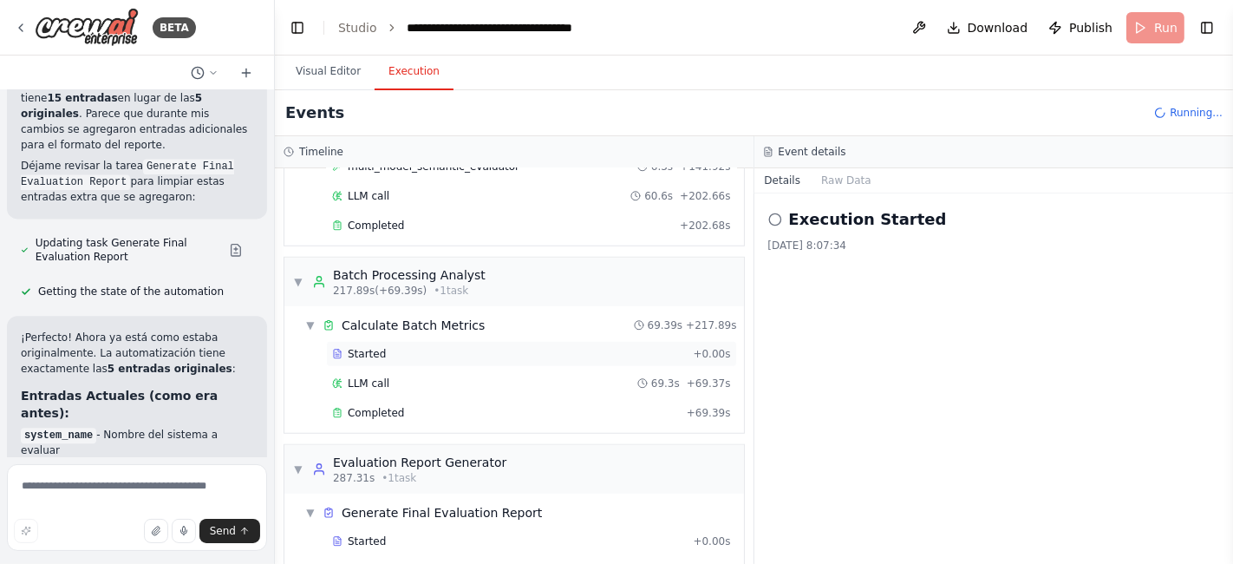
scroll to position [1203, 0]
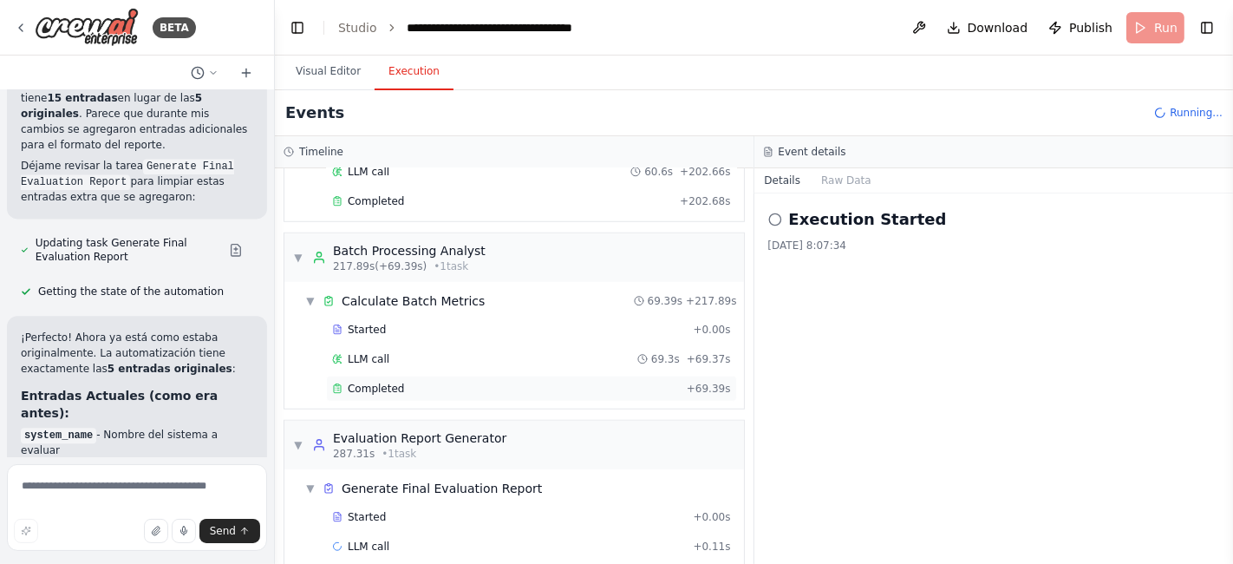
click at [375, 382] on span "Completed" at bounding box center [376, 389] width 56 height 14
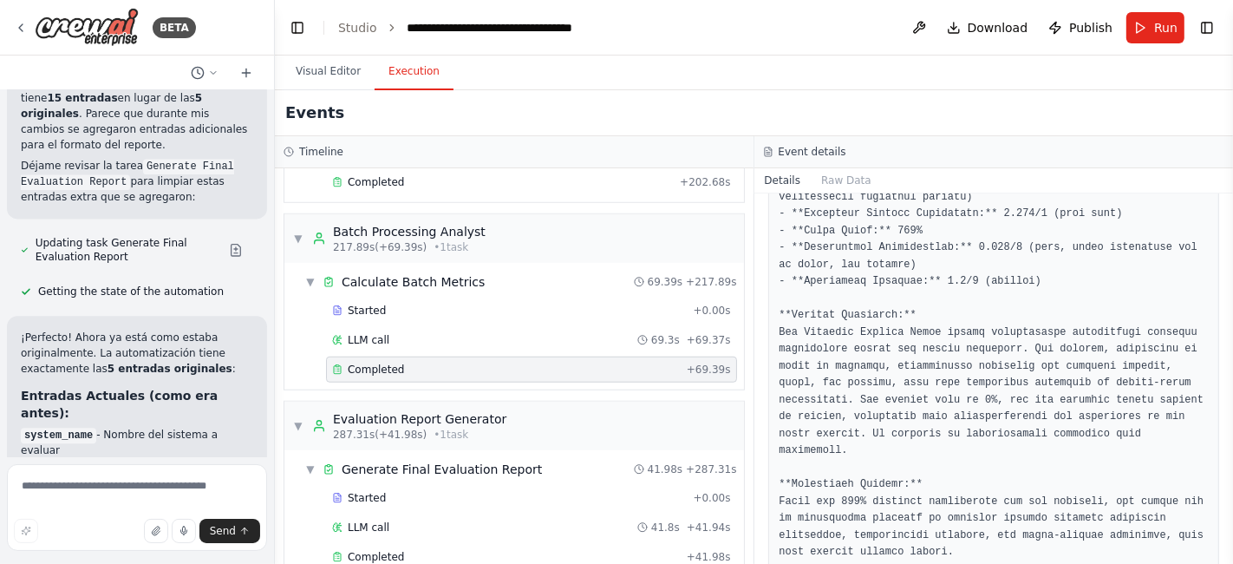
scroll to position [1233, 0]
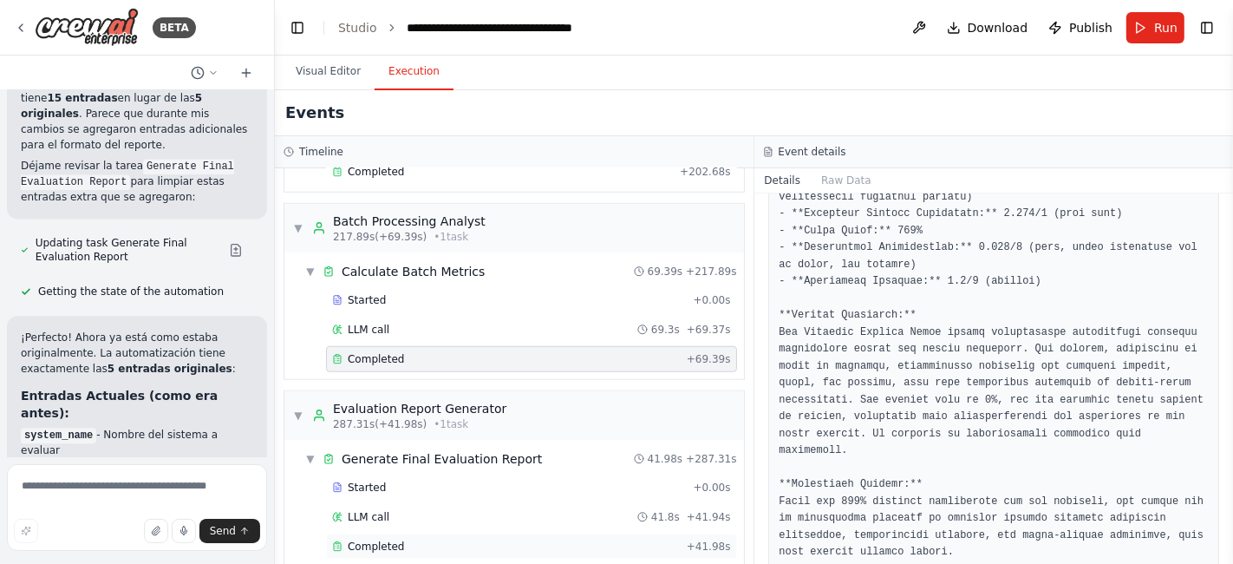
click at [397, 539] on span "Completed" at bounding box center [376, 546] width 56 height 14
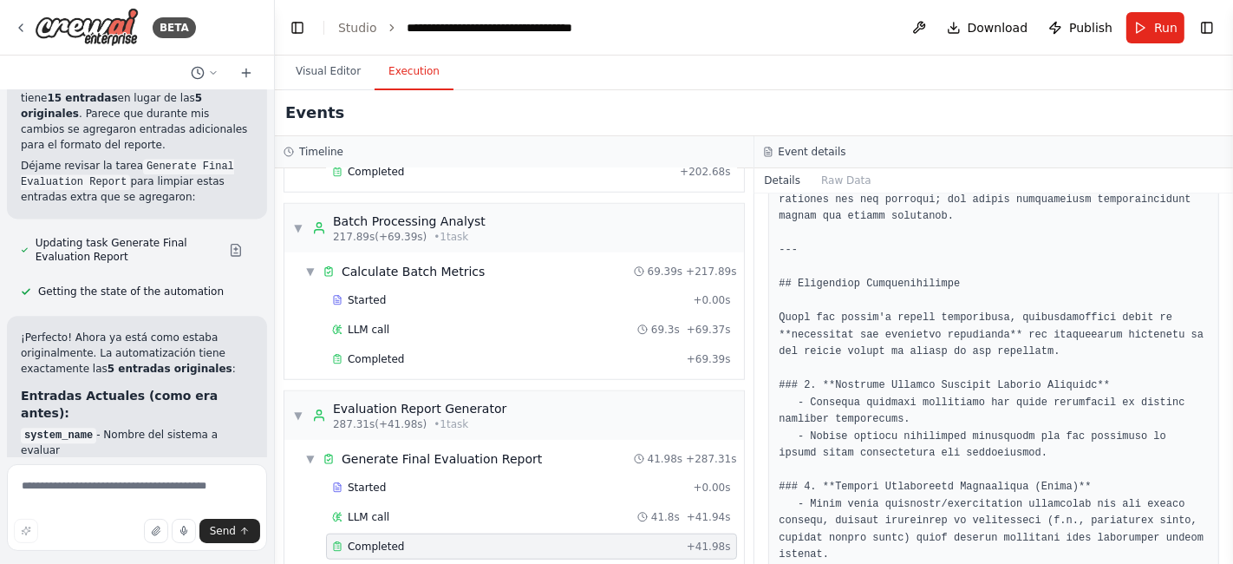
scroll to position [2697, 0]
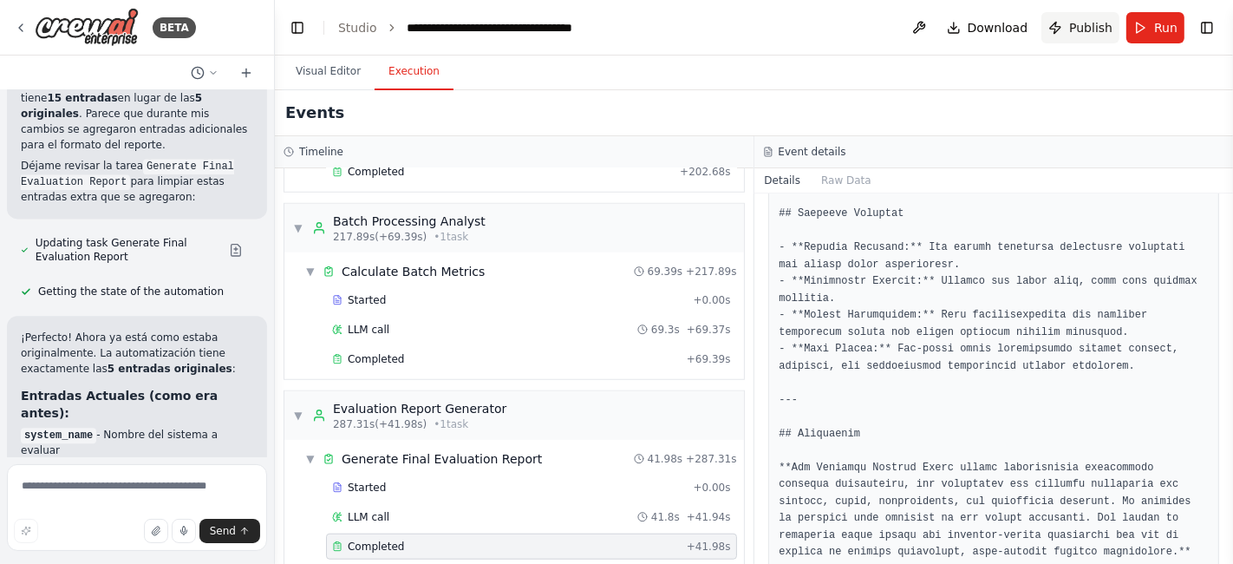
click at [1066, 28] on button "Publish" at bounding box center [1080, 27] width 78 height 31
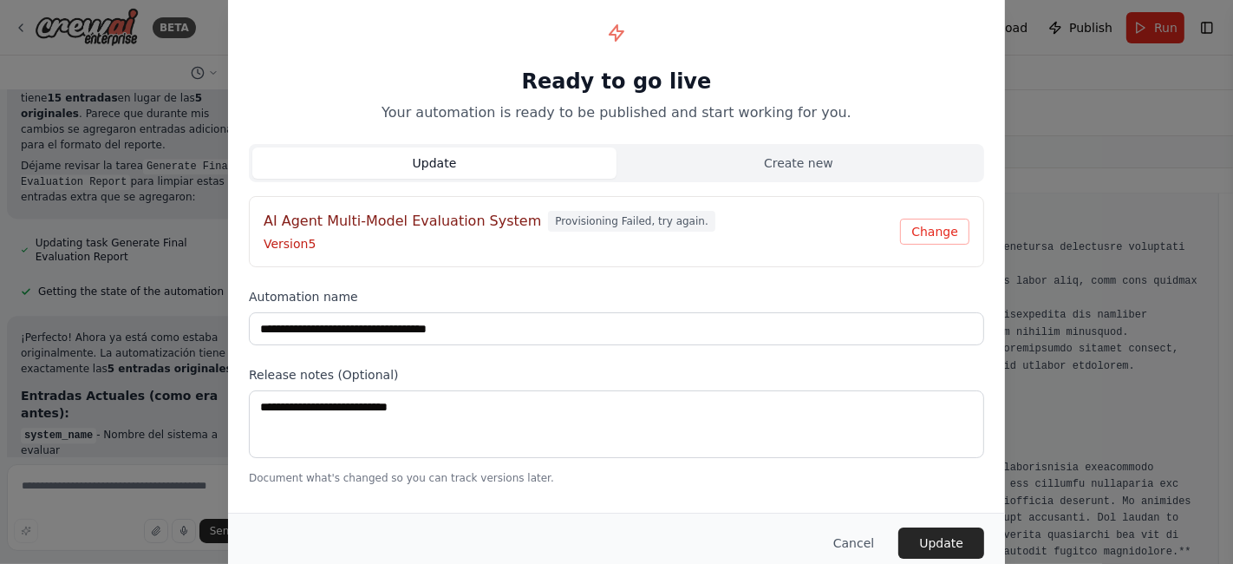
click at [612, 211] on span "Provisioning Failed, try again." at bounding box center [631, 221] width 166 height 21
click at [616, 219] on span "Provisioning Failed, try again." at bounding box center [631, 221] width 166 height 21
click at [809, 165] on button "Create new" at bounding box center [798, 162] width 364 height 31
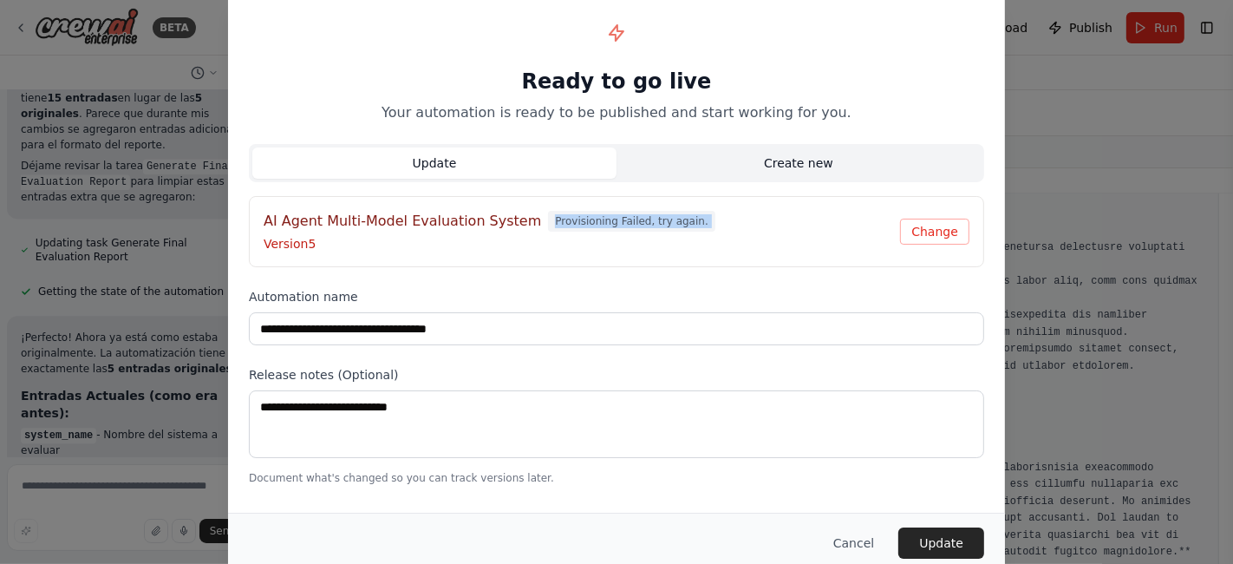
type input "**********"
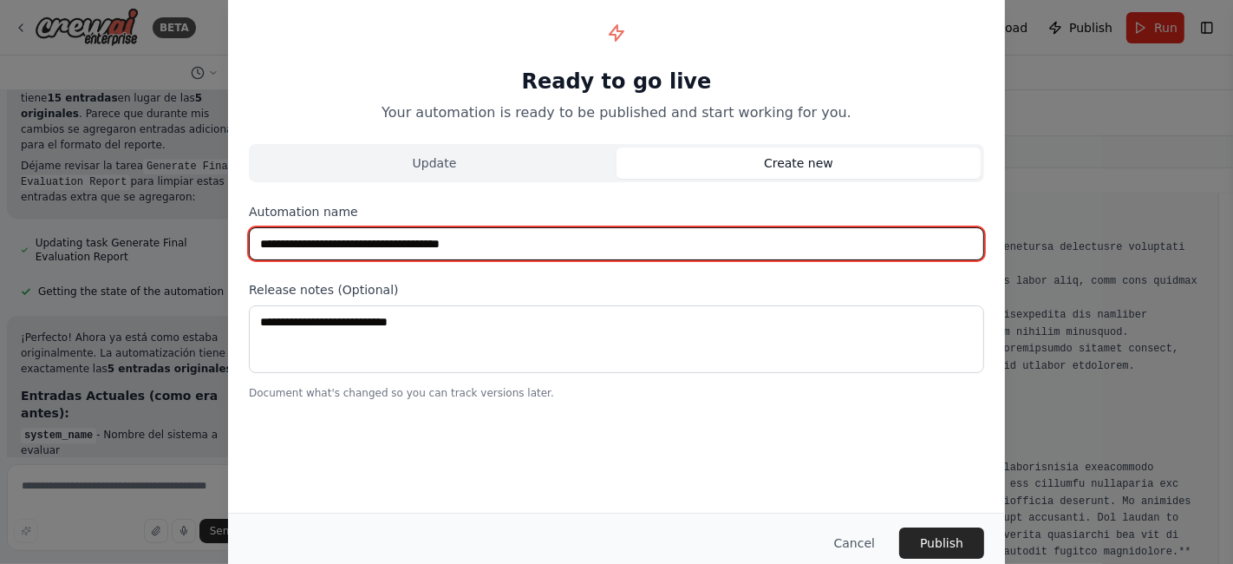
drag, startPoint x: 543, startPoint y: 249, endPoint x: 447, endPoint y: 252, distance: 96.3
click at [447, 252] on input "**********" at bounding box center [616, 243] width 735 height 33
click at [438, 245] on input "**********" at bounding box center [616, 243] width 735 height 33
click at [513, 241] on input "**********" at bounding box center [616, 243] width 735 height 33
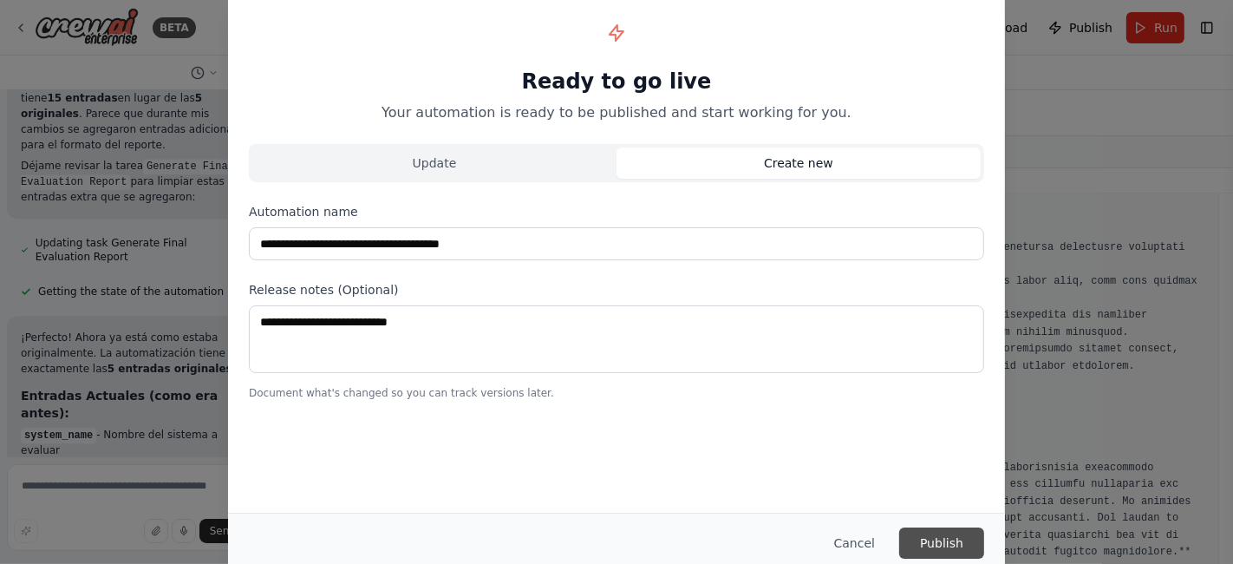
click at [956, 541] on button "Publish" at bounding box center [941, 542] width 85 height 31
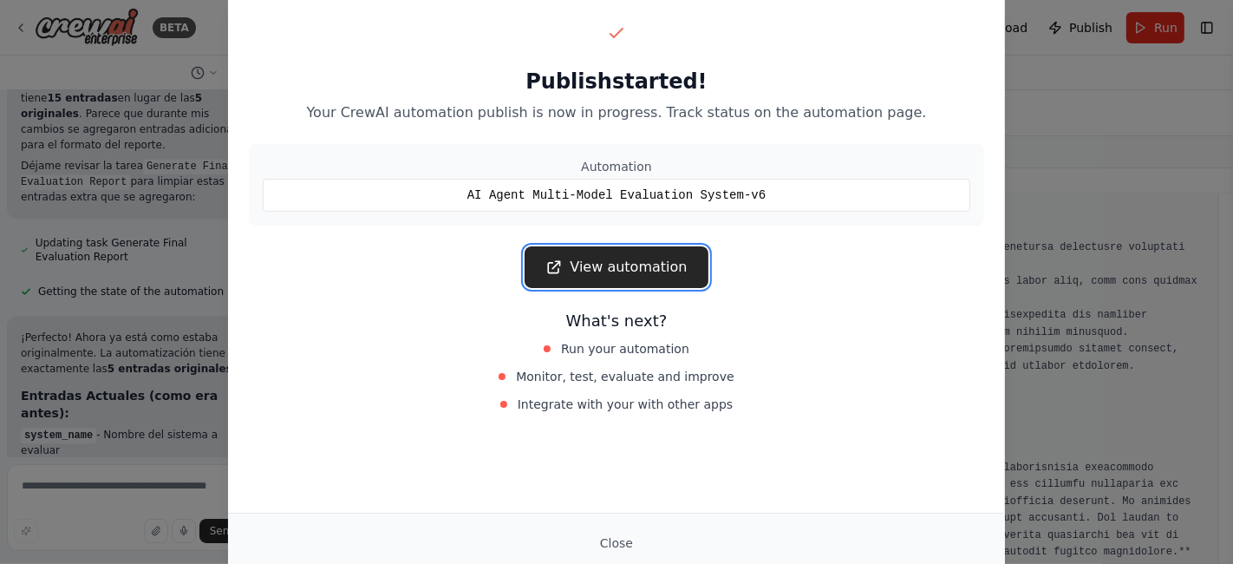
click at [542, 258] on link "View automation" at bounding box center [616, 267] width 183 height 42
click at [143, 93] on div "Publish started! Your CrewAI automation publish is now in progress. Track statu…" at bounding box center [616, 282] width 1233 height 564
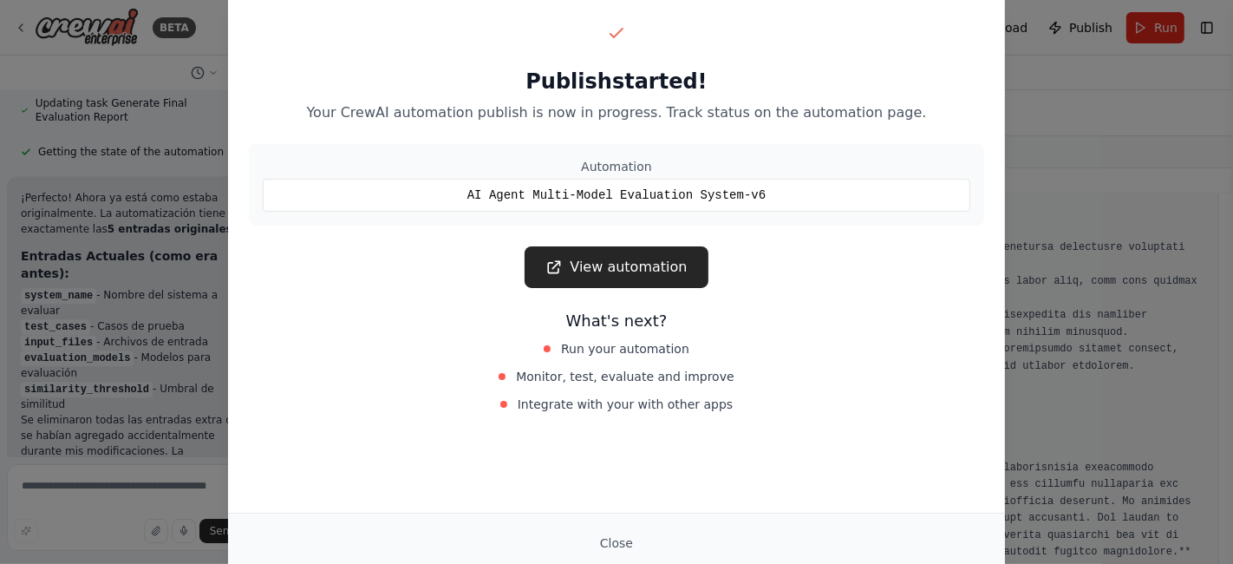
click at [1051, 194] on div "Publish started! Your CrewAI automation publish is now in progress. Track statu…" at bounding box center [616, 282] width 1233 height 564
click at [619, 543] on button "Close" at bounding box center [616, 542] width 61 height 31
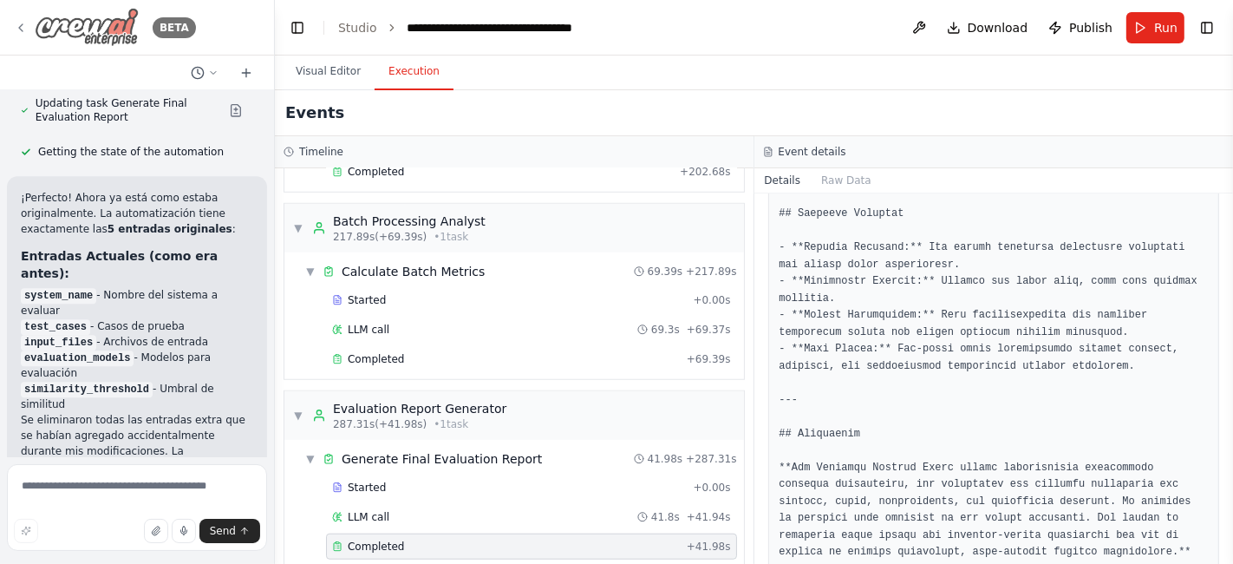
click at [95, 28] on img at bounding box center [87, 27] width 104 height 39
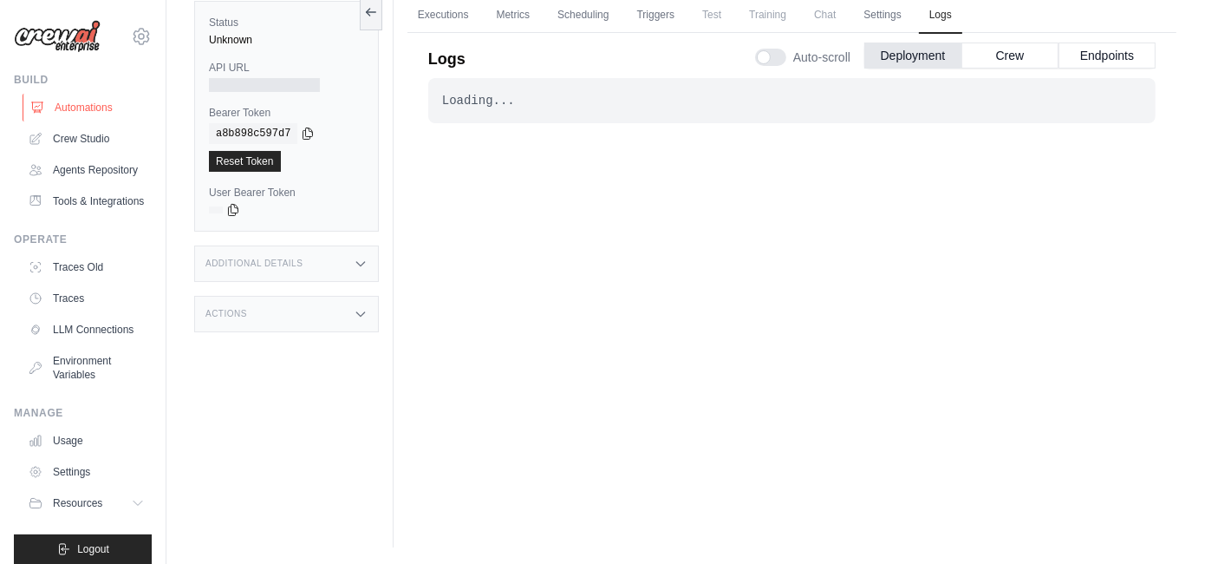
click at [72, 99] on link "Automations" at bounding box center [88, 108] width 131 height 28
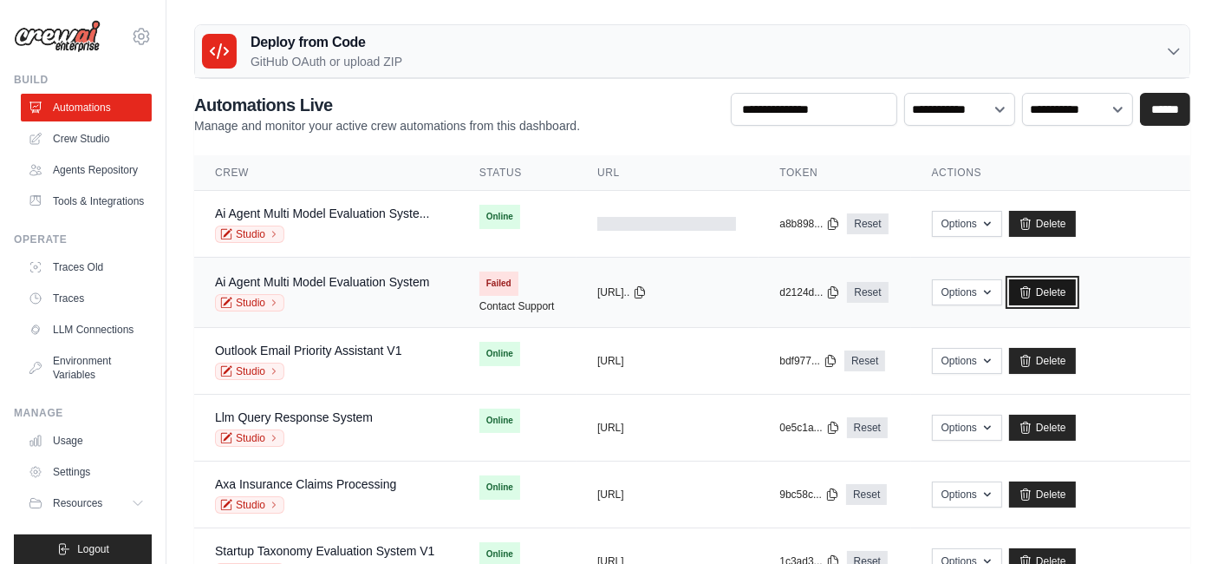
click at [1070, 297] on link "Delete" at bounding box center [1042, 292] width 67 height 26
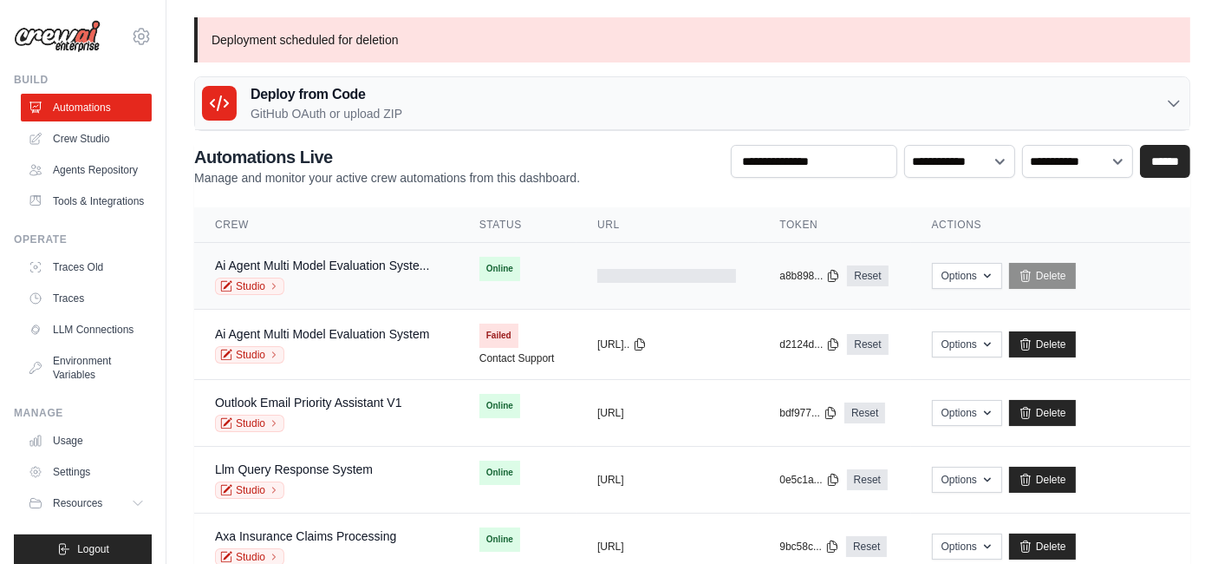
click at [349, 251] on td "Ai Agent Multi Model Evaluation Syste... Studio" at bounding box center [326, 276] width 264 height 67
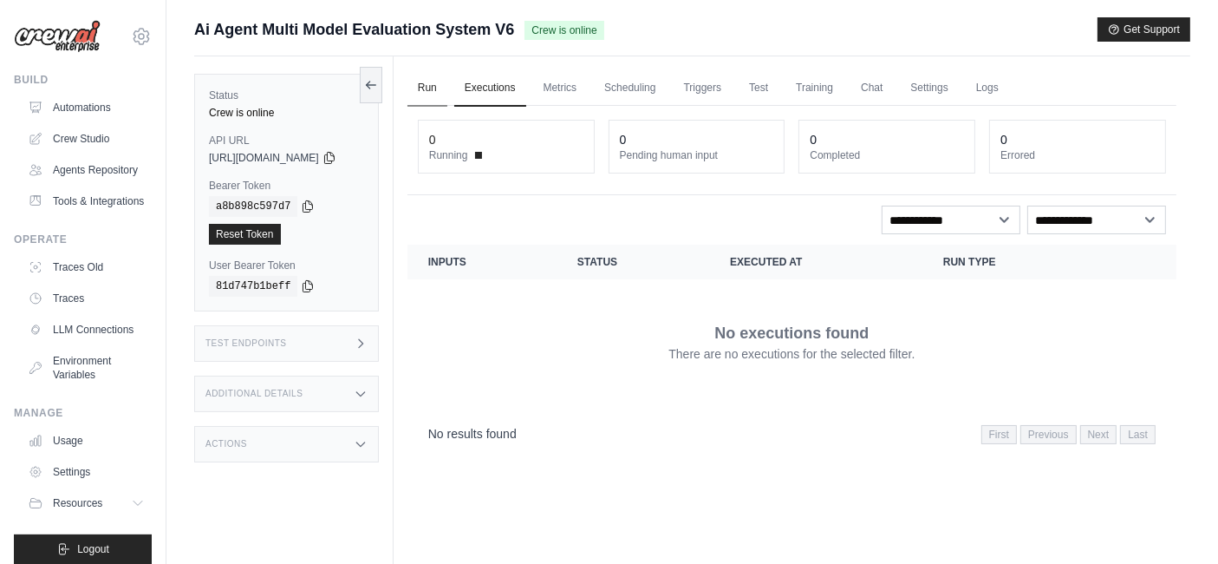
click at [442, 87] on link "Run" at bounding box center [428, 88] width 40 height 36
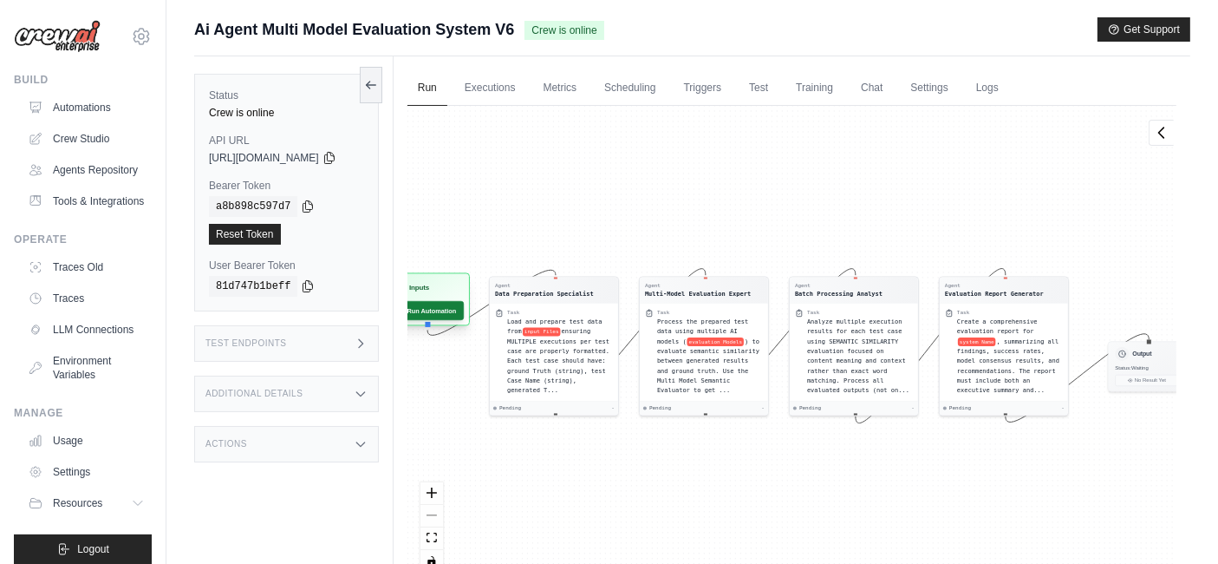
click at [439, 313] on button "Run Automation" at bounding box center [425, 310] width 77 height 19
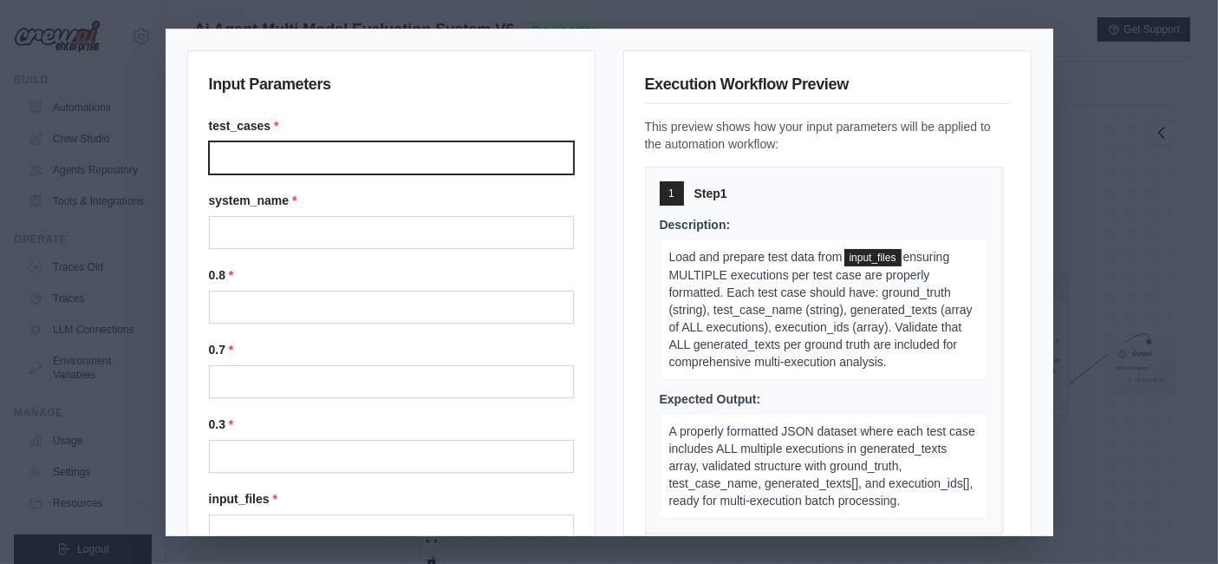
click at [341, 172] on input "Test cases" at bounding box center [391, 157] width 365 height 33
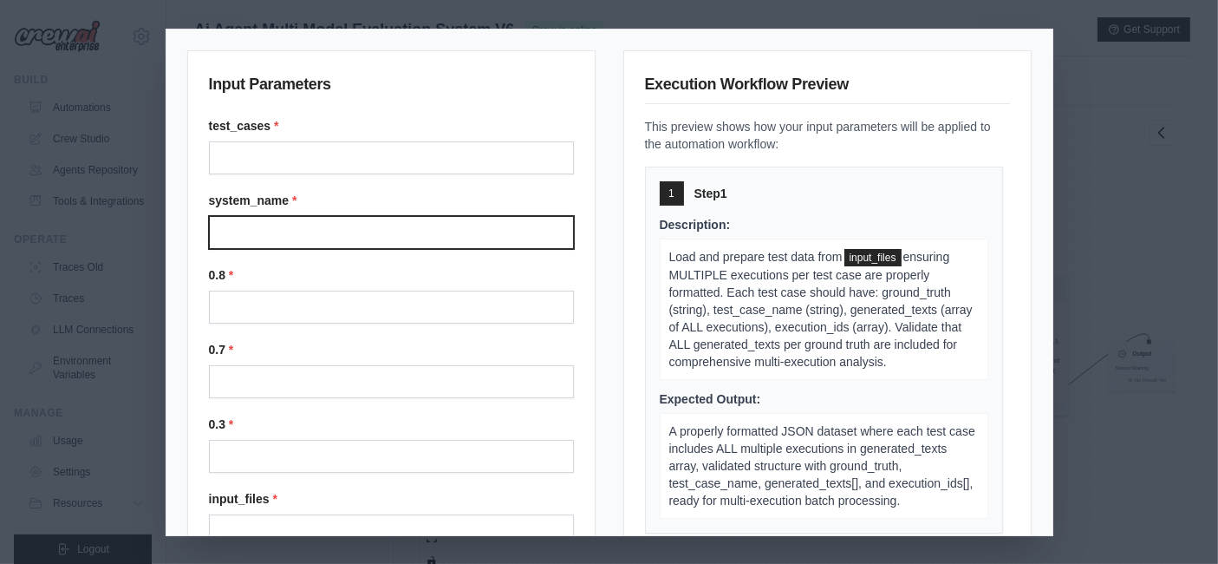
click at [323, 238] on input "System name" at bounding box center [391, 232] width 365 height 33
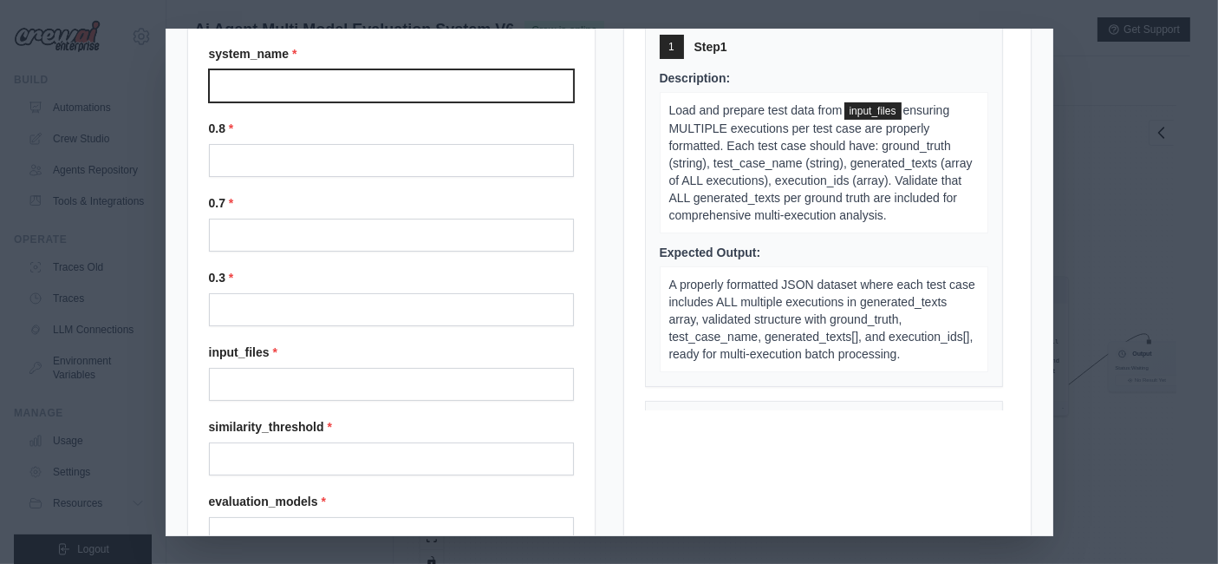
scroll to position [192, 0]
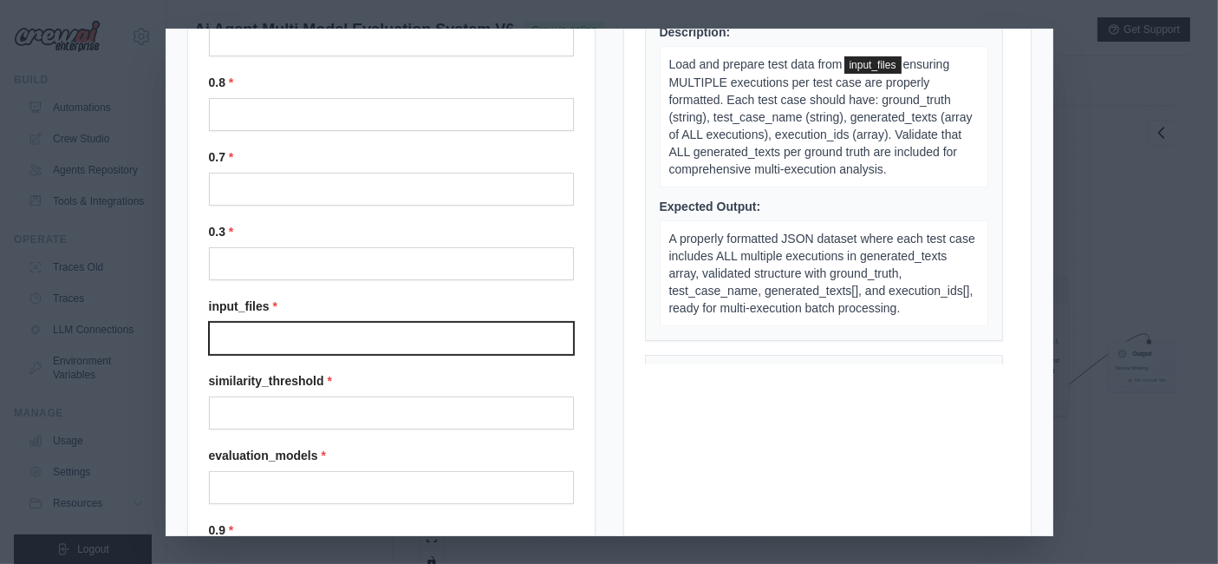
click at [323, 330] on input "Input files" at bounding box center [391, 338] width 365 height 33
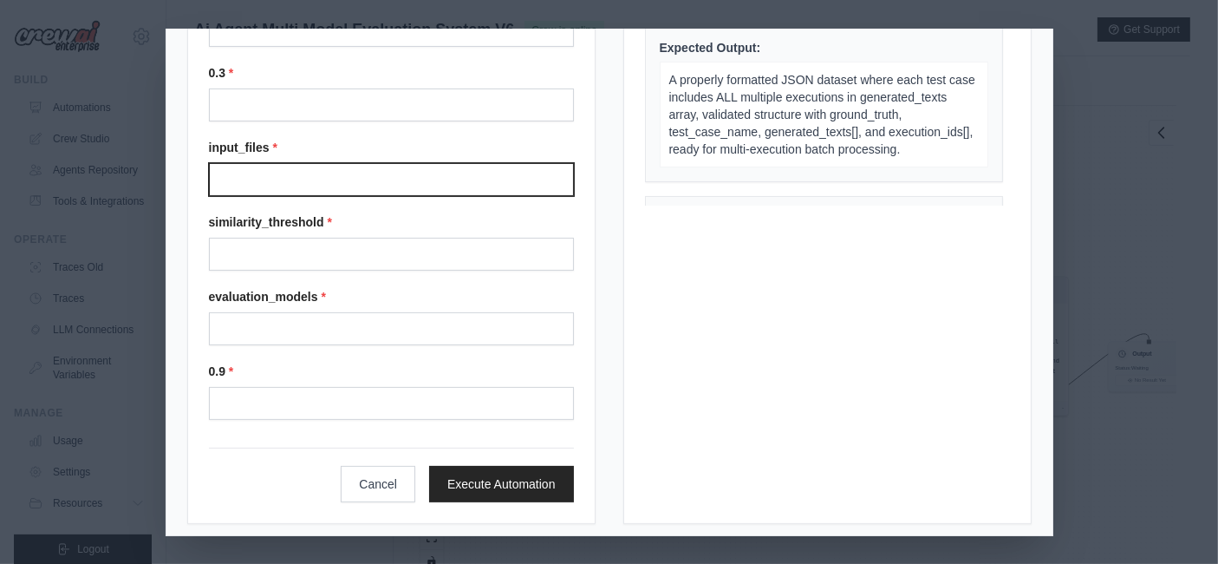
scroll to position [354, 0]
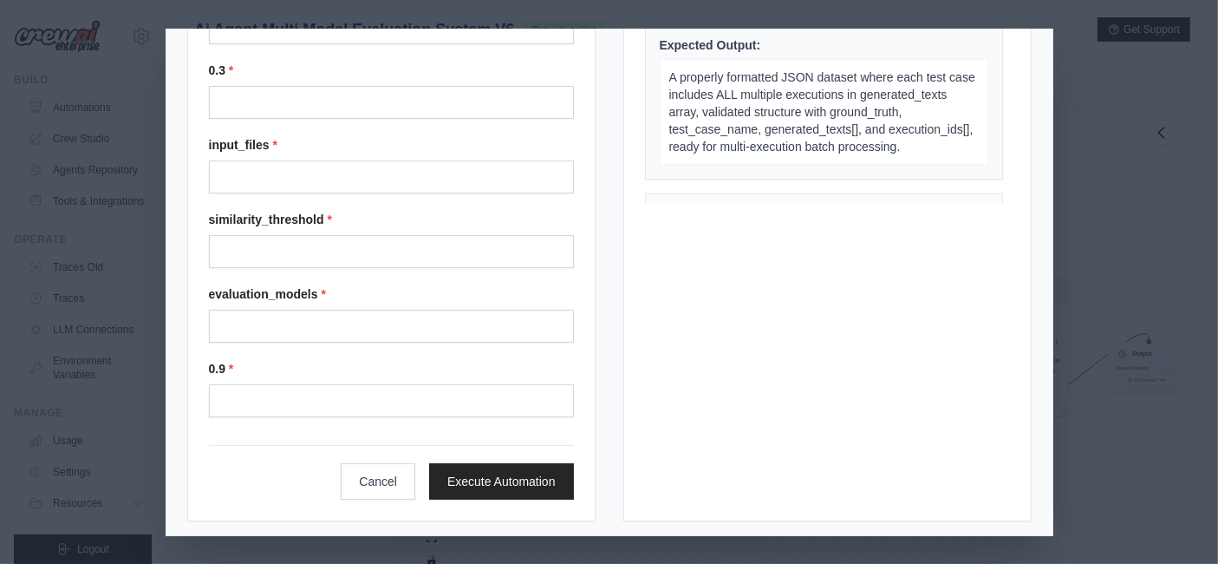
click at [344, 227] on div "similarity_threshold *" at bounding box center [391, 239] width 365 height 57
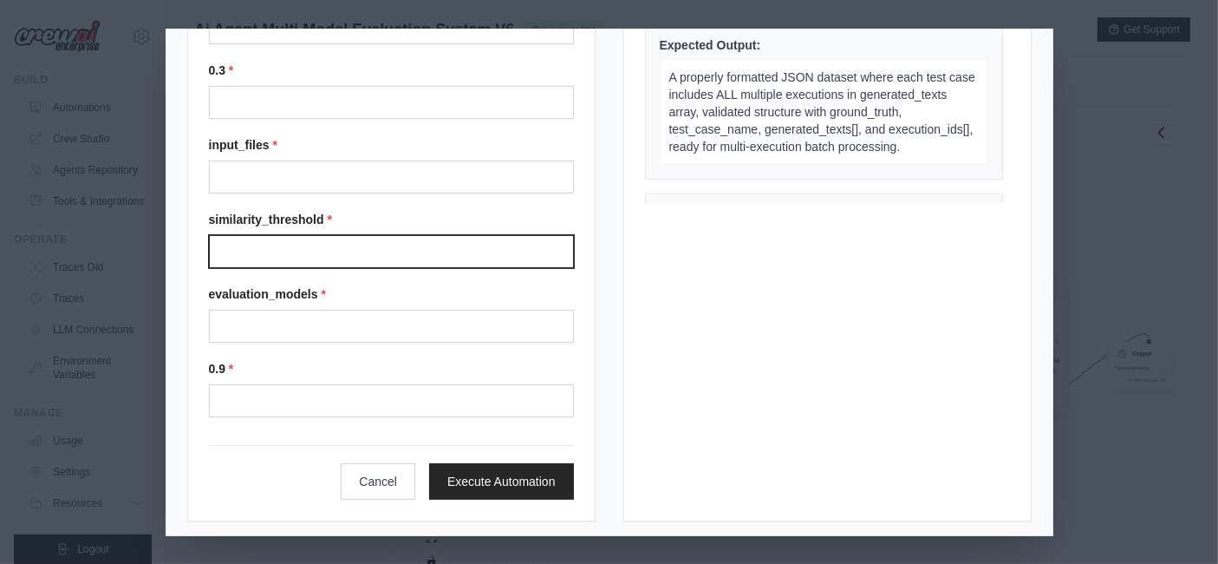
click at [344, 236] on input "Similarity threshold" at bounding box center [391, 251] width 365 height 33
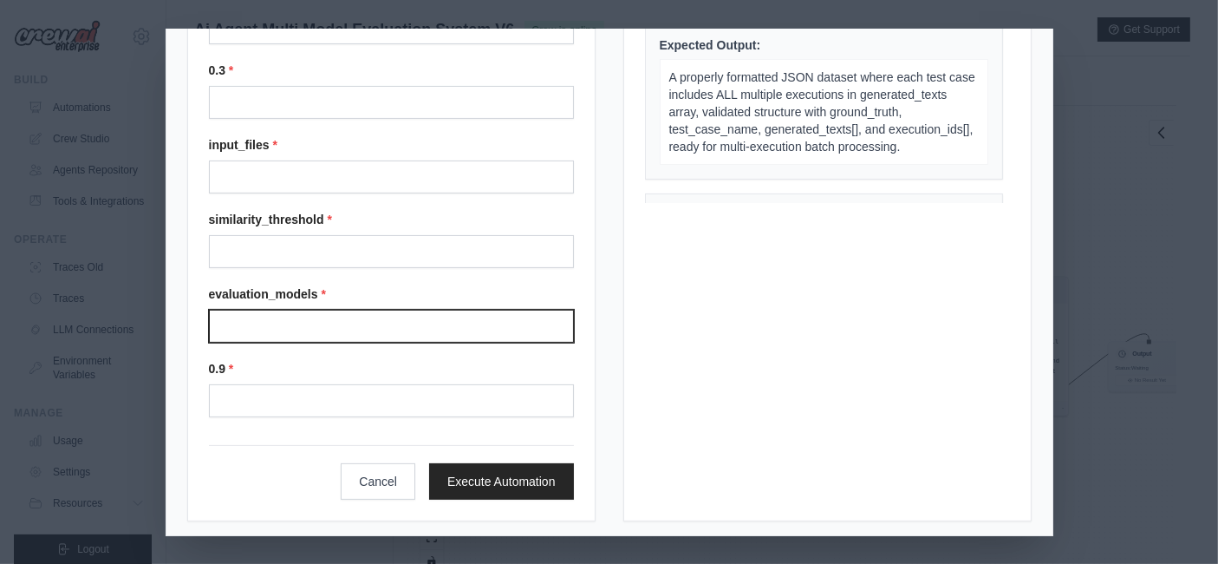
click at [329, 331] on input "Evaluation models" at bounding box center [391, 326] width 365 height 33
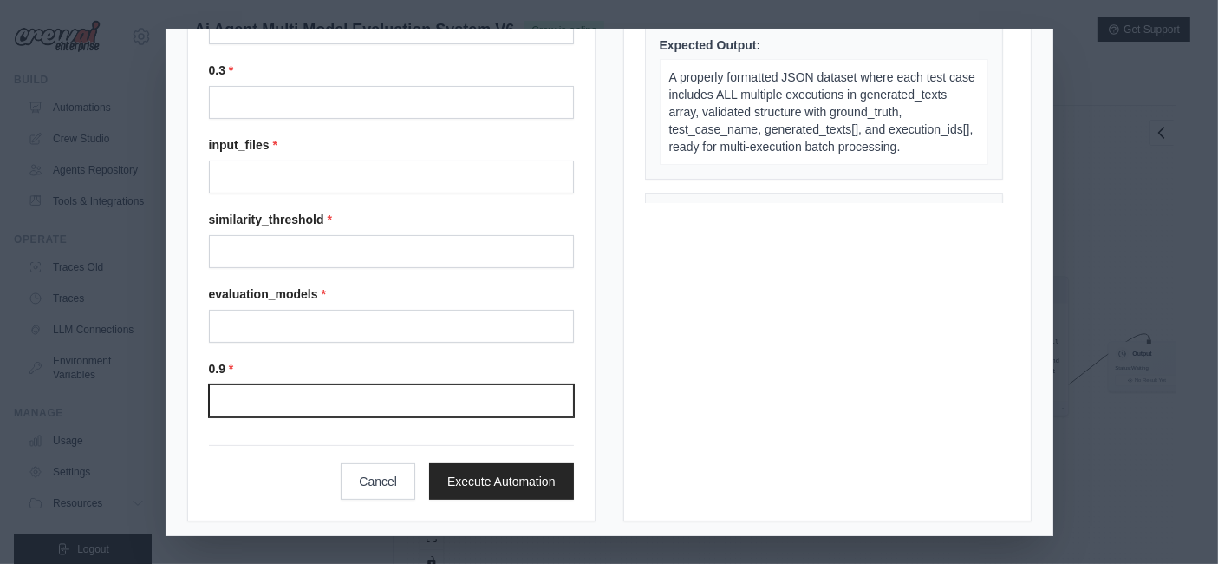
click at [319, 388] on input "0.9" at bounding box center [391, 400] width 365 height 33
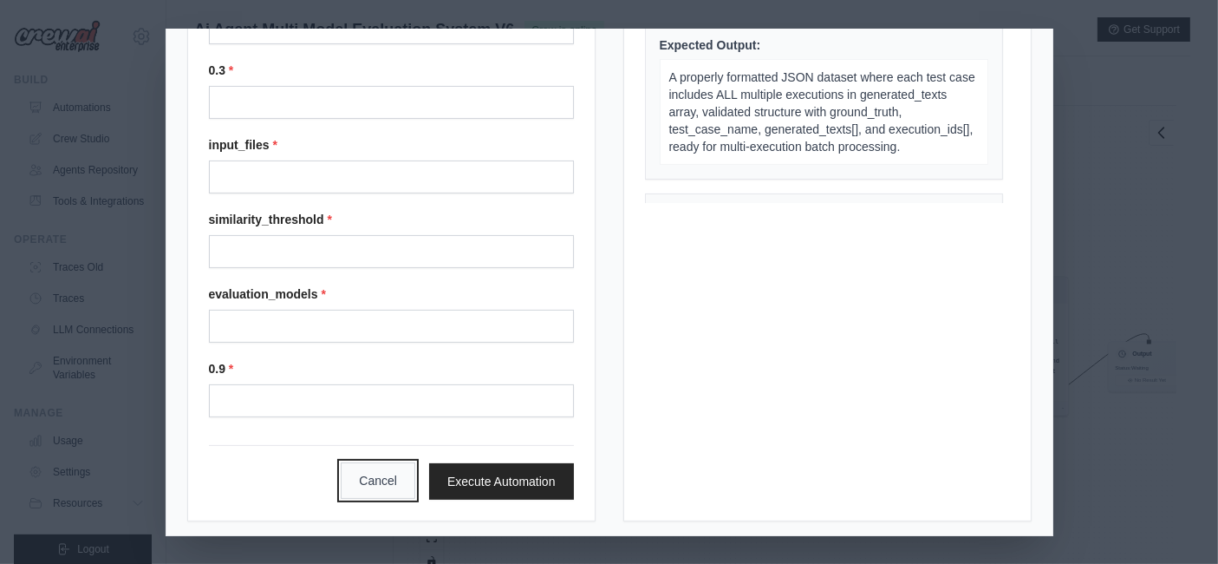
click at [369, 465] on button "Cancel" at bounding box center [378, 480] width 75 height 36
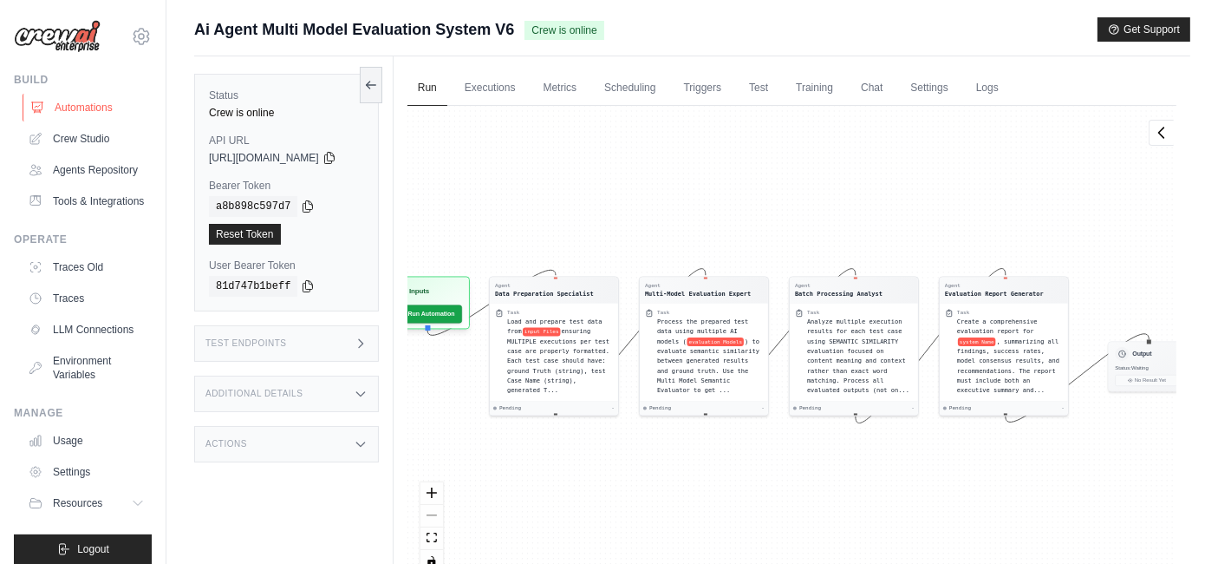
click at [74, 107] on link "Automations" at bounding box center [88, 108] width 131 height 28
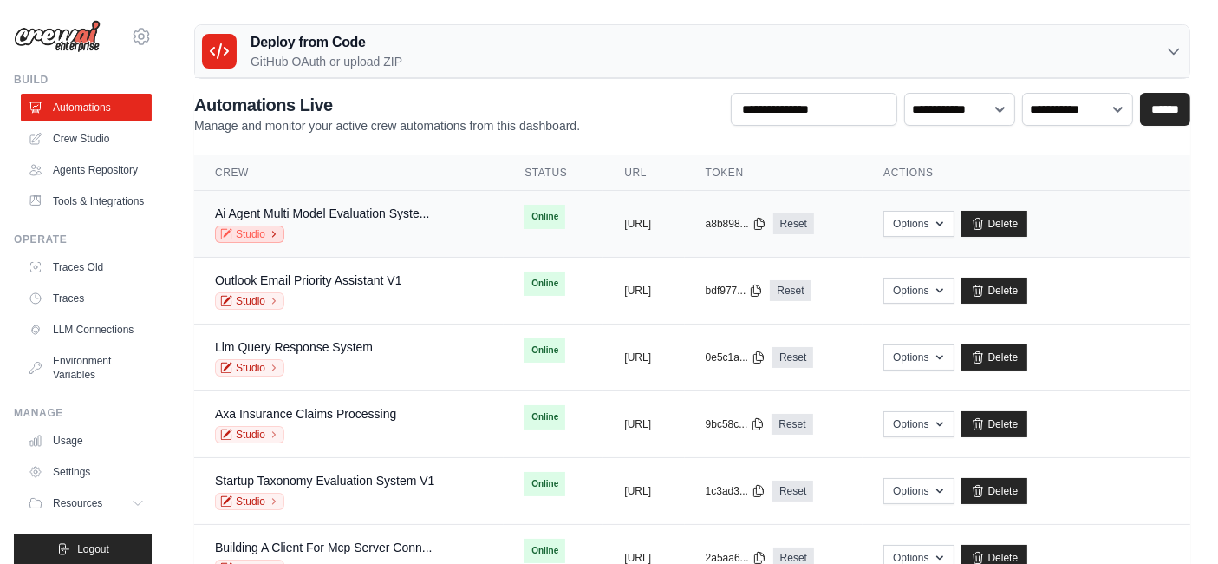
click at [264, 225] on link "Studio" at bounding box center [249, 233] width 69 height 17
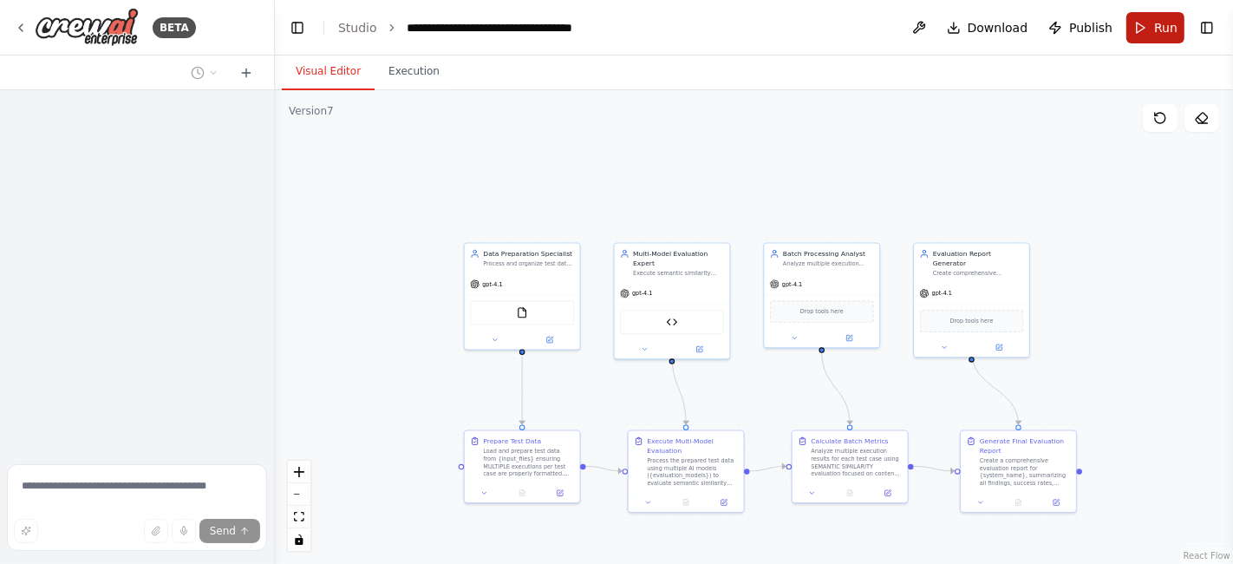
scroll to position [3312, 0]
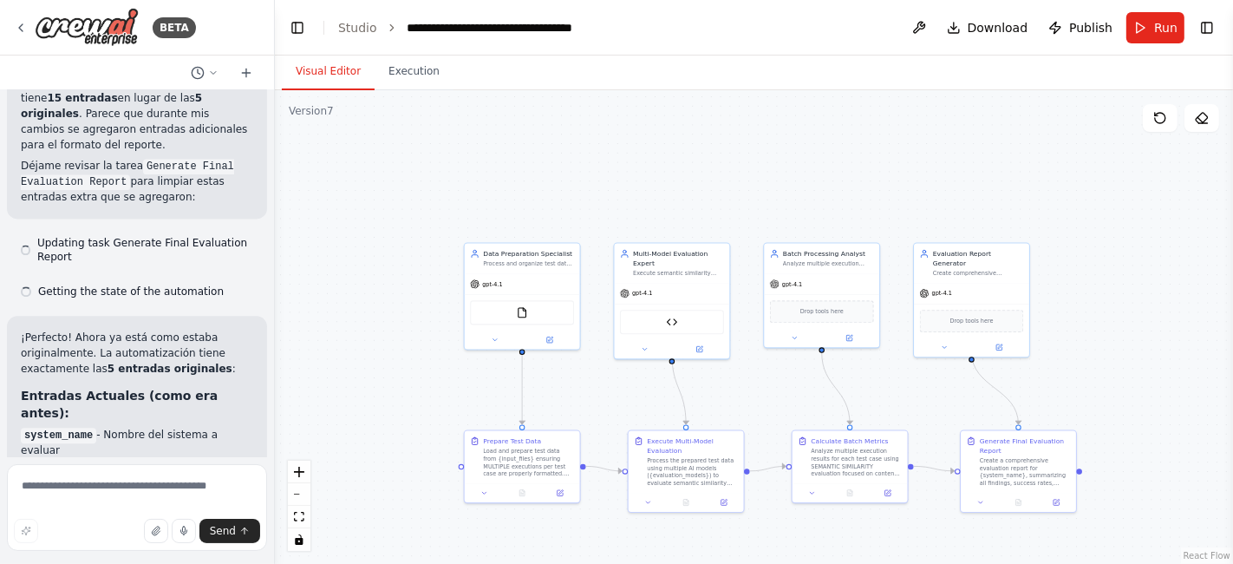
click at [1146, 22] on button "Run" at bounding box center [1155, 27] width 58 height 31
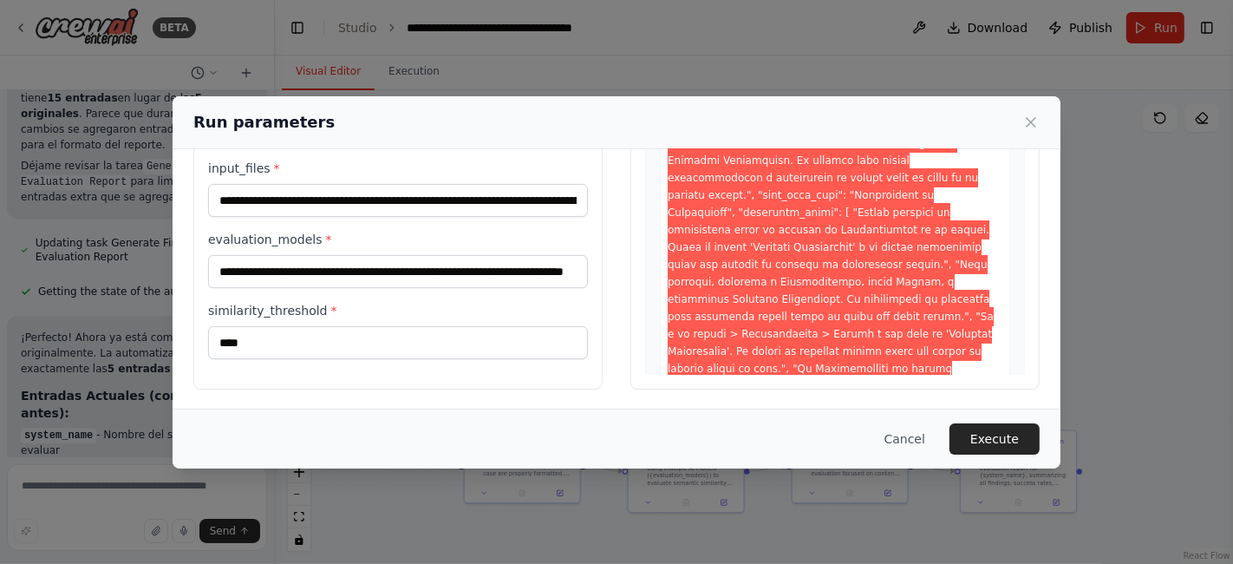
scroll to position [0, 0]
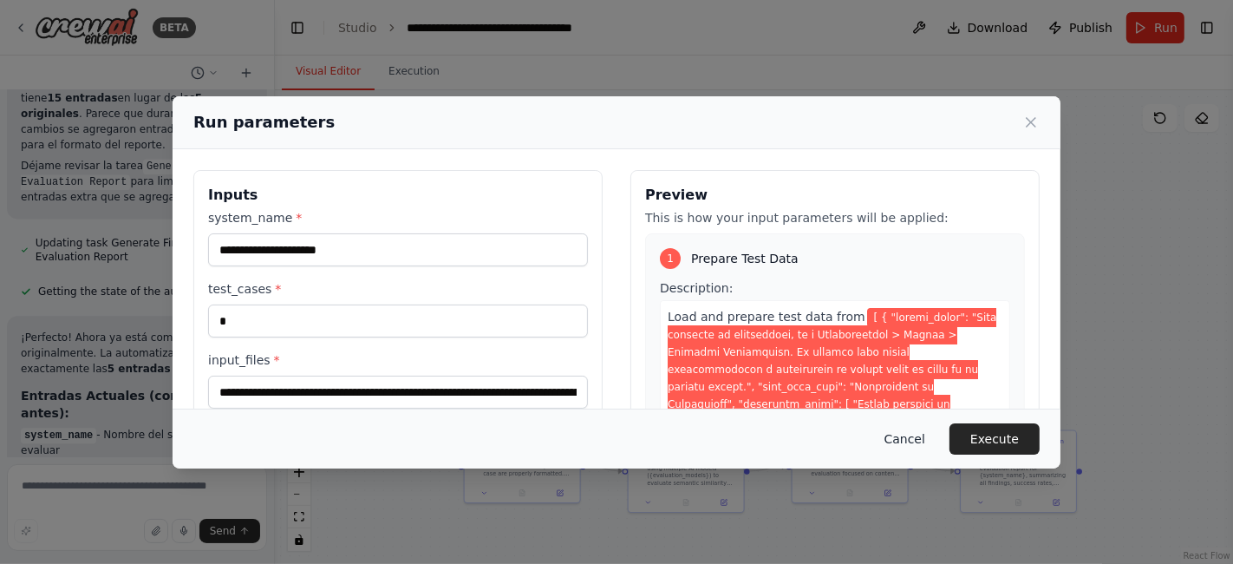
click at [919, 434] on button "Cancel" at bounding box center [905, 438] width 68 height 31
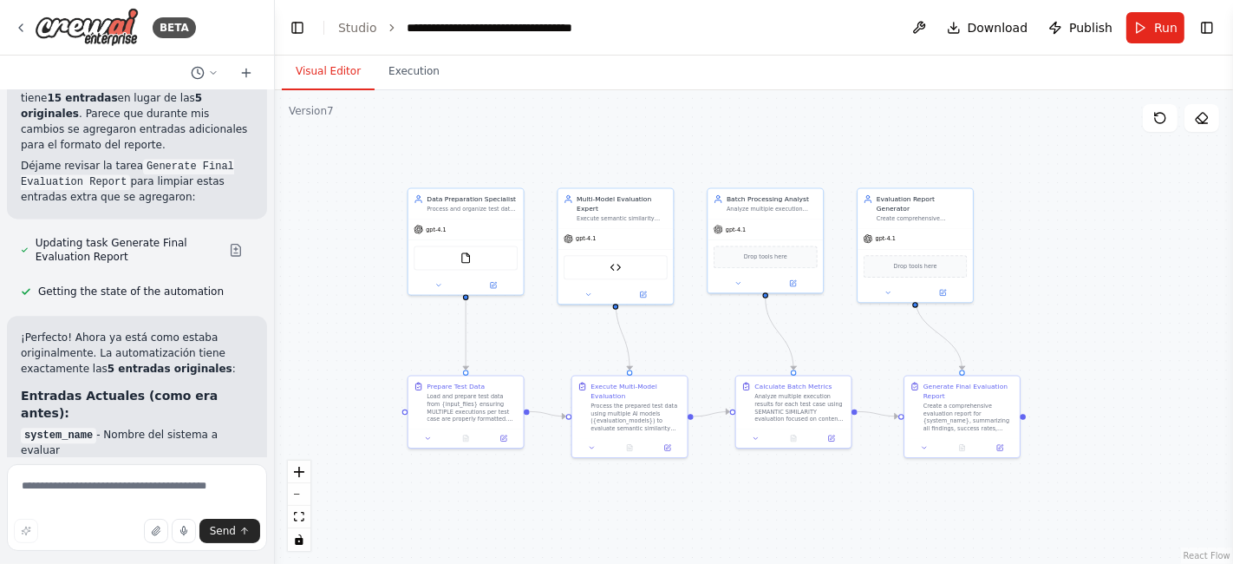
drag, startPoint x: 815, startPoint y: 190, endPoint x: 759, endPoint y: 135, distance: 78.5
click at [759, 135] on div ".deletable-edge-delete-btn { width: 20px; height: 20px; border: 0px solid #ffff…" at bounding box center [754, 326] width 958 height 473
click at [1089, 23] on span "Publish" at bounding box center [1090, 27] width 43 height 17
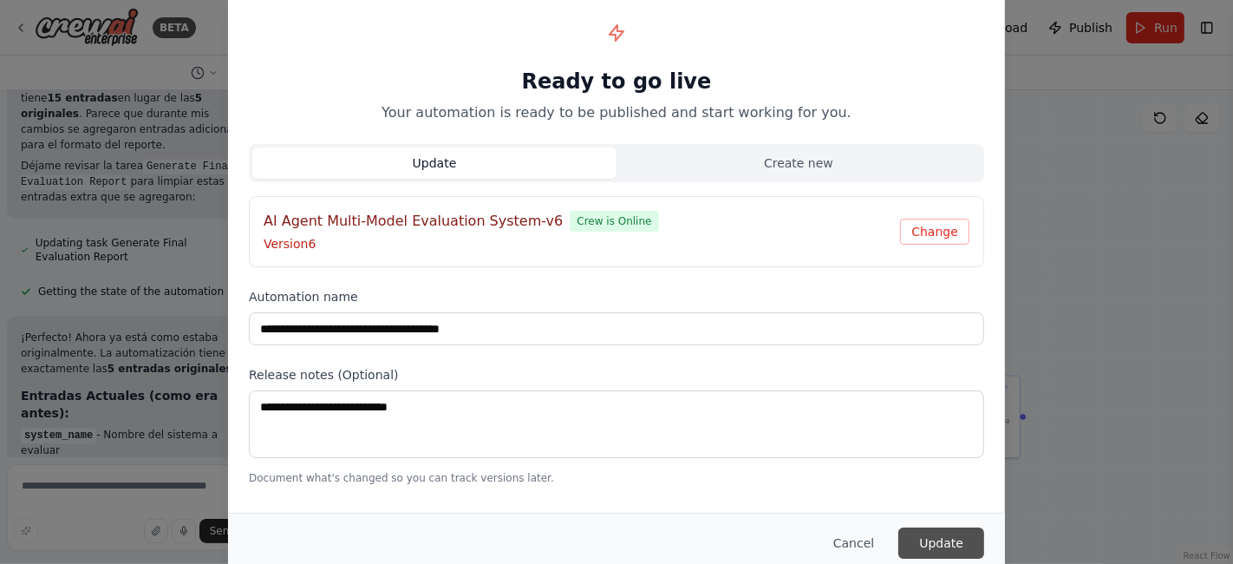
click at [943, 534] on button "Update" at bounding box center [941, 542] width 86 height 31
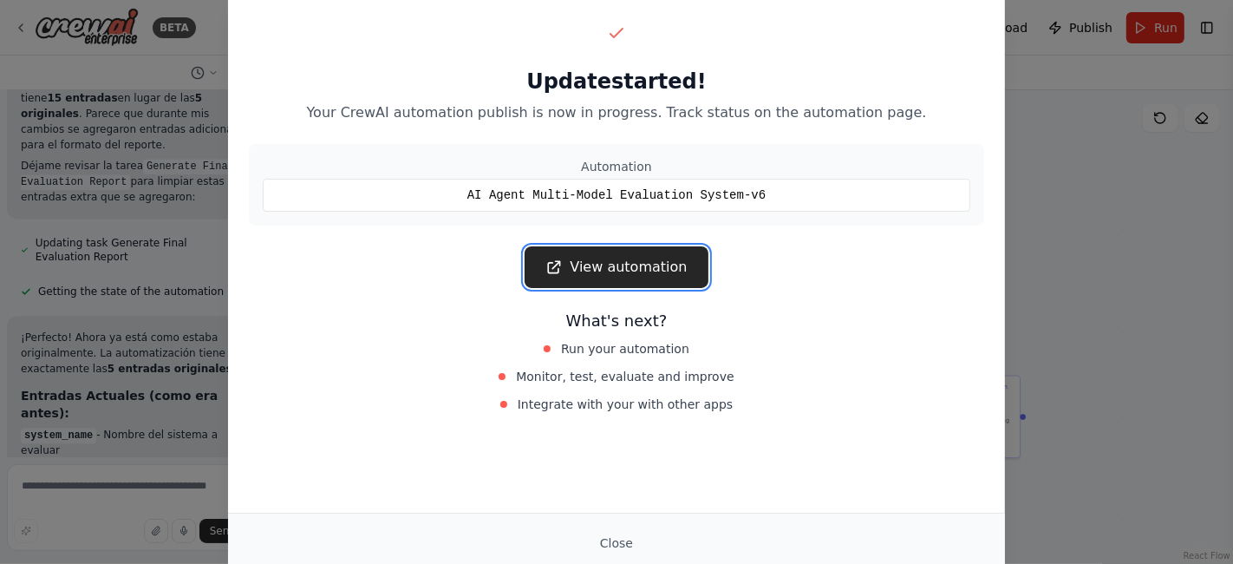
click at [638, 277] on link "View automation" at bounding box center [616, 267] width 183 height 42
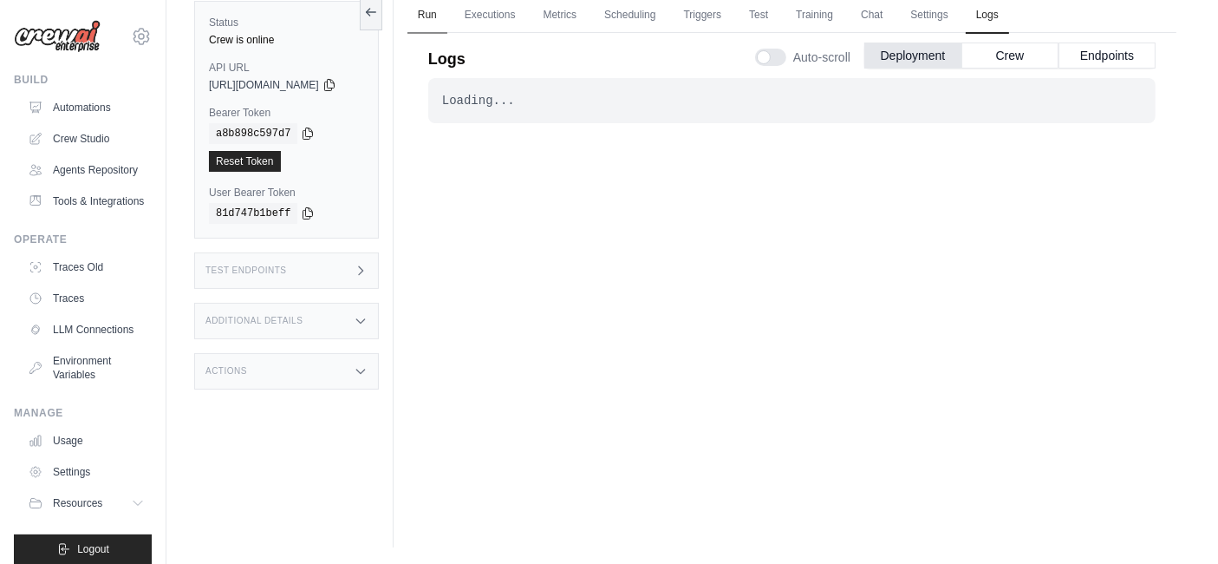
click at [447, 21] on link "Run" at bounding box center [428, 15] width 40 height 36
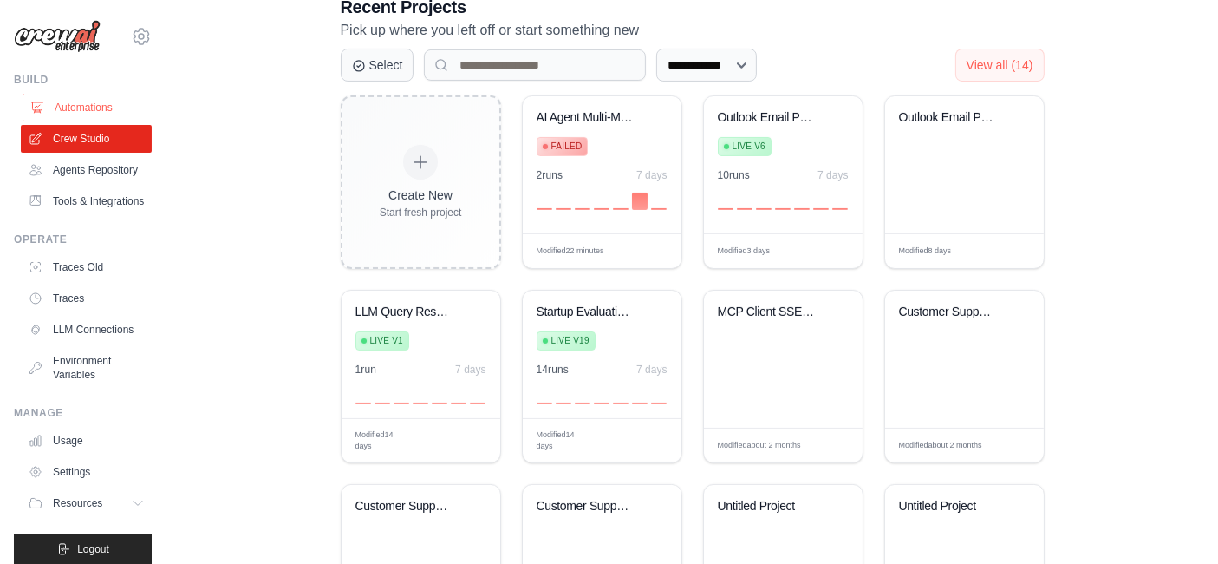
click at [71, 114] on link "Automations" at bounding box center [88, 108] width 131 height 28
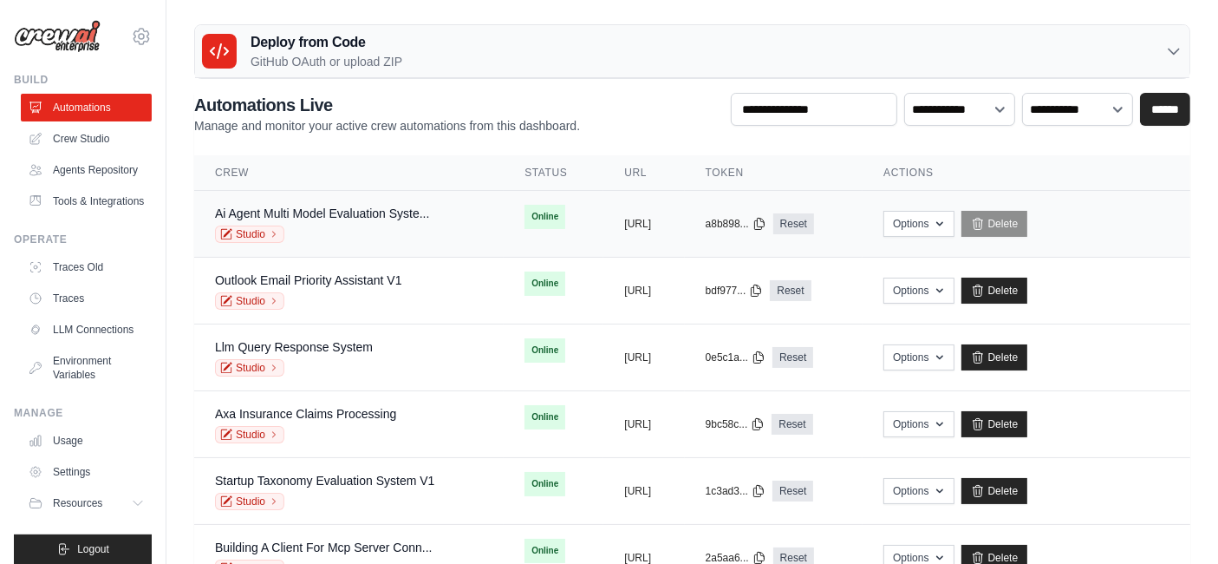
click at [384, 205] on div "Ai Agent Multi Model Evaluation Syste..." at bounding box center [322, 213] width 214 height 17
click at [338, 219] on div "Ai Agent Multi Model Evaluation Syste..." at bounding box center [322, 213] width 214 height 17
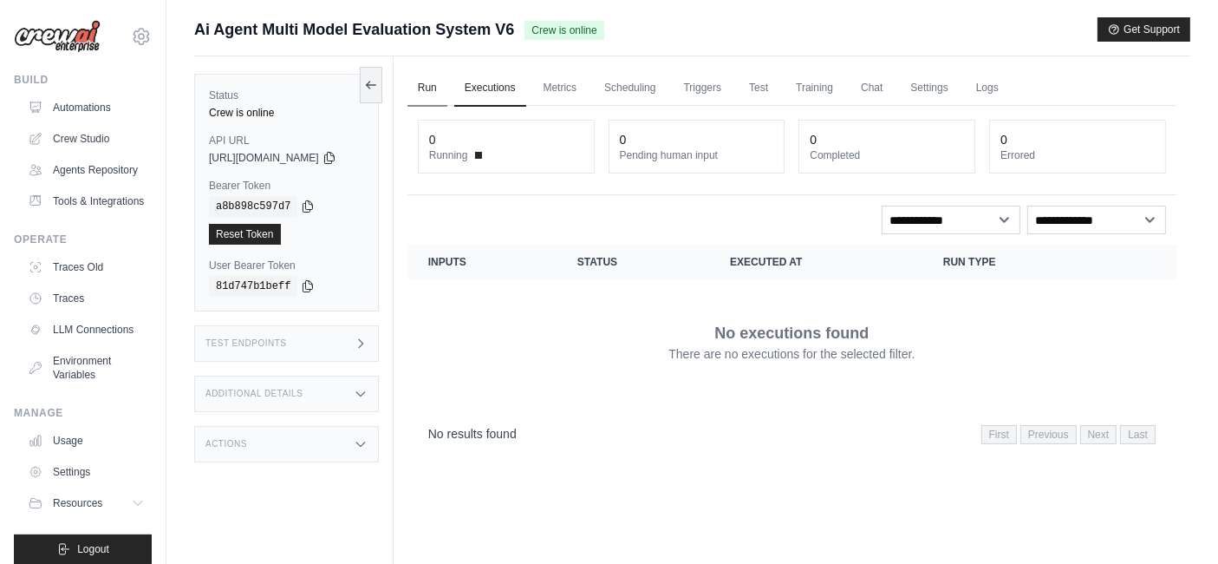
click at [447, 89] on link "Run" at bounding box center [428, 88] width 40 height 36
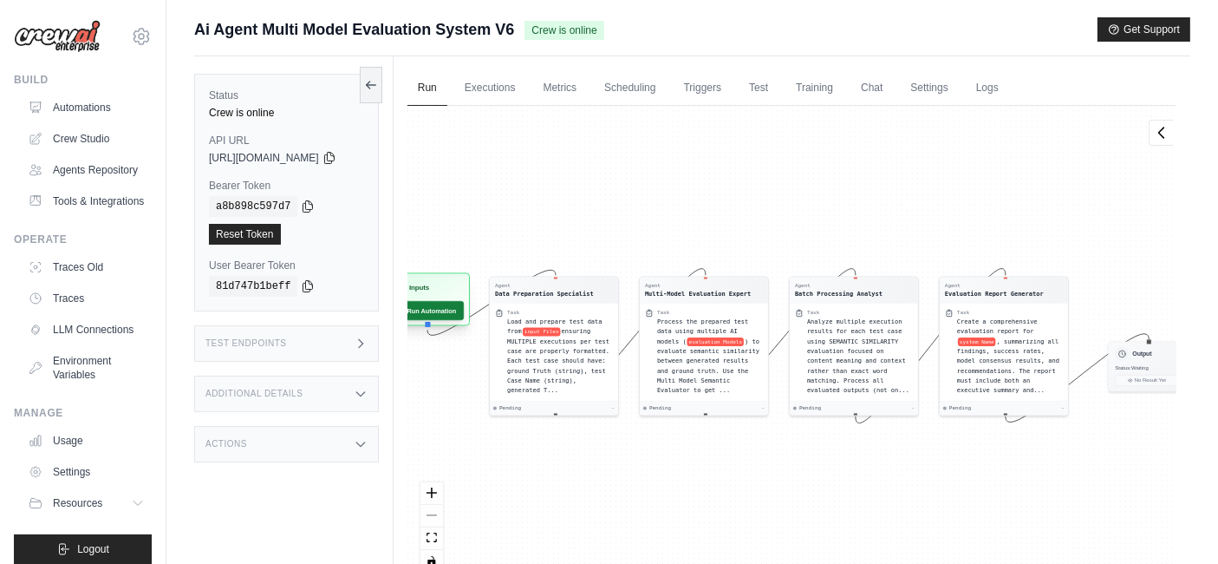
click at [456, 310] on button "Run Automation" at bounding box center [425, 310] width 77 height 19
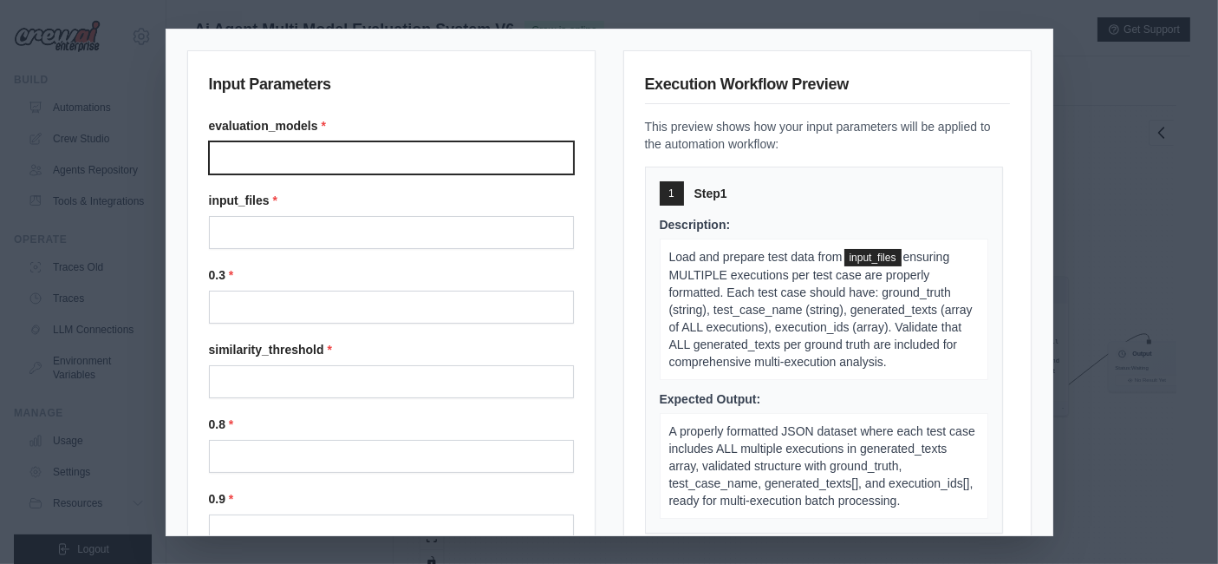
click at [312, 154] on input "Evaluation models" at bounding box center [391, 157] width 365 height 33
paste input "**********"
type input "**********"
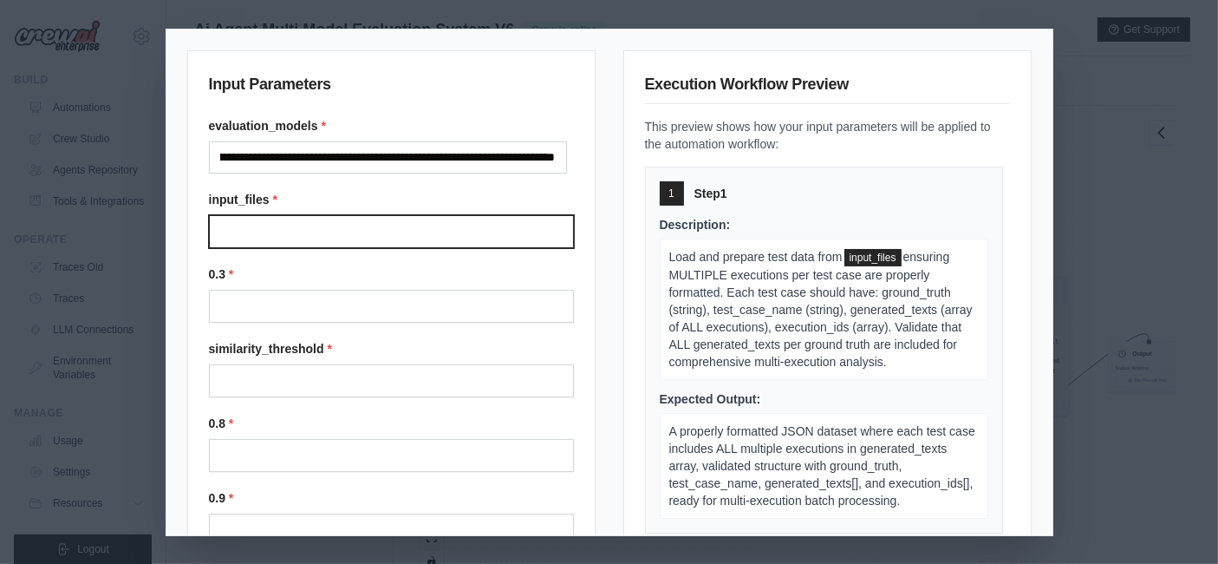
scroll to position [0, 0]
click at [291, 230] on input "Input files" at bounding box center [391, 231] width 365 height 33
paste input "**********"
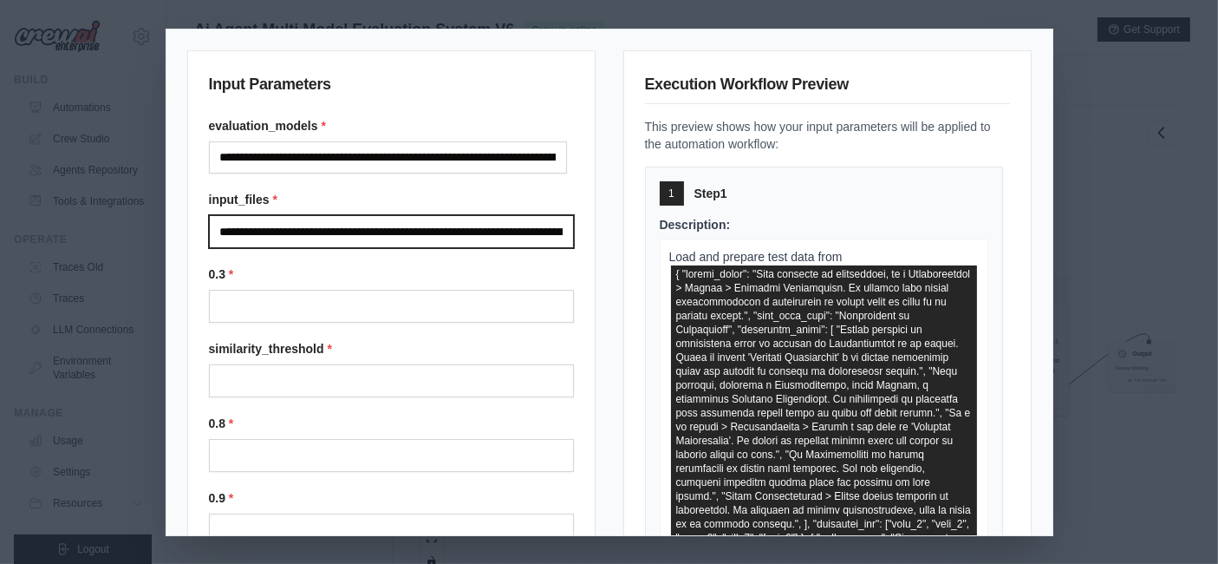
scroll to position [0, 16669]
type input "**********"
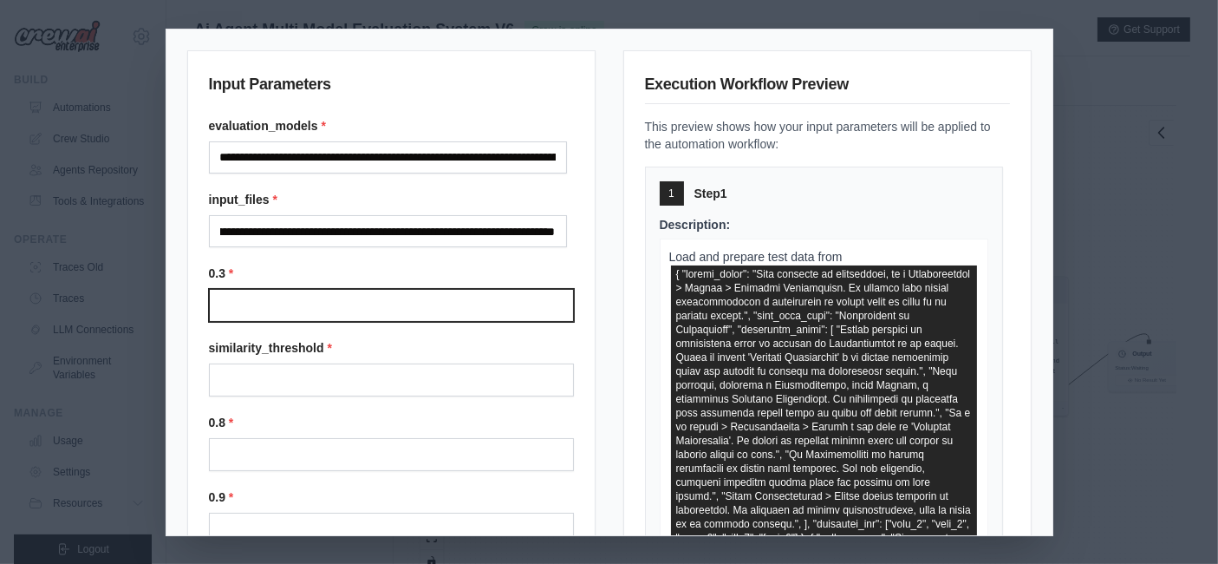
scroll to position [0, 0]
click at [287, 297] on input "0.3" at bounding box center [391, 305] width 365 height 33
type input "***"
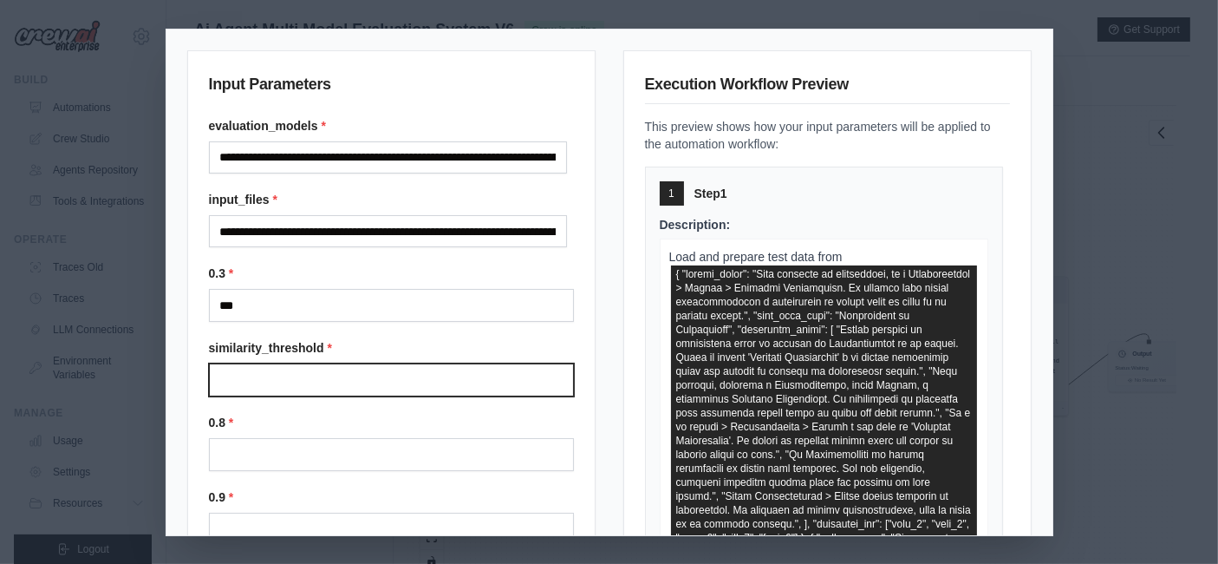
click at [307, 374] on input "Similarity threshold" at bounding box center [391, 379] width 365 height 33
type input "****"
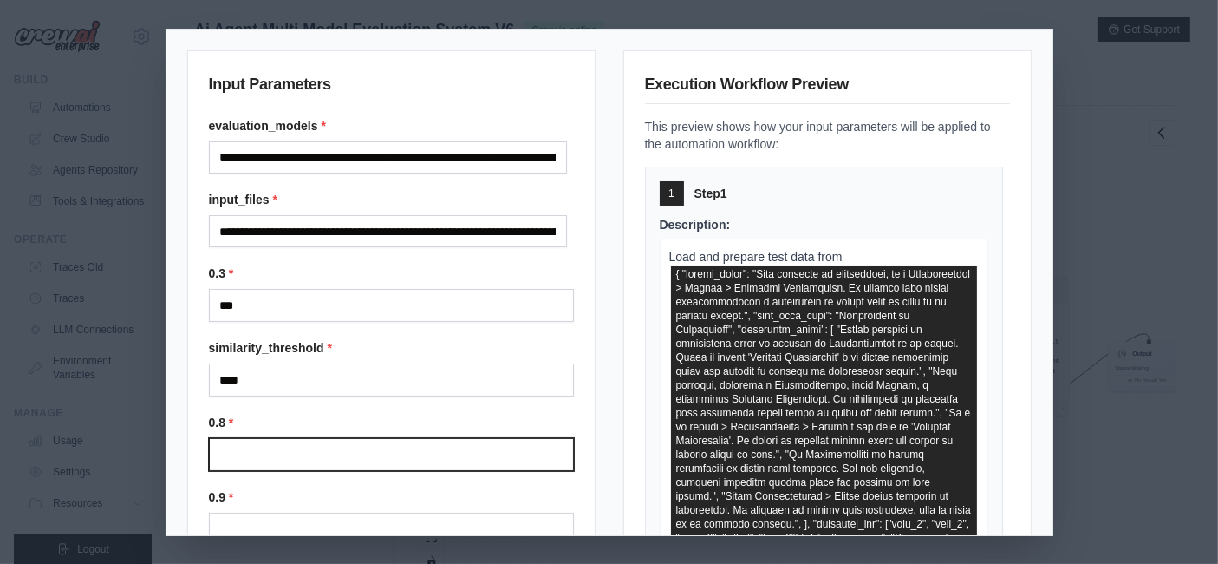
click at [294, 452] on input "0.8" at bounding box center [391, 454] width 365 height 33
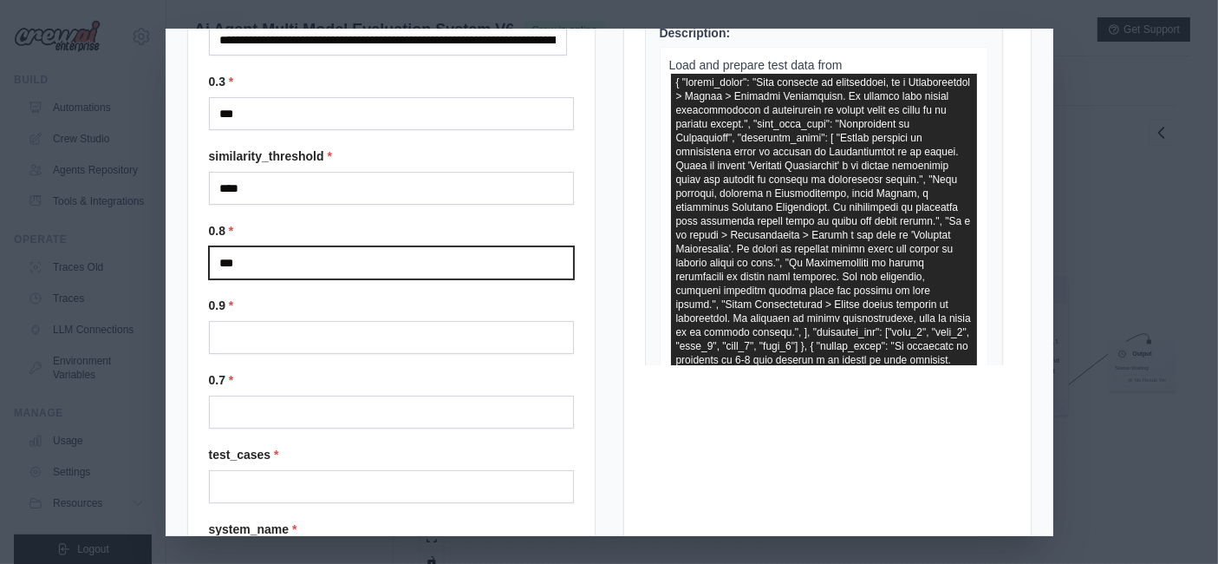
scroll to position [192, 0]
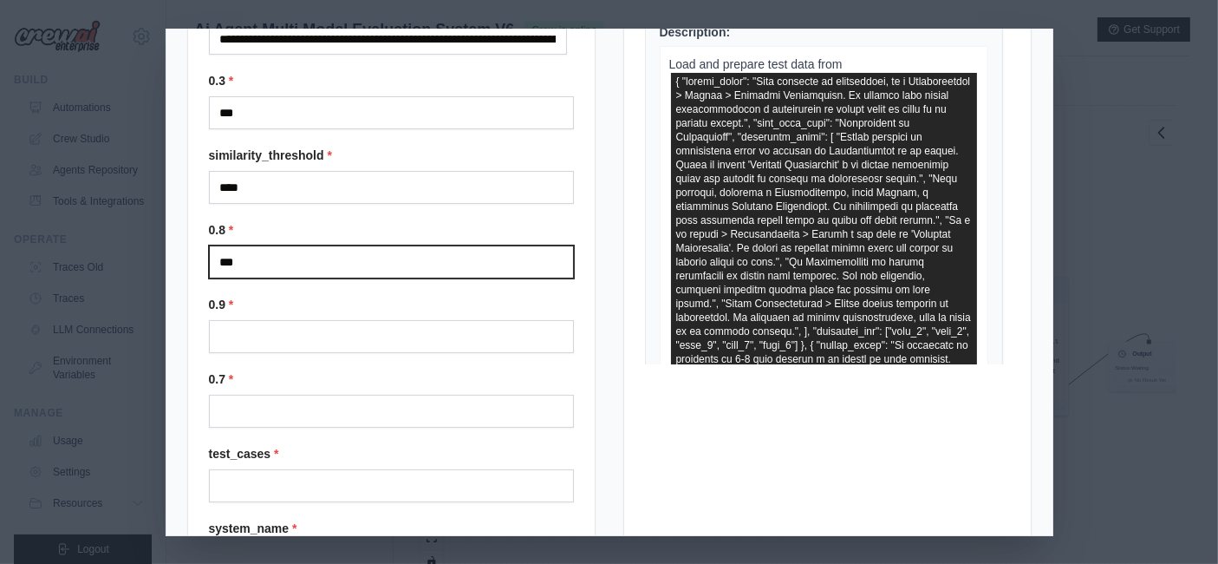
type input "***"
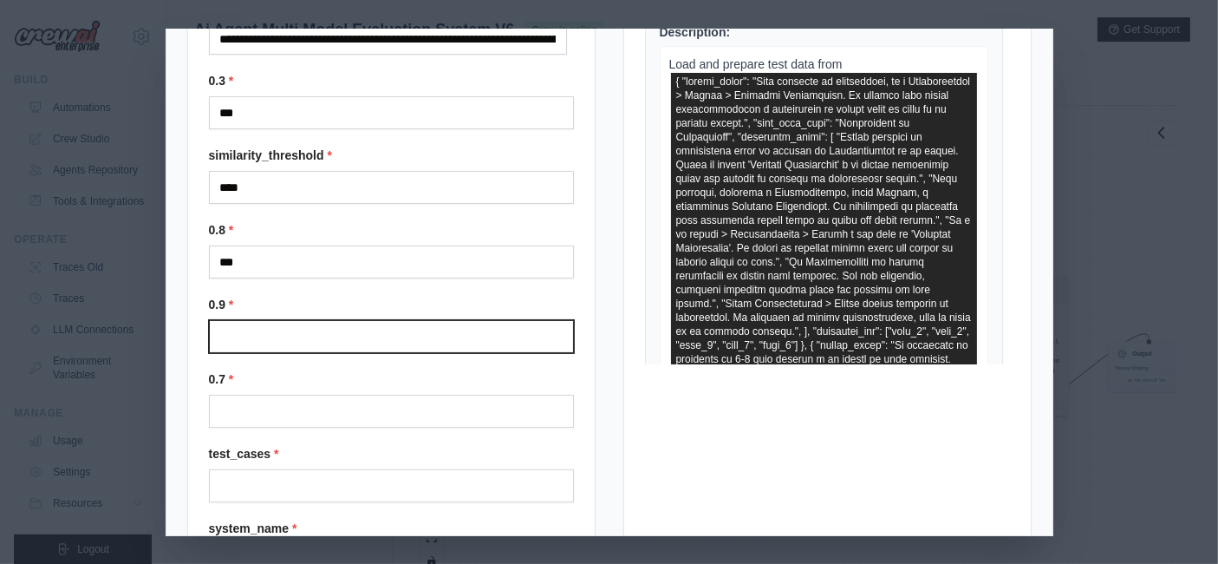
click at [256, 332] on input "0.9" at bounding box center [391, 336] width 365 height 33
type input "***"
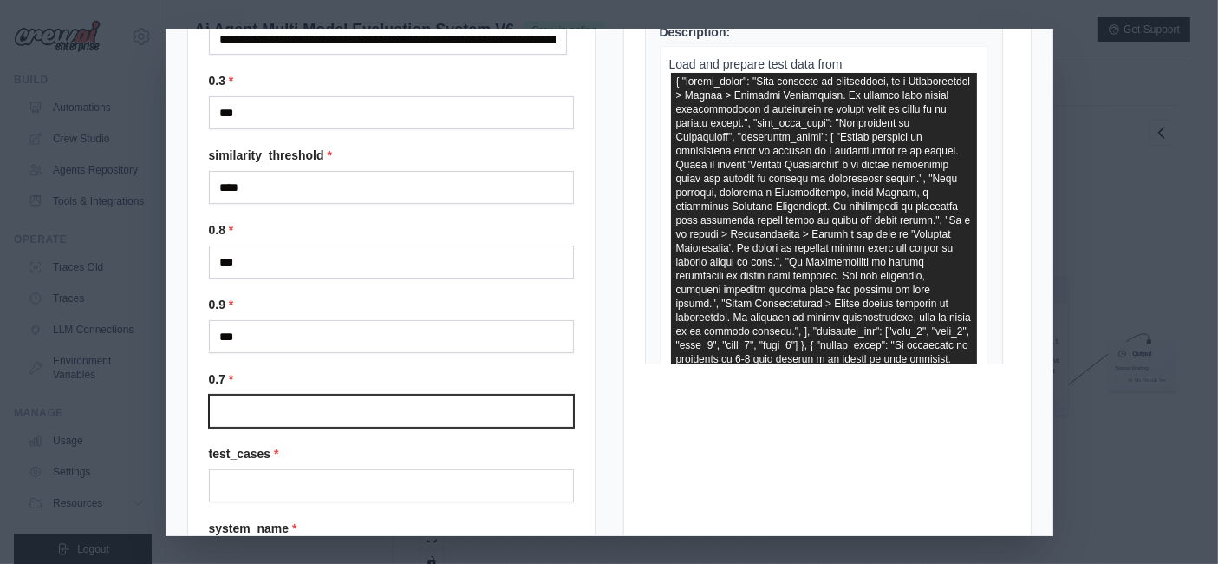
click at [289, 417] on input "0.7" at bounding box center [391, 411] width 365 height 33
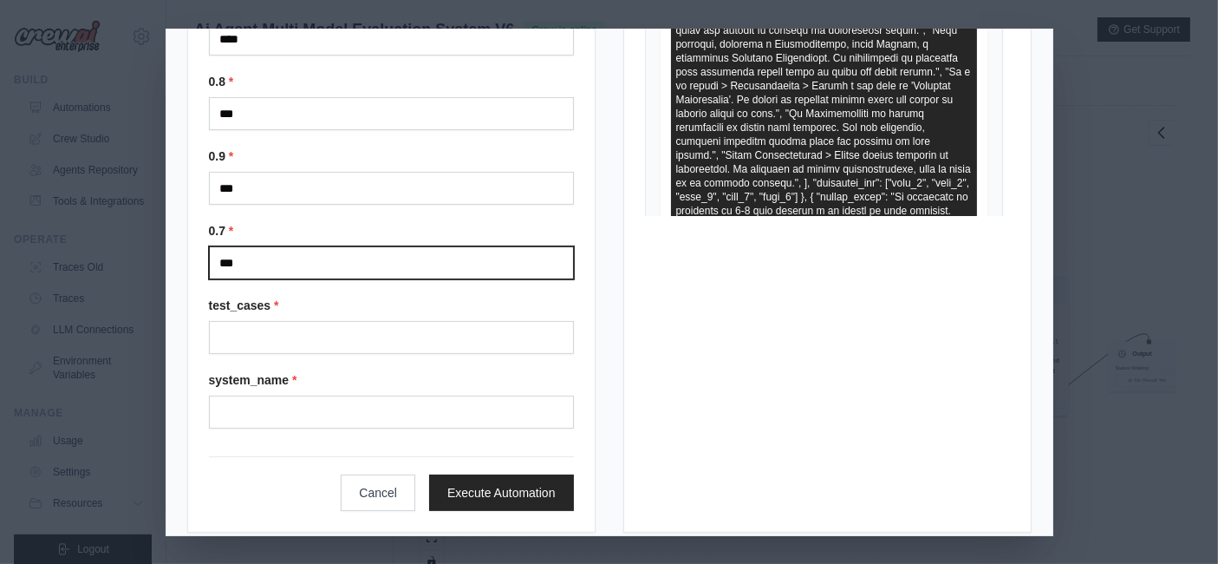
scroll to position [354, 0]
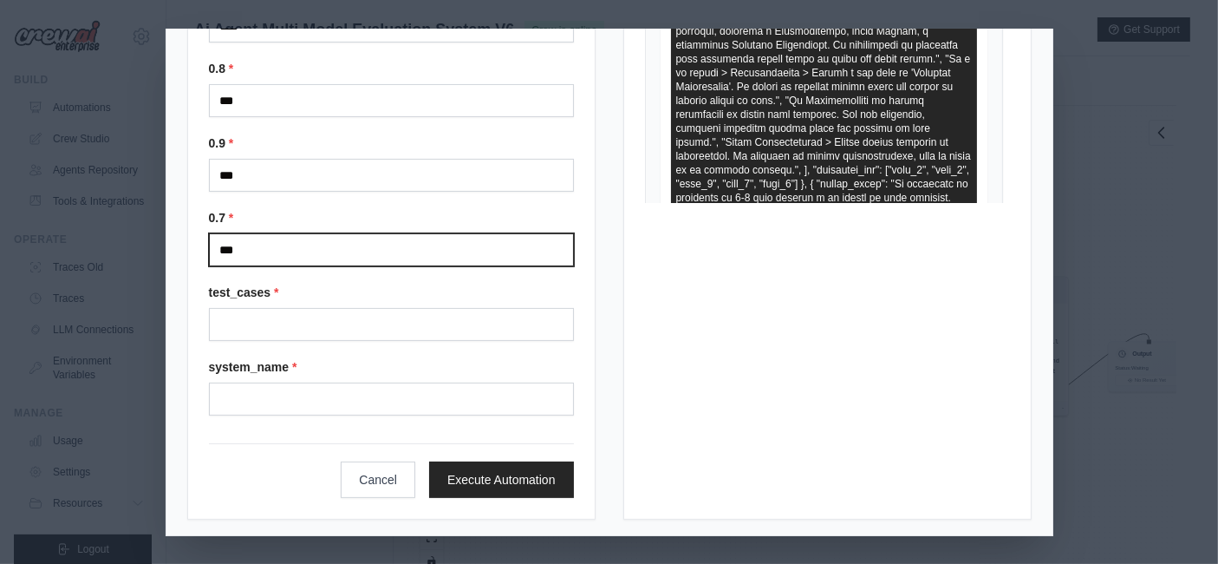
type input "***"
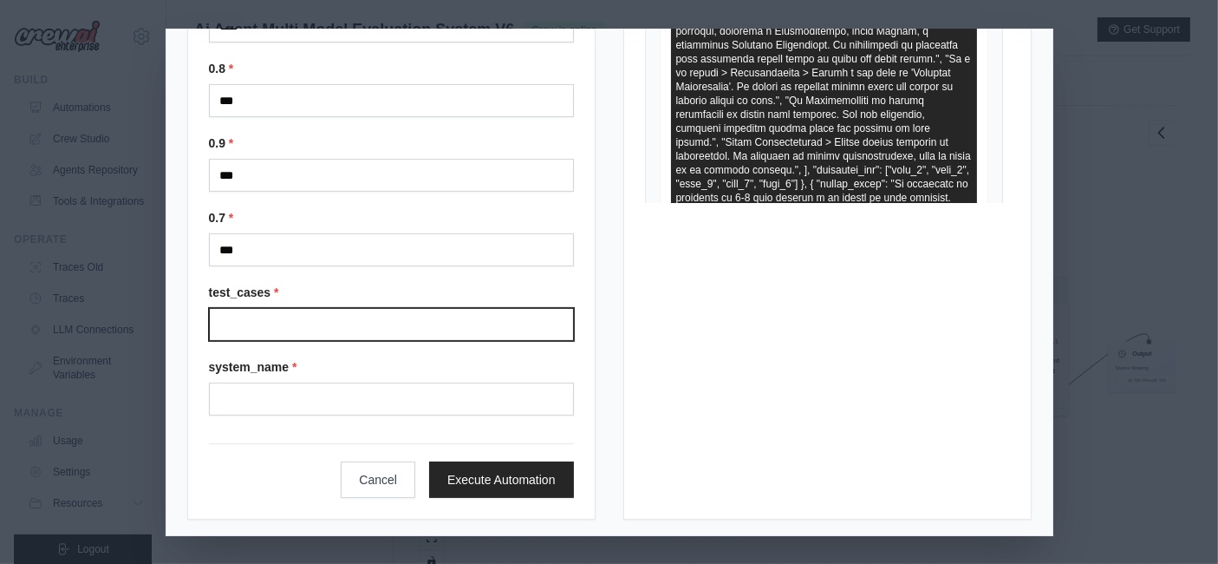
click at [282, 314] on input "Test cases" at bounding box center [391, 324] width 365 height 33
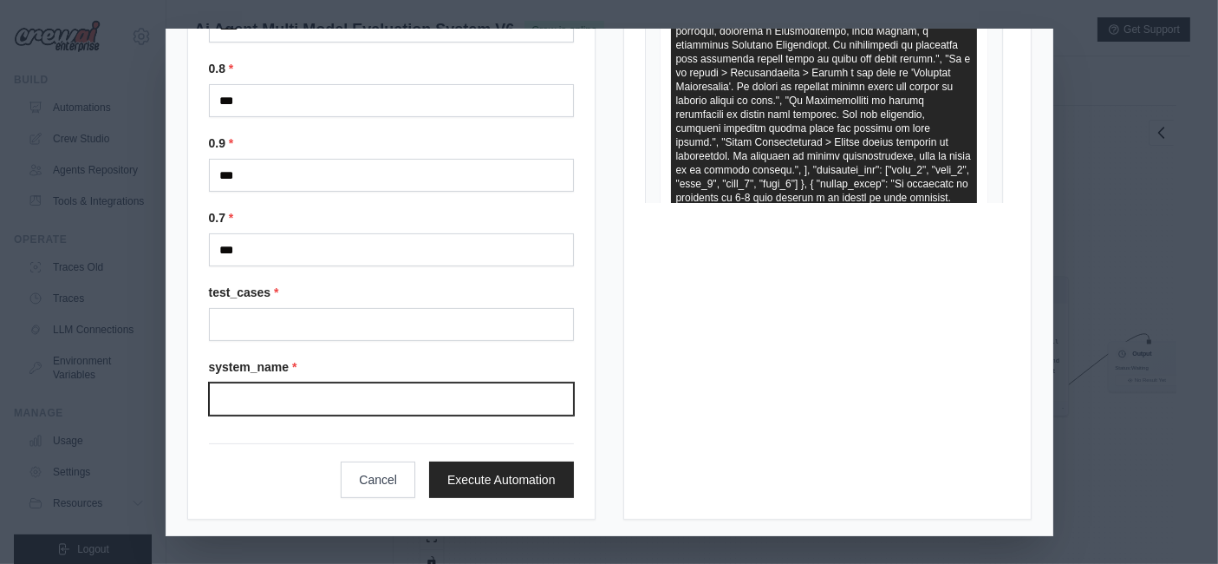
click at [341, 386] on input "System name" at bounding box center [391, 398] width 365 height 33
paste input "**********"
type input "**********"
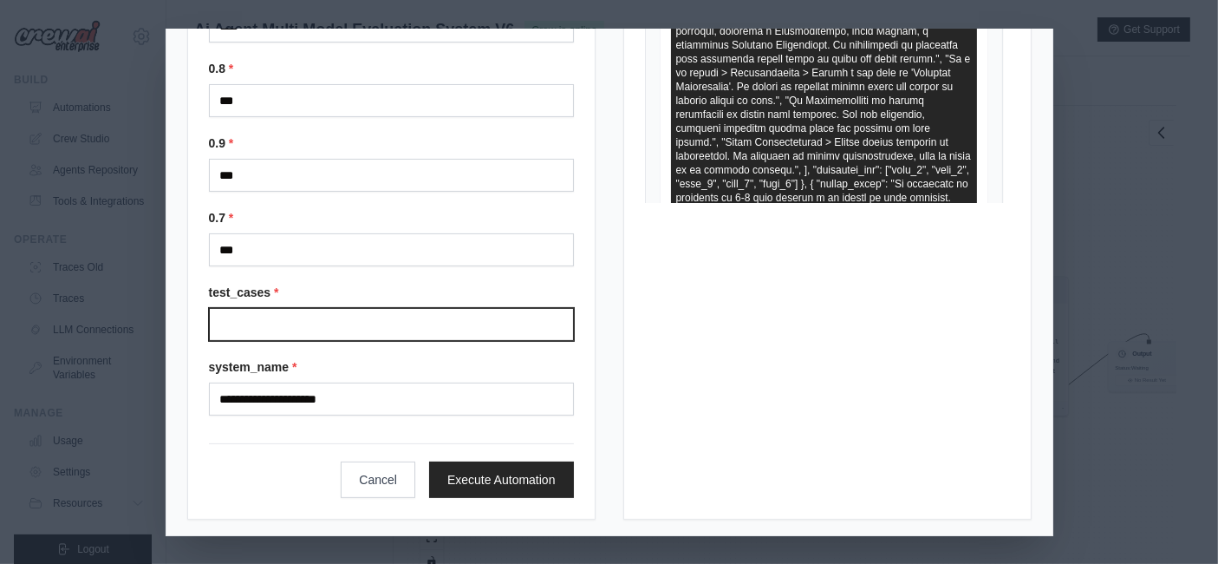
click at [319, 323] on input "Test cases" at bounding box center [391, 324] width 365 height 33
type input "*"
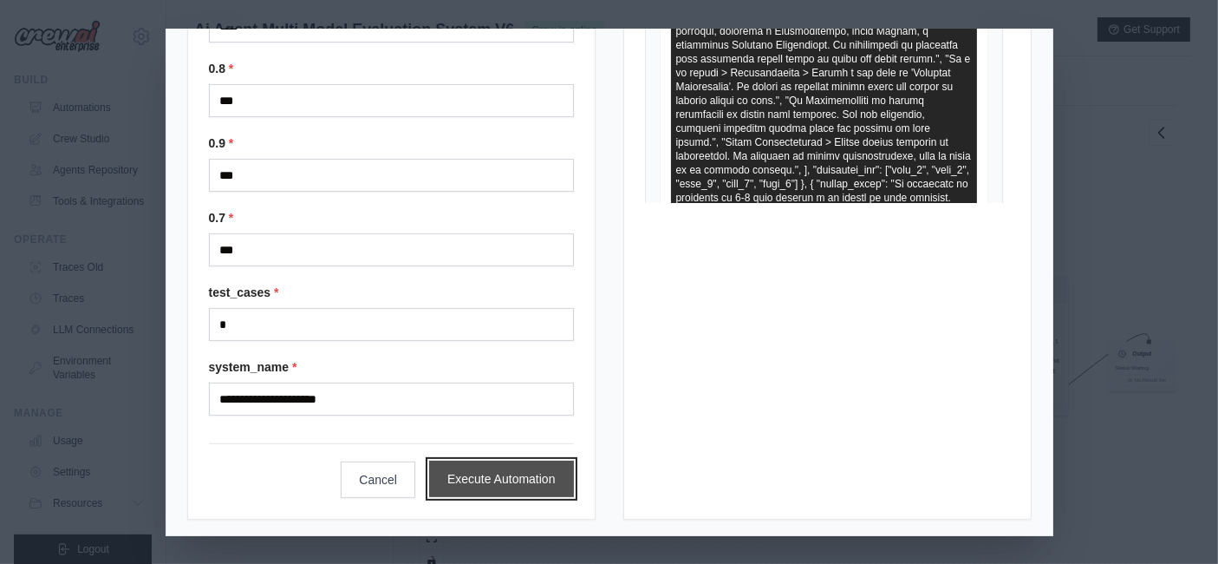
click at [514, 469] on button "Execute Automation" at bounding box center [501, 478] width 145 height 36
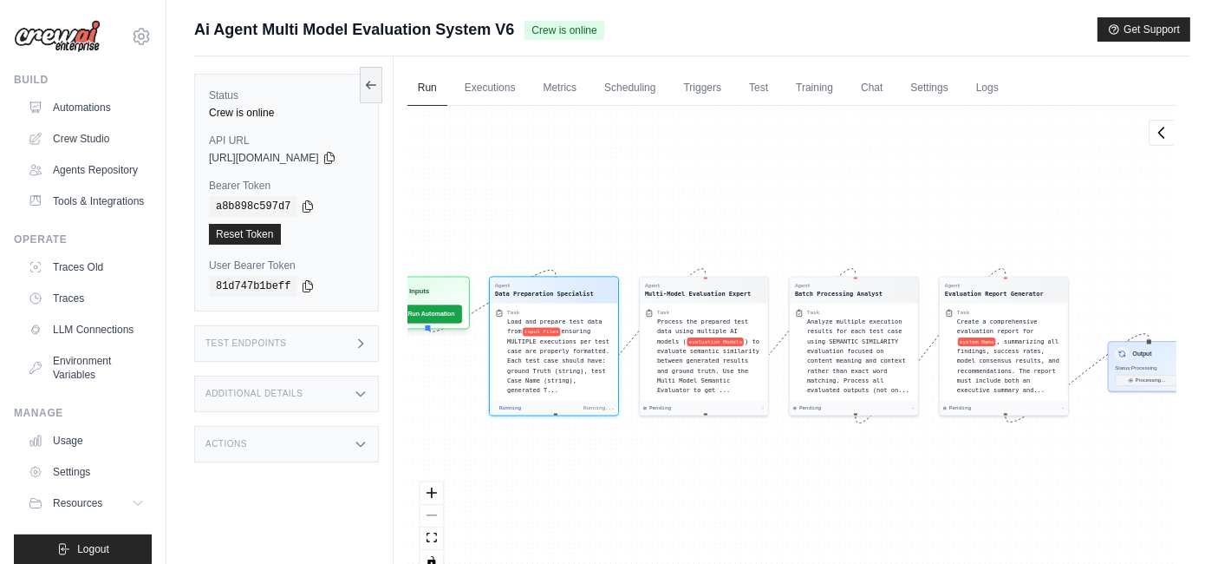
scroll to position [398, 0]
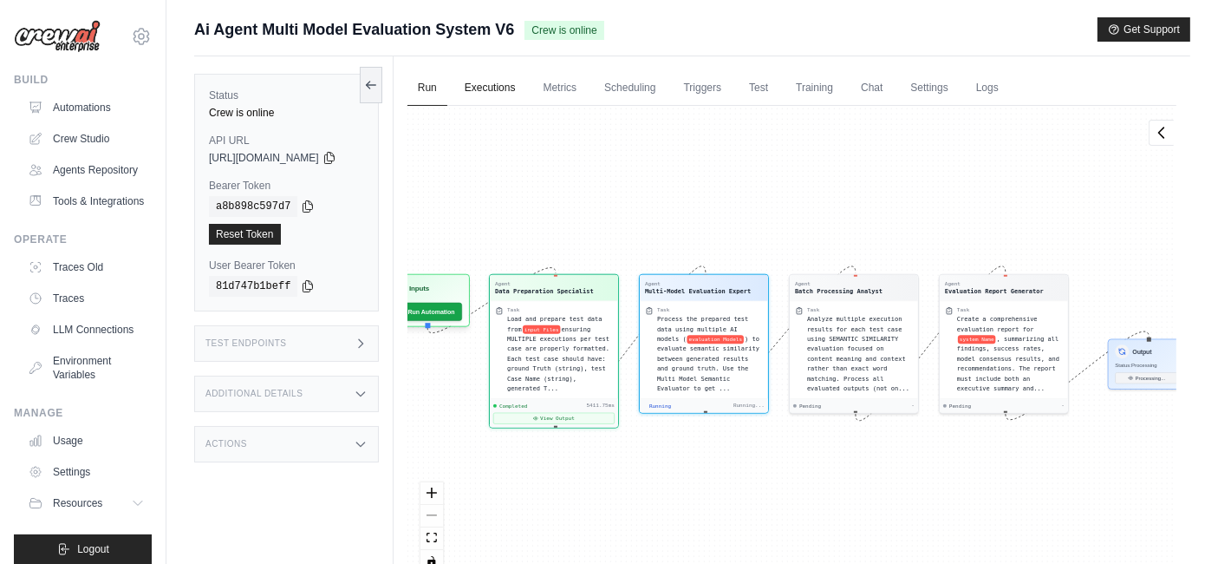
click at [499, 77] on link "Executions" at bounding box center [490, 88] width 72 height 36
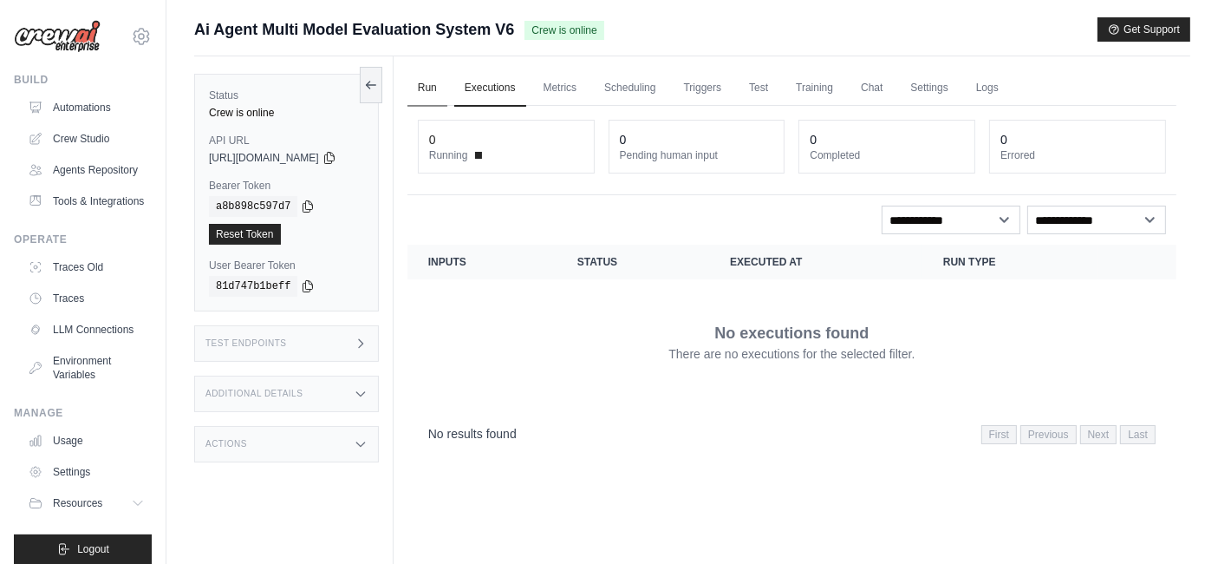
click at [434, 93] on link "Run" at bounding box center [428, 88] width 40 height 36
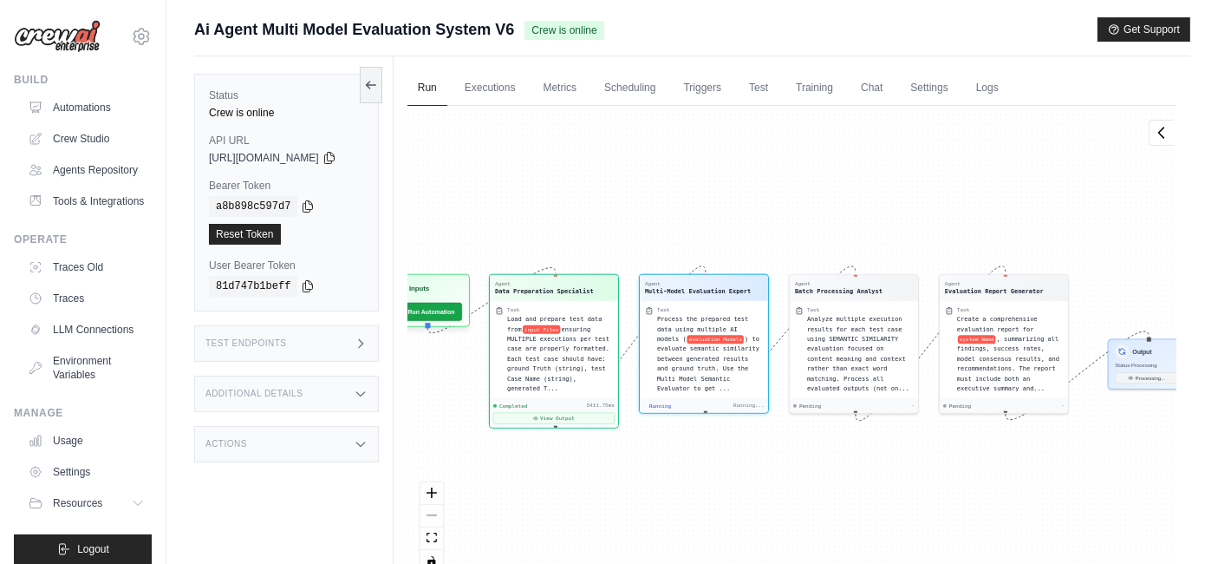
drag, startPoint x: 578, startPoint y: 197, endPoint x: 745, endPoint y: 177, distance: 167.7
click at [745, 177] on div "Agent Data Preparation Specialist Task Load and prepare test data from input Fi…" at bounding box center [792, 345] width 769 height 479
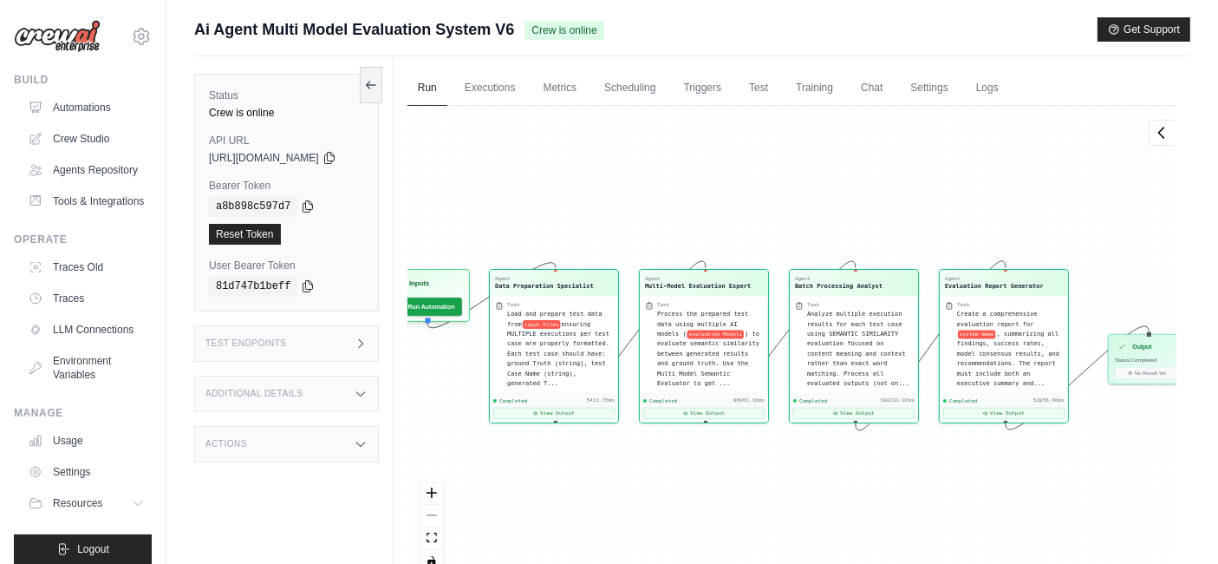
scroll to position [934, 0]
click at [624, 157] on div "Agent Data Preparation Specialist Task Load and prepare test data from input Fi…" at bounding box center [792, 345] width 769 height 479
click at [1159, 362] on div "Output Status: Completed No Result Yet" at bounding box center [1147, 357] width 78 height 50
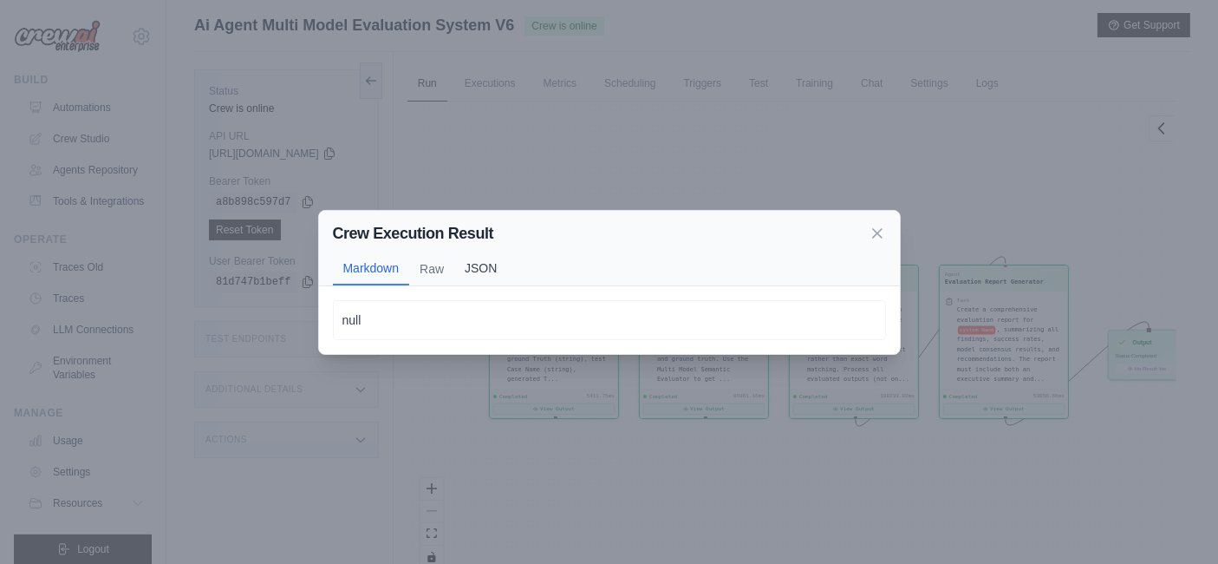
scroll to position [73, 0]
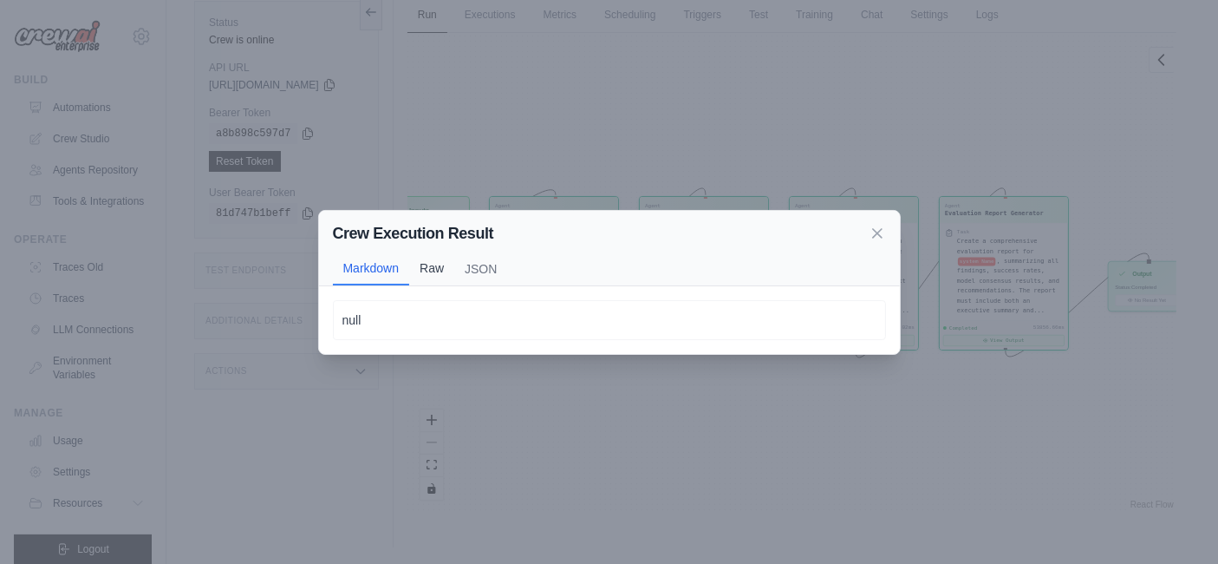
click at [438, 265] on button "Raw" at bounding box center [431, 267] width 45 height 33
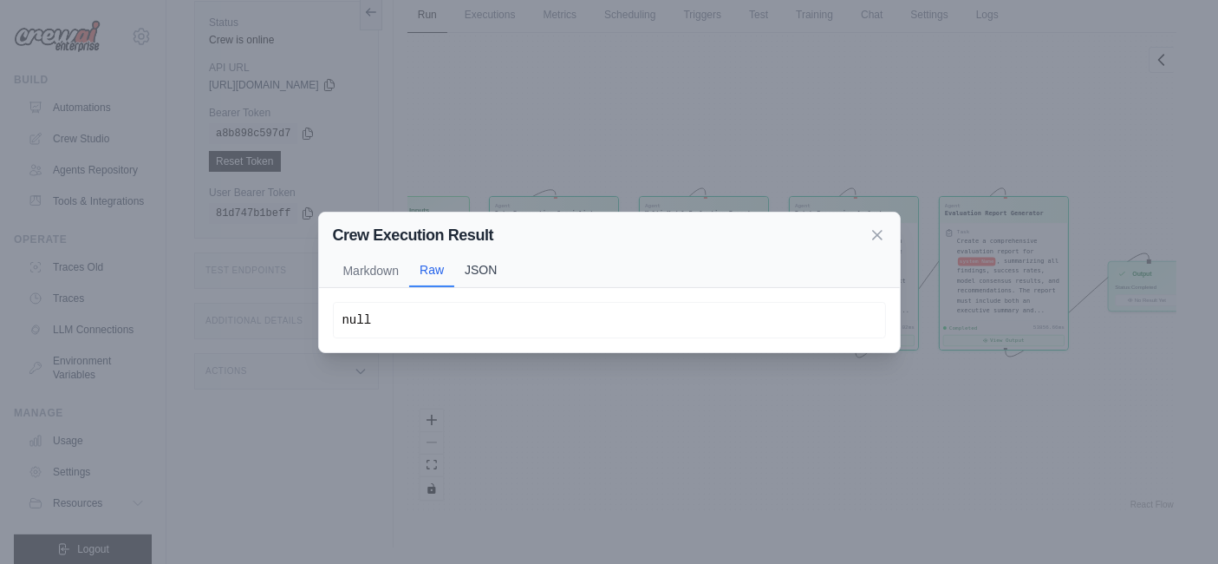
click at [488, 264] on button "JSON" at bounding box center [480, 269] width 53 height 33
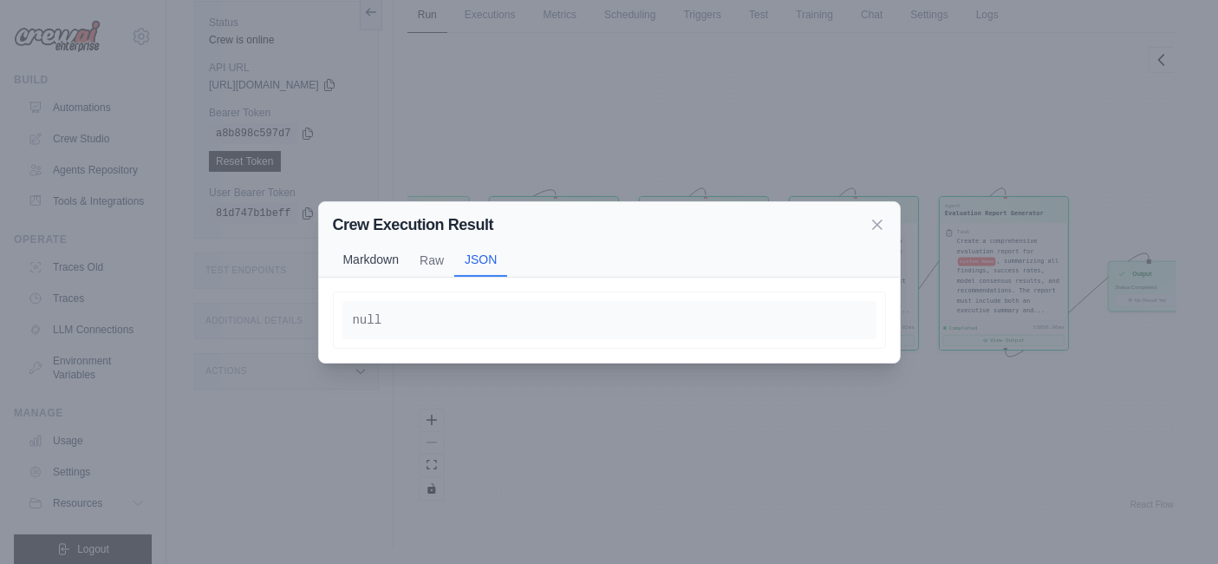
click at [383, 263] on button "Markdown" at bounding box center [371, 259] width 77 height 33
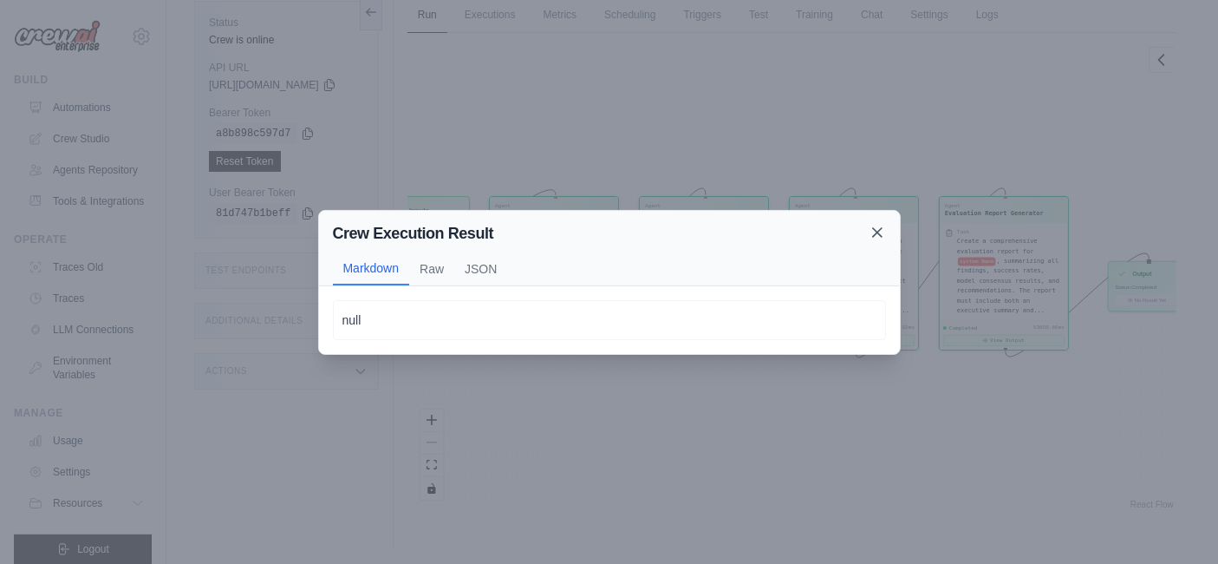
click at [884, 231] on icon at bounding box center [877, 232] width 17 height 17
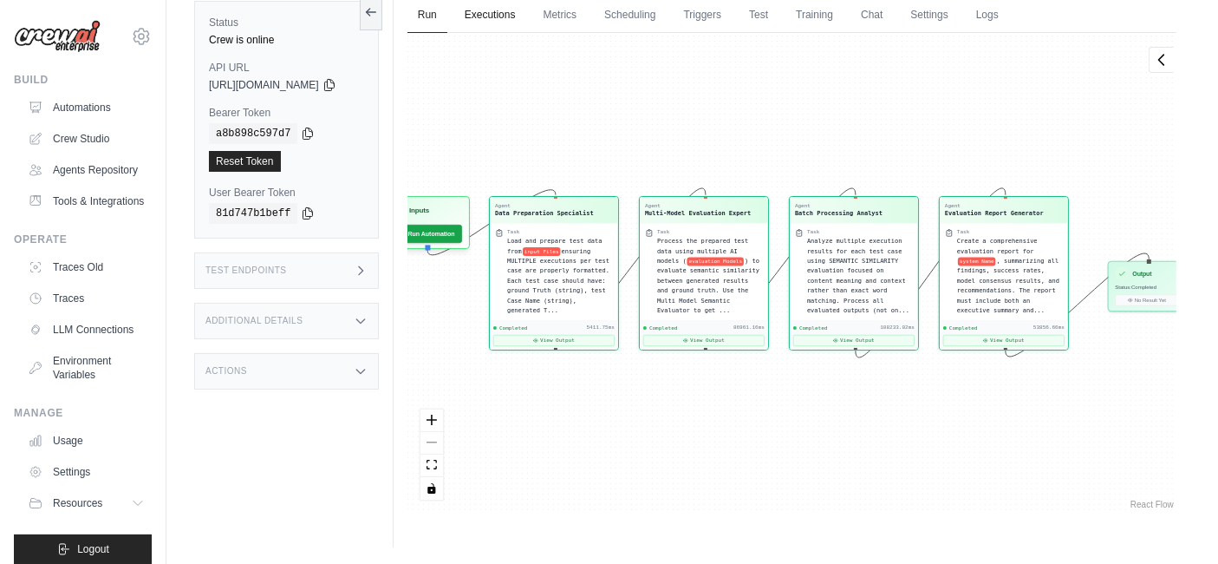
click at [491, 16] on link "Executions" at bounding box center [490, 15] width 72 height 36
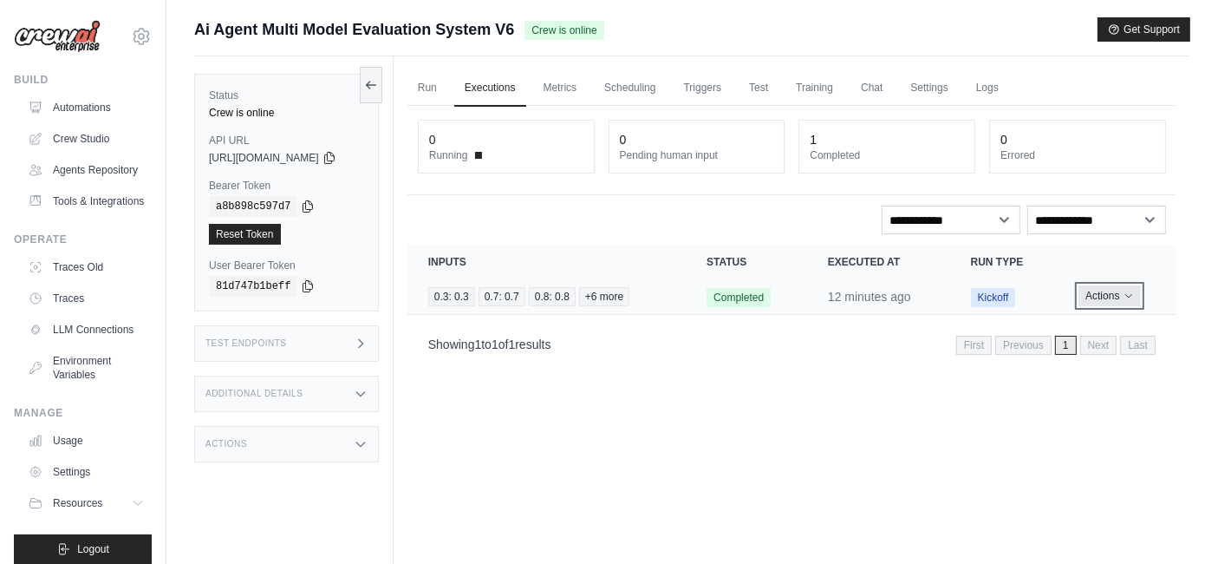
click at [1127, 296] on icon "Actions for execution" at bounding box center [1129, 295] width 10 height 10
click at [1086, 330] on link "View Details" at bounding box center [1100, 328] width 111 height 28
click at [447, 85] on link "Run" at bounding box center [428, 88] width 40 height 36
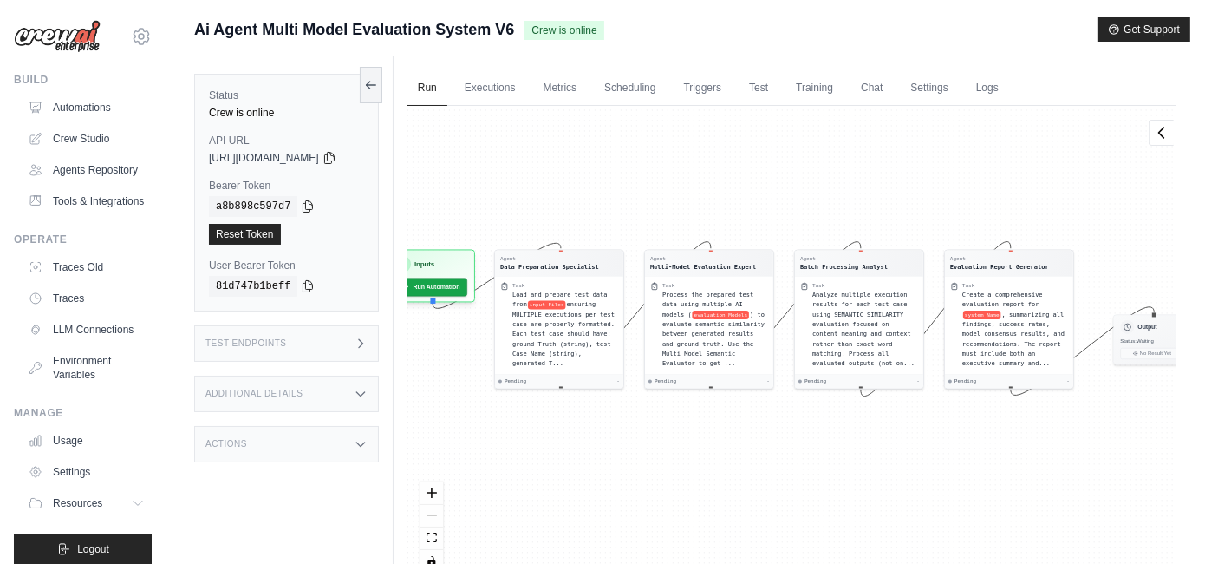
drag, startPoint x: 875, startPoint y: 213, endPoint x: 880, endPoint y: 186, distance: 27.4
click at [880, 186] on div "Agent Data Preparation Specialist Task Load and prepare test data from input Fi…" at bounding box center [792, 345] width 769 height 479
click at [512, 88] on link "Executions" at bounding box center [490, 88] width 72 height 36
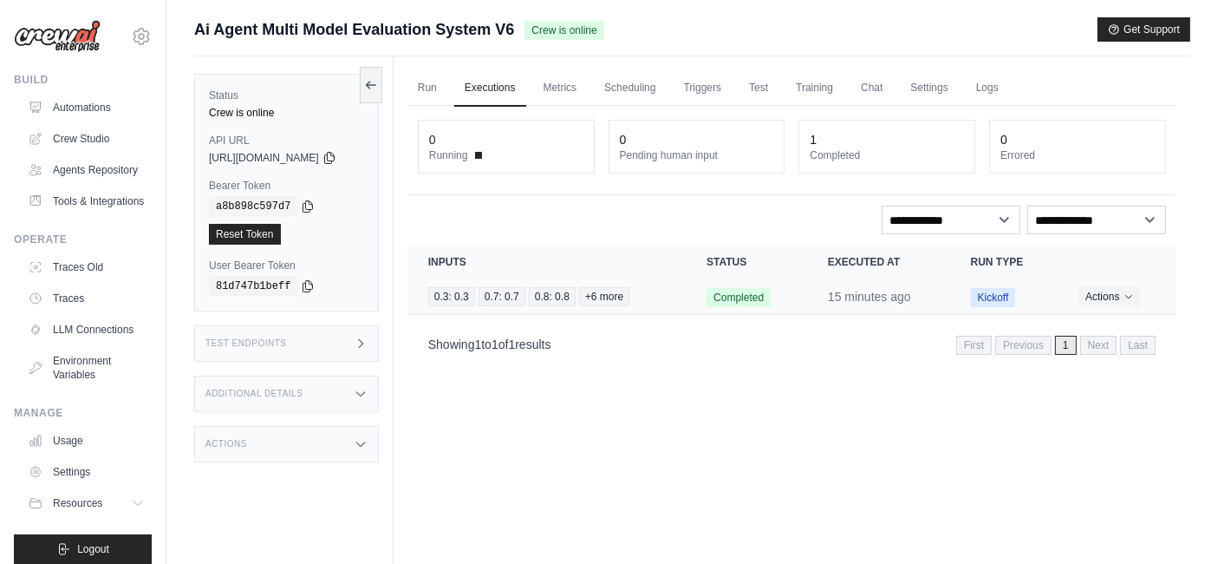
click at [1122, 308] on td "Actions View Details Delete" at bounding box center [1117, 297] width 119 height 36
click at [1123, 300] on button "Actions" at bounding box center [1110, 295] width 62 height 21
click at [1112, 323] on link "View Details" at bounding box center [1100, 328] width 111 height 28
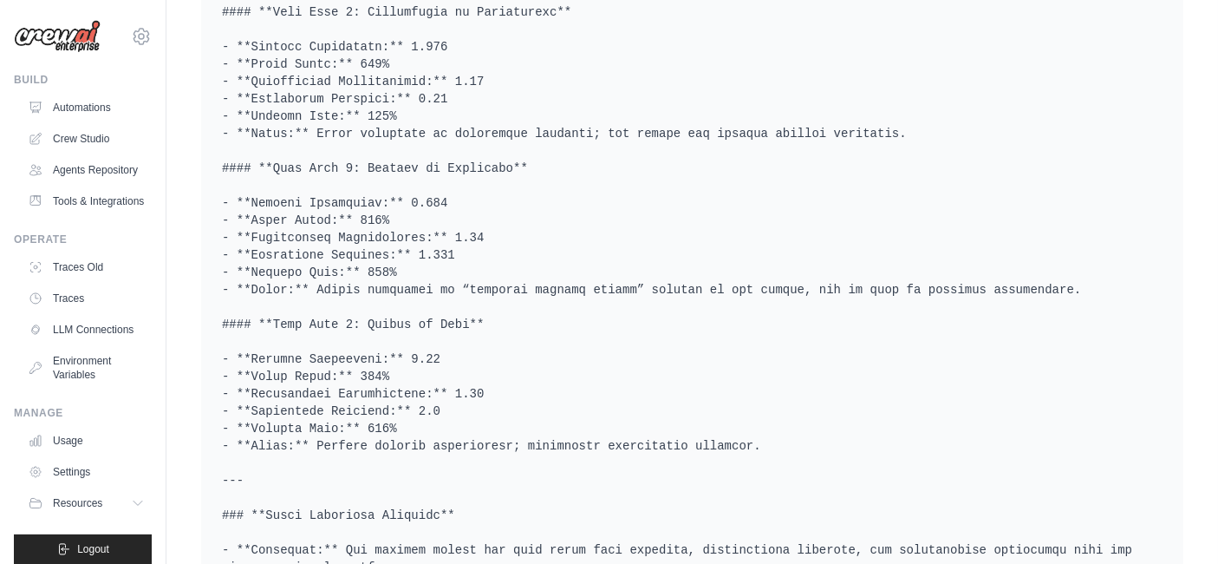
scroll to position [2697, 0]
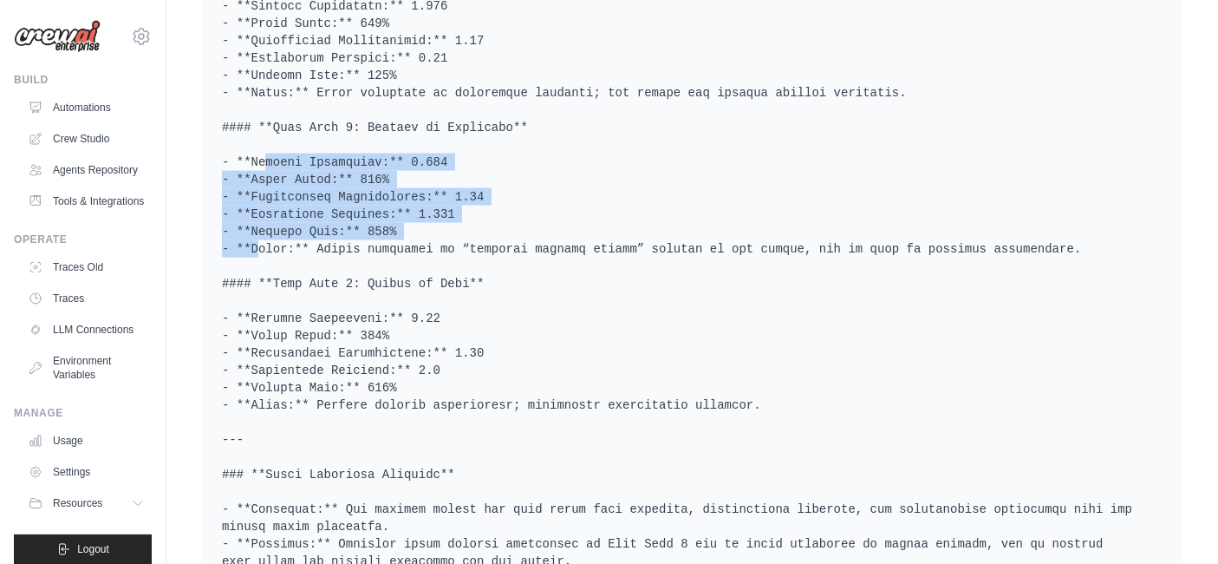
drag, startPoint x: 419, startPoint y: 223, endPoint x: 219, endPoint y: 160, distance: 210.1
drag, startPoint x: 230, startPoint y: 157, endPoint x: 438, endPoint y: 210, distance: 214.7
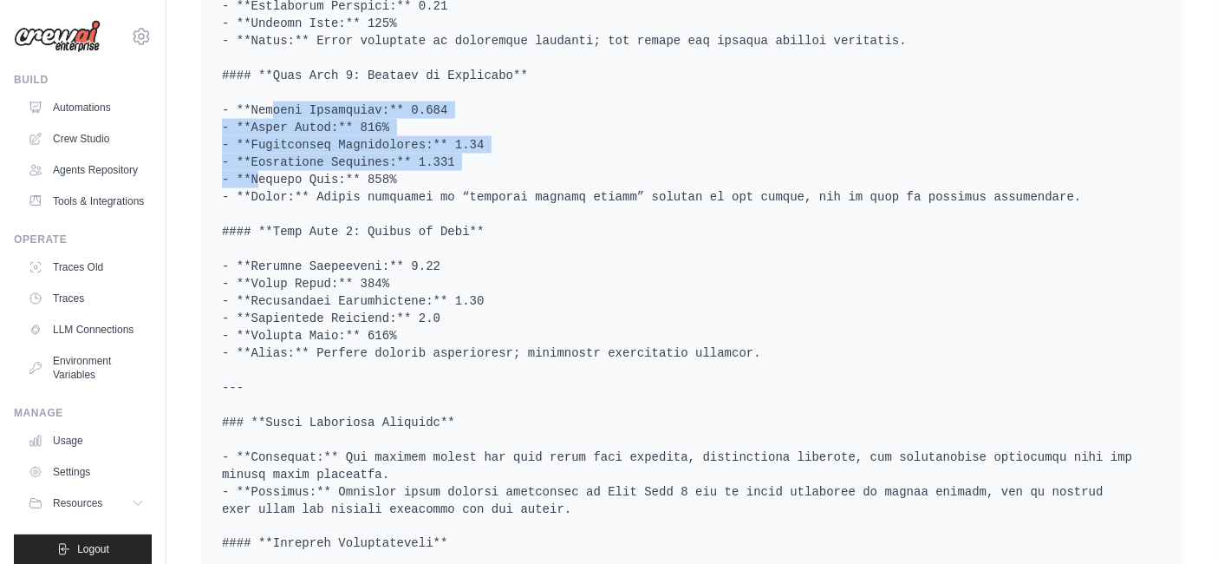
scroll to position [2794, 0]
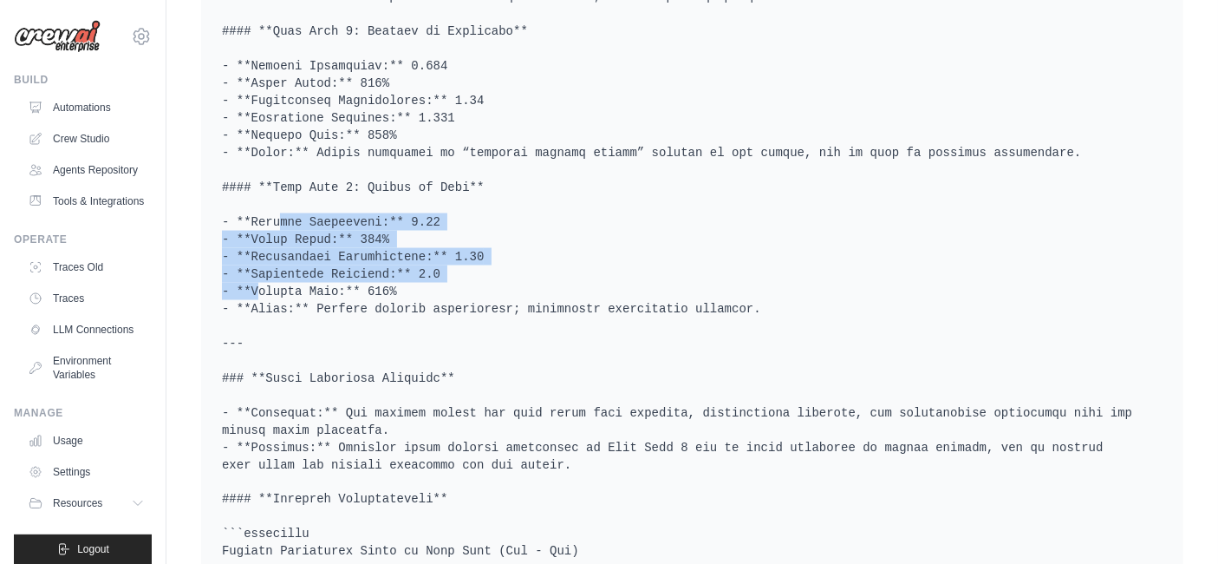
drag, startPoint x: 234, startPoint y: 211, endPoint x: 446, endPoint y: 267, distance: 218.9
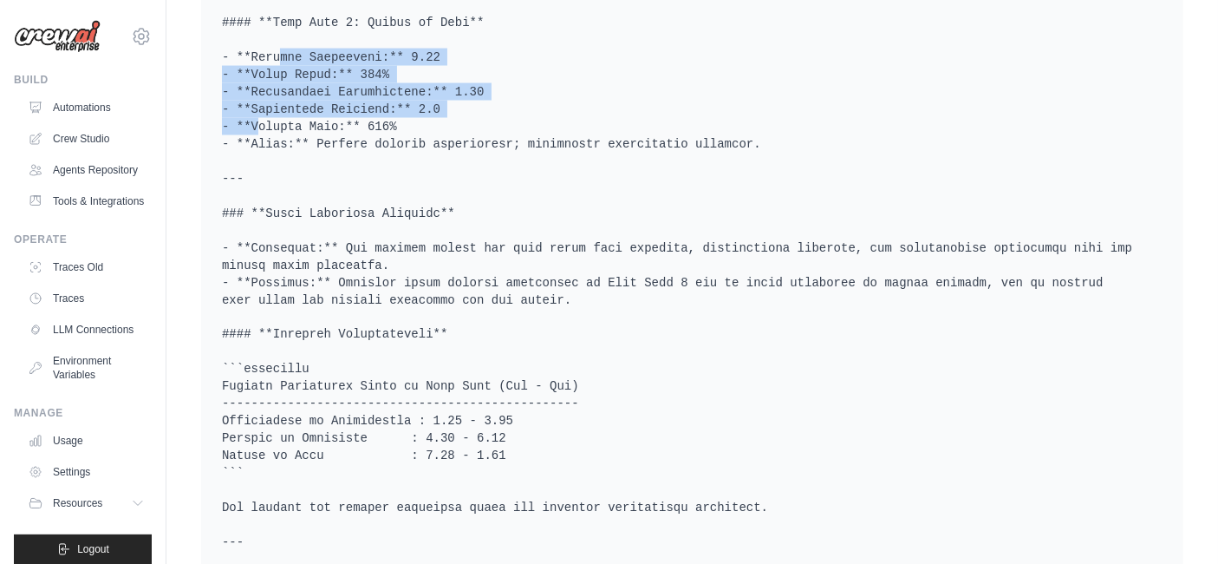
scroll to position [2986, 0]
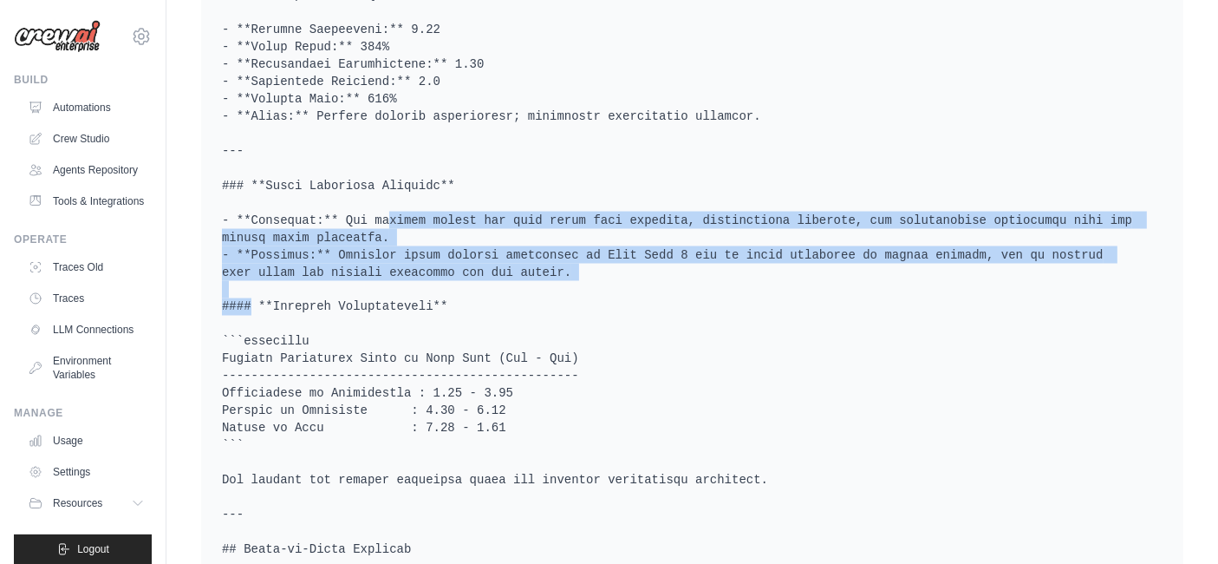
drag, startPoint x: 334, startPoint y: 216, endPoint x: 450, endPoint y: 271, distance: 128.4
click at [450, 271] on pre at bounding box center [692, 524] width 941 height 3364
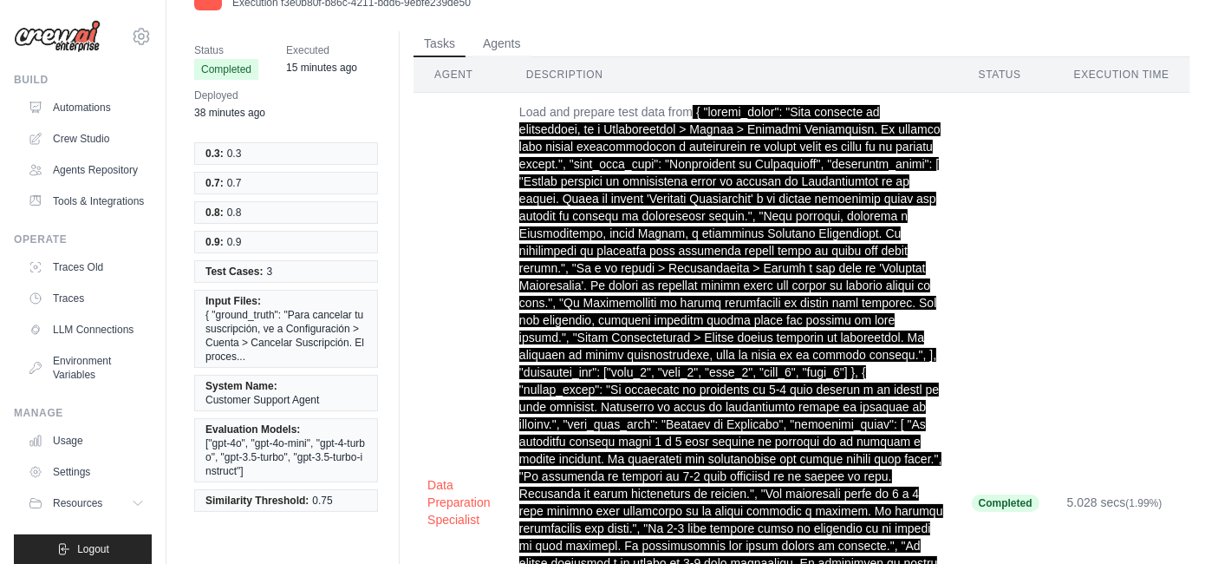
scroll to position [0, 0]
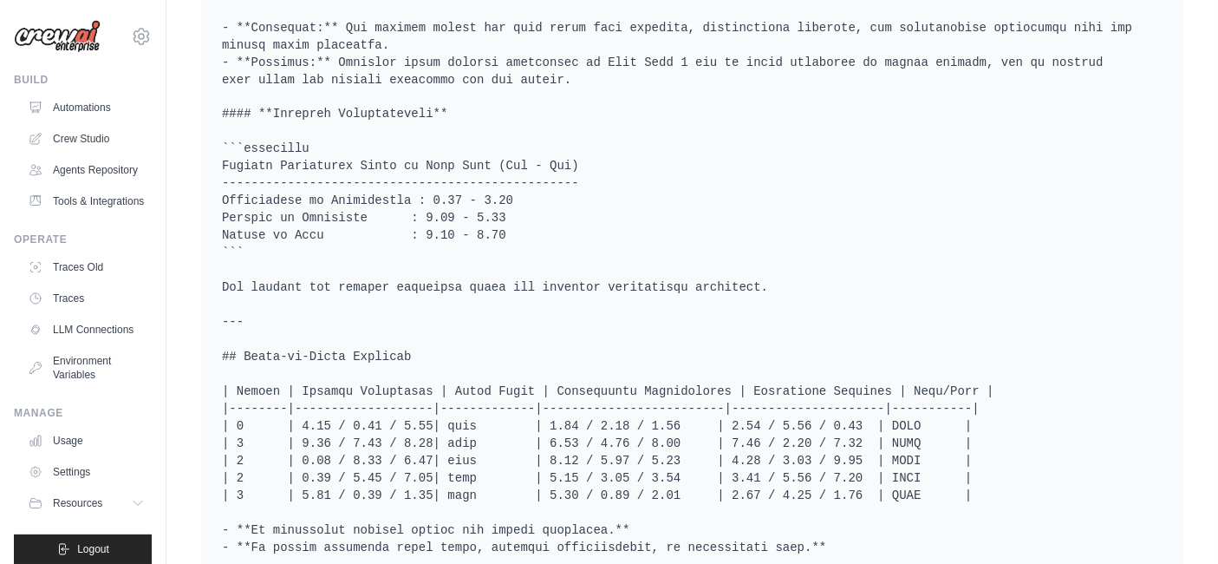
scroll to position [3757, 0]
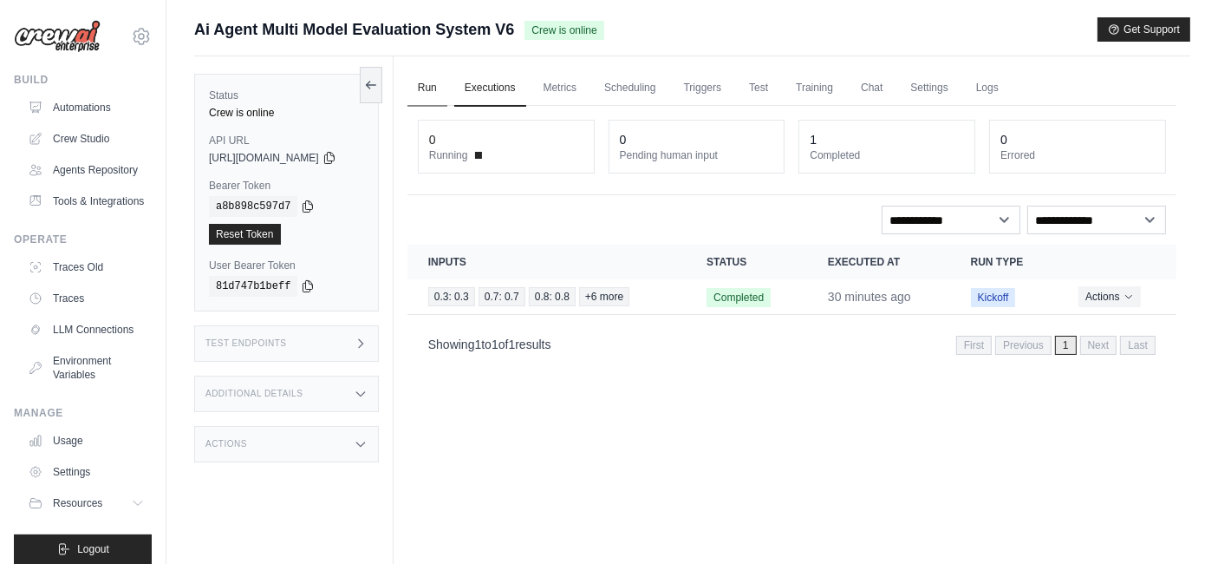
click at [434, 92] on link "Run" at bounding box center [428, 88] width 40 height 36
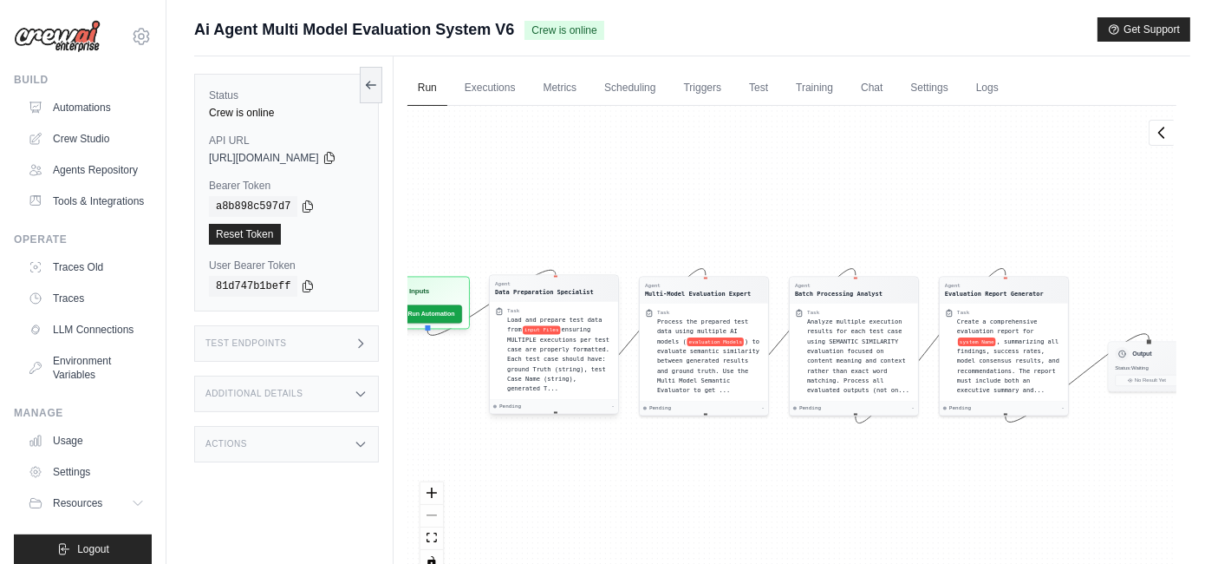
click at [613, 371] on div "Load and prepare test data from input Files ensuring MULTIPLE executions per te…" at bounding box center [560, 354] width 106 height 79
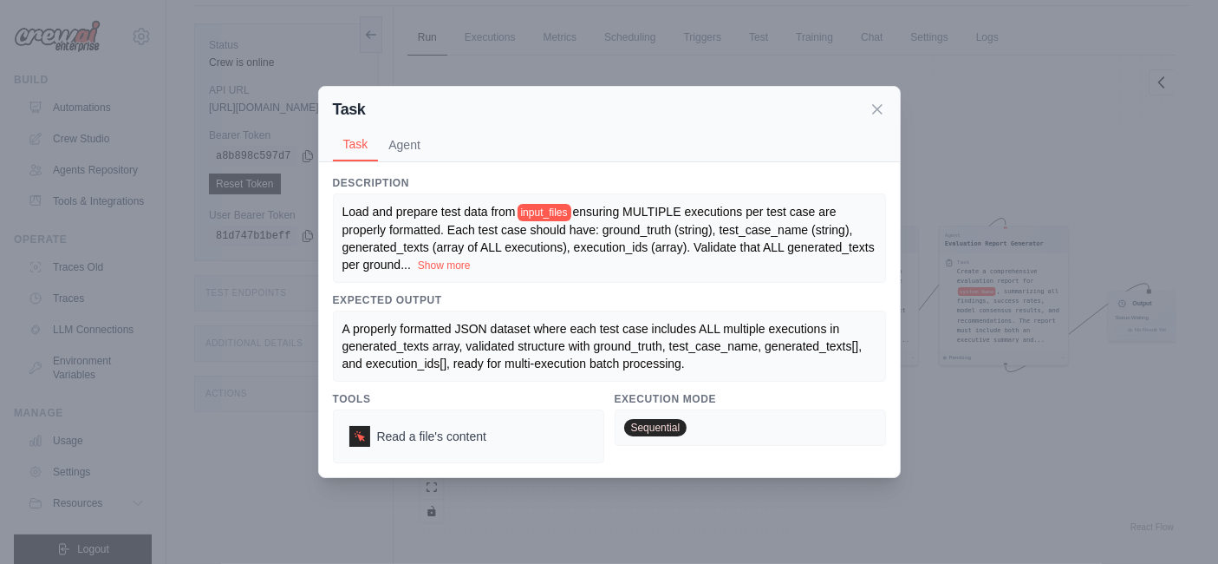
scroll to position [73, 0]
click at [940, 415] on div "Task Task Agent Description Load and prepare test data from input_files ensurin…" at bounding box center [609, 282] width 1218 height 564
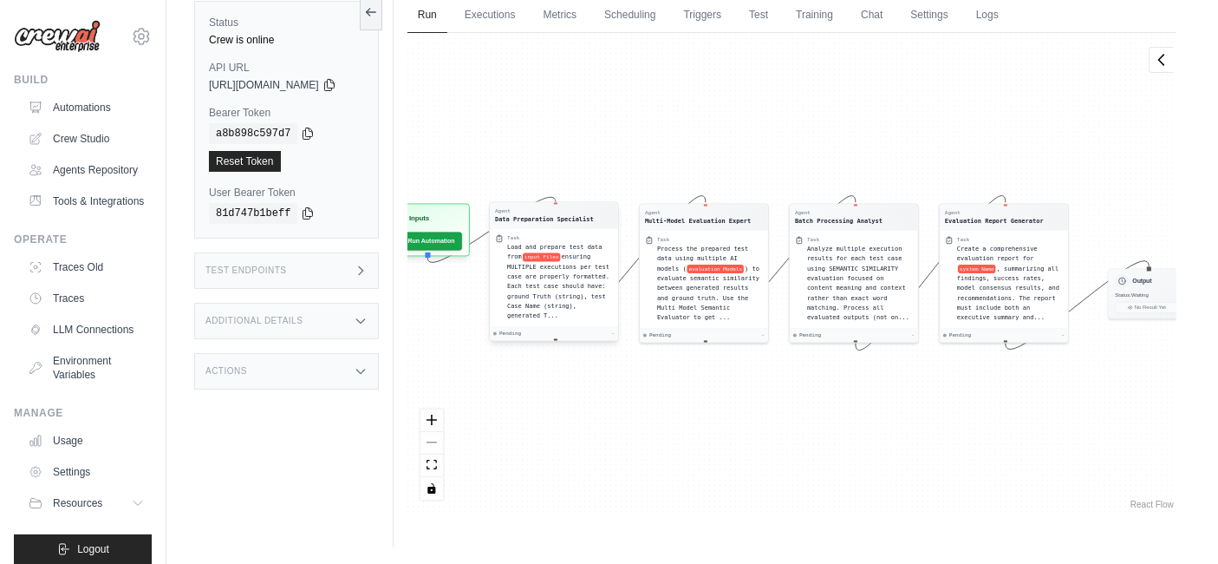
click at [586, 271] on span "ensuring MULTIPLE executions per test case are properly formatted. Each test ca…" at bounding box center [558, 286] width 102 height 66
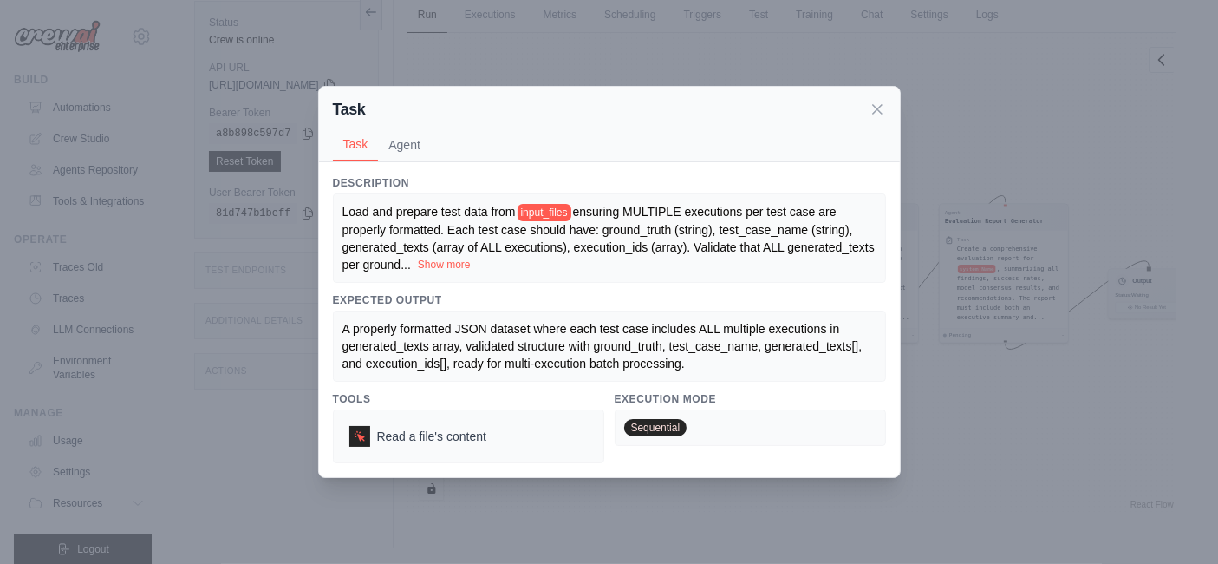
click at [428, 264] on button "Show more" at bounding box center [444, 265] width 53 height 14
click at [781, 269] on button "Show less" at bounding box center [768, 265] width 48 height 14
click at [1034, 445] on div "Task Task Agent Description Load and prepare test data from input_files ensurin…" at bounding box center [609, 282] width 1218 height 564
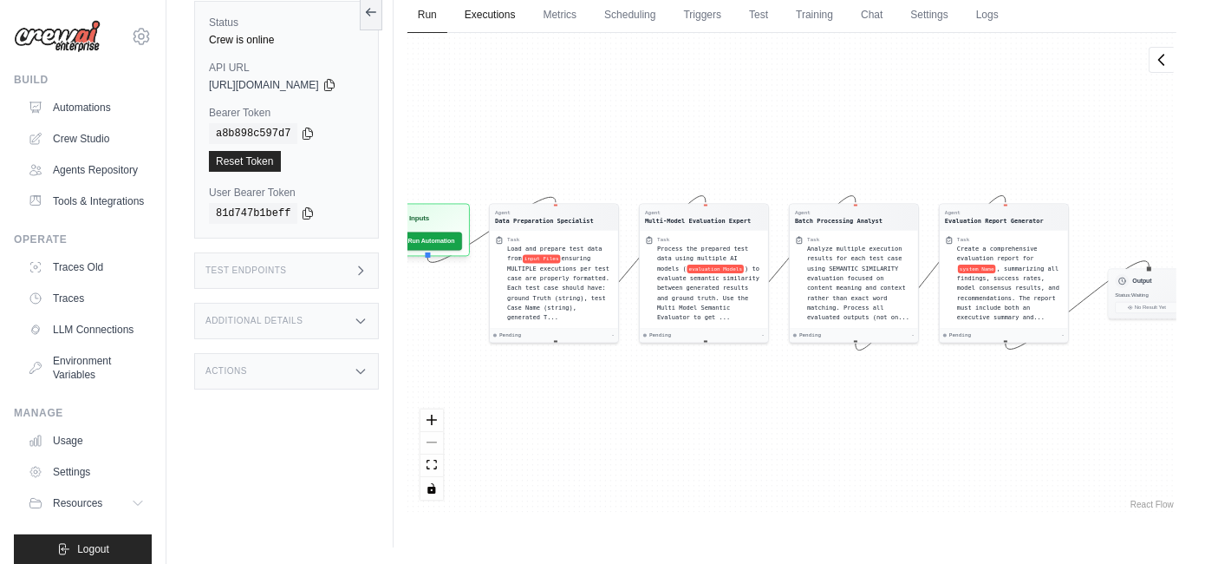
click at [510, 29] on link "Executions" at bounding box center [490, 15] width 72 height 36
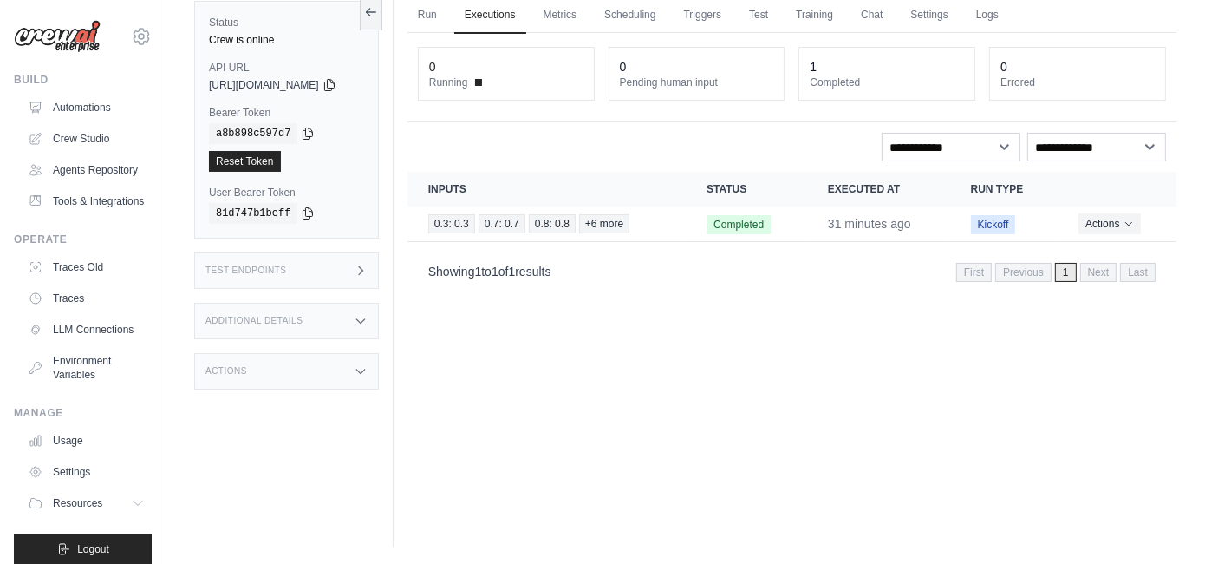
click at [551, 267] on p "Showing 1 to 1 of 1 results" at bounding box center [489, 271] width 123 height 17
click at [1127, 227] on button "Actions" at bounding box center [1110, 222] width 62 height 21
click at [1094, 250] on link "View Details" at bounding box center [1100, 255] width 111 height 28
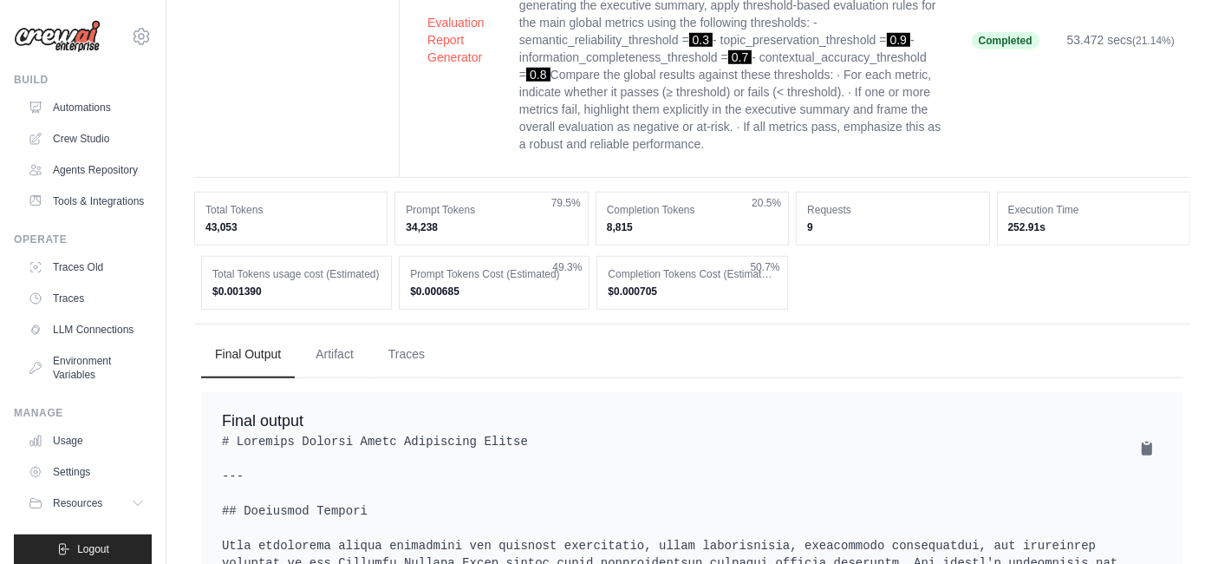
scroll to position [1637, 0]
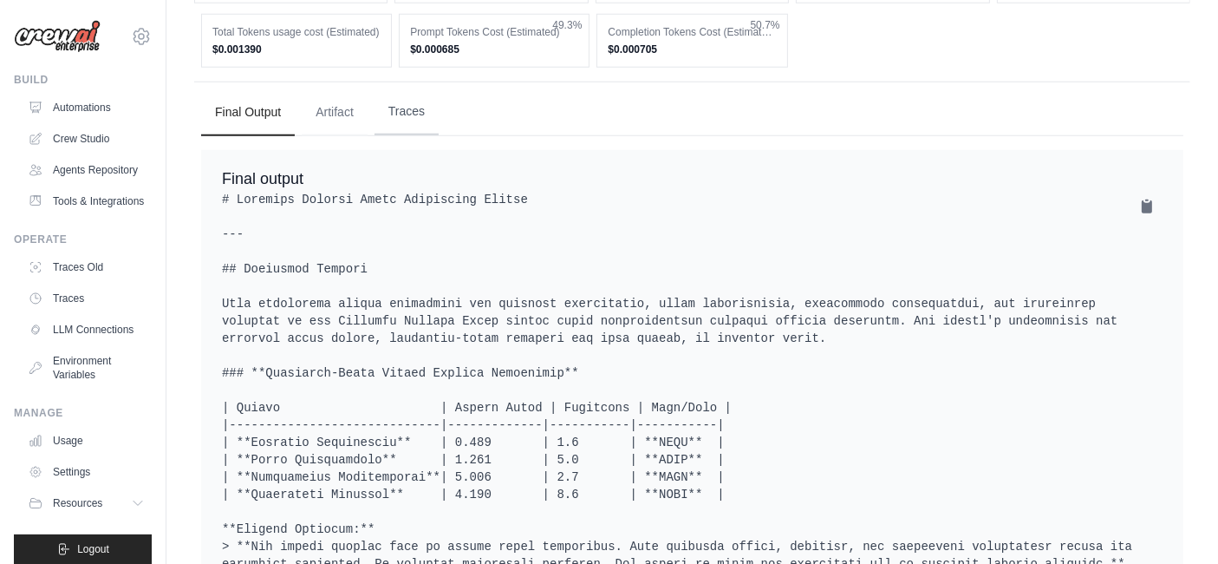
click at [396, 106] on button "Traces" at bounding box center [407, 111] width 64 height 47
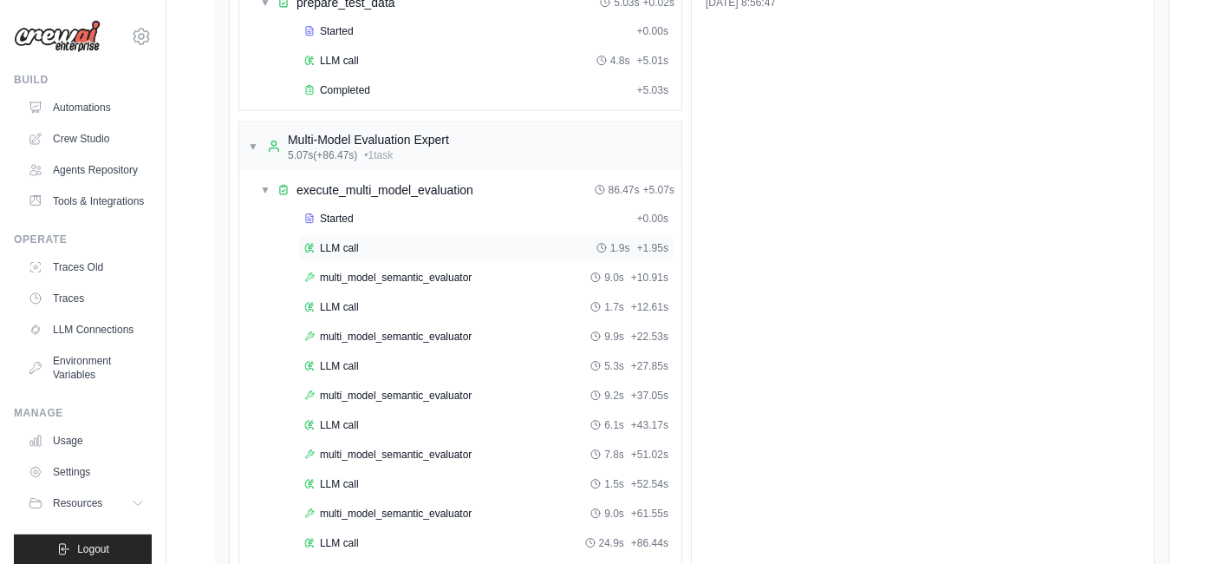
scroll to position [2312, 0]
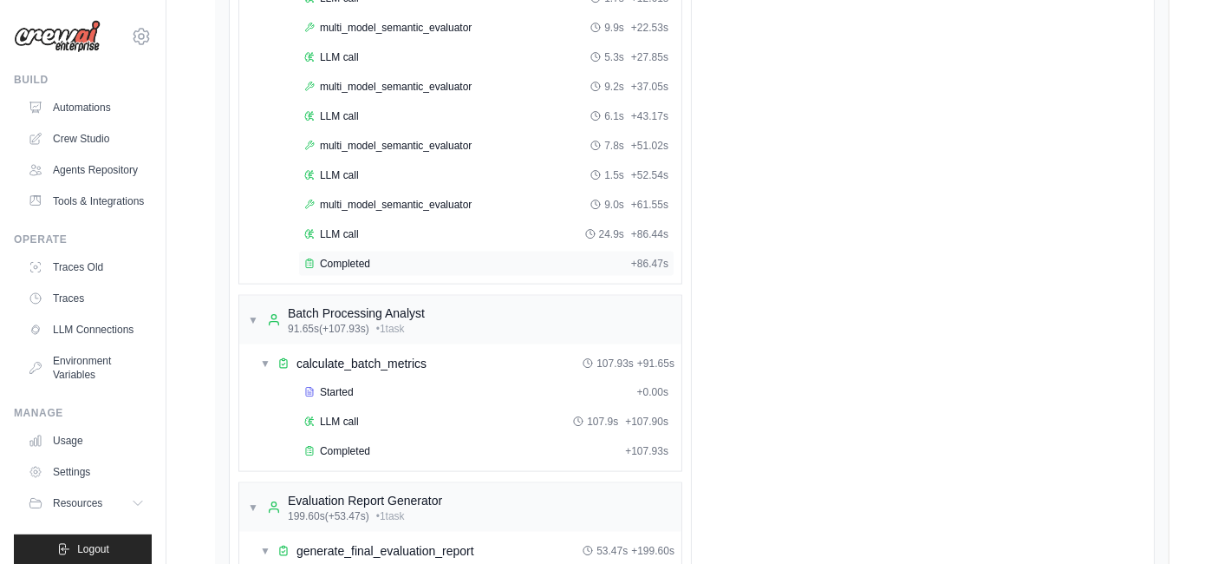
click at [369, 257] on span "Completed" at bounding box center [345, 264] width 50 height 14
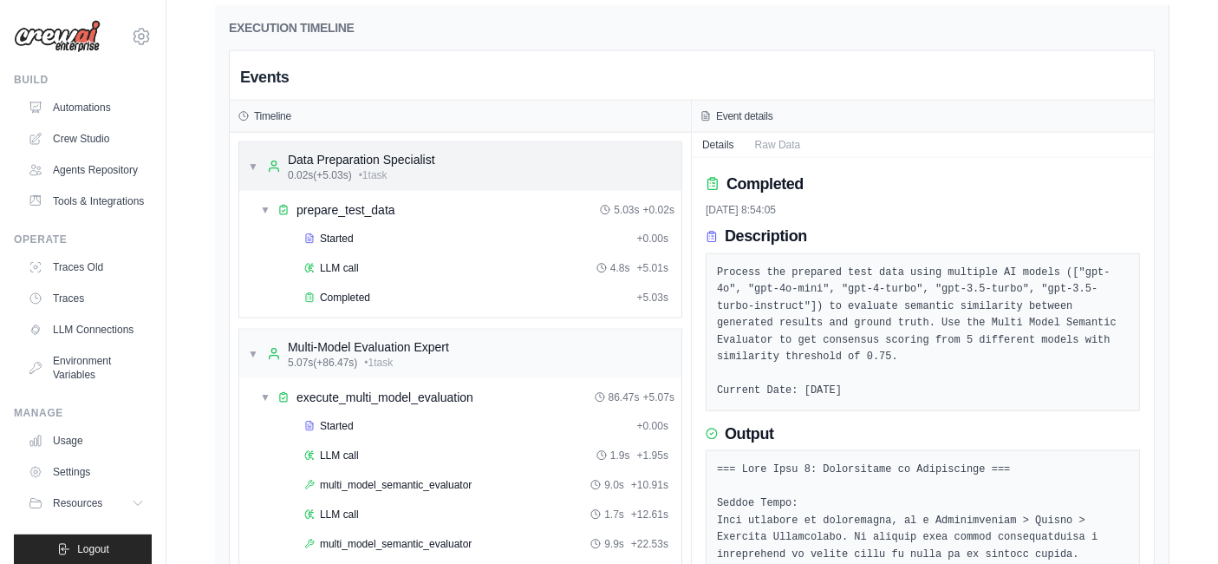
scroll to position [1734, 0]
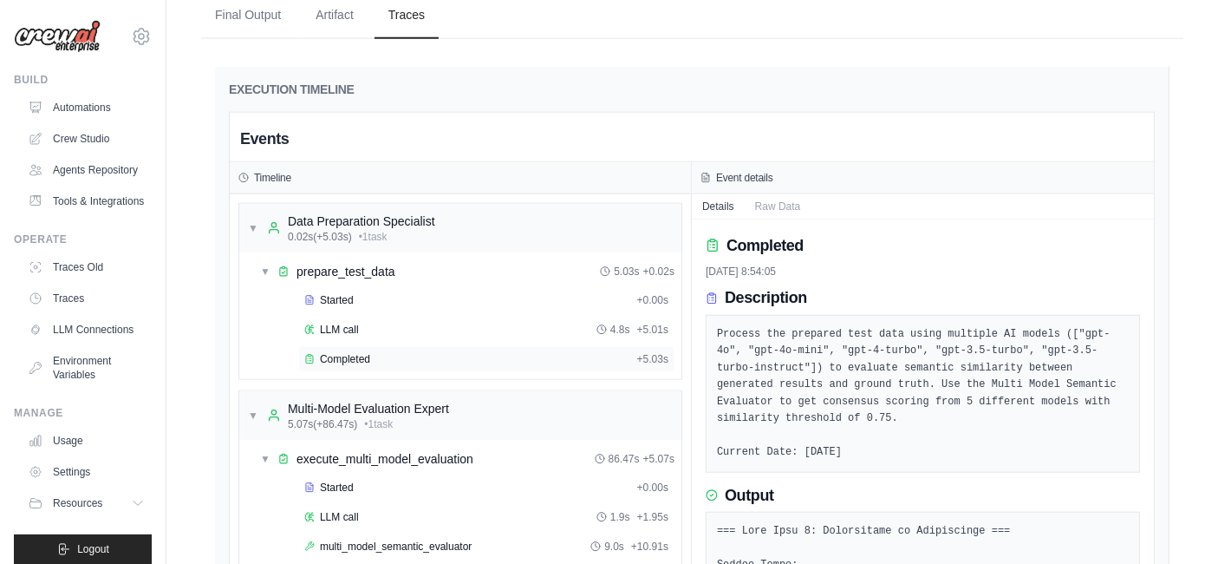
click at [369, 355] on div "Completed" at bounding box center [467, 359] width 326 height 14
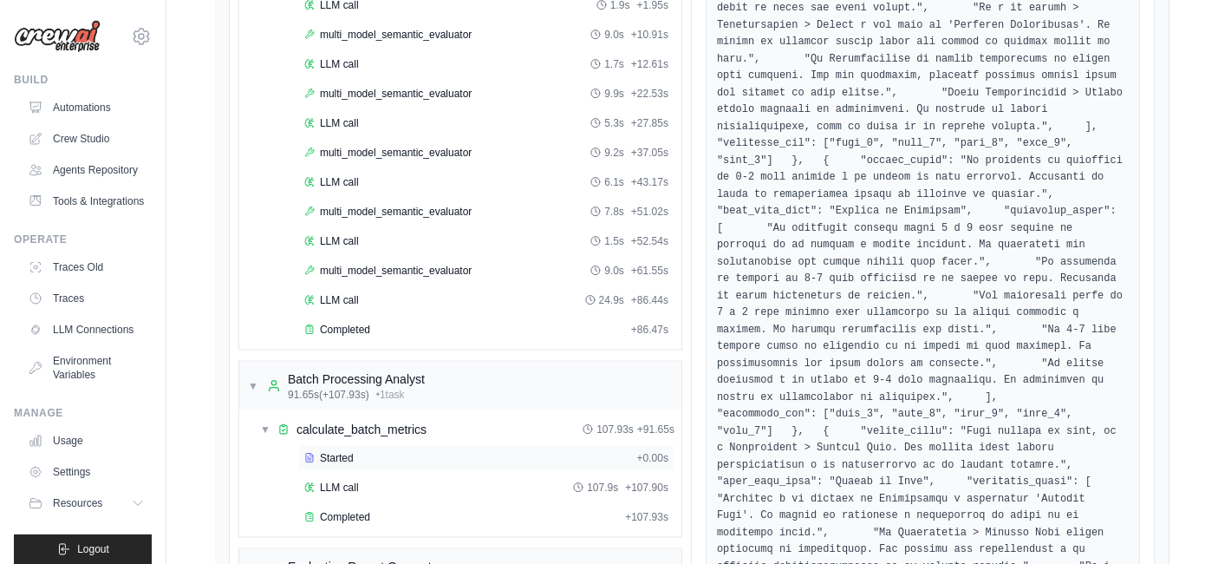
scroll to position [2245, 0]
click at [361, 505] on div "Completed + 107.93s" at bounding box center [486, 518] width 376 height 26
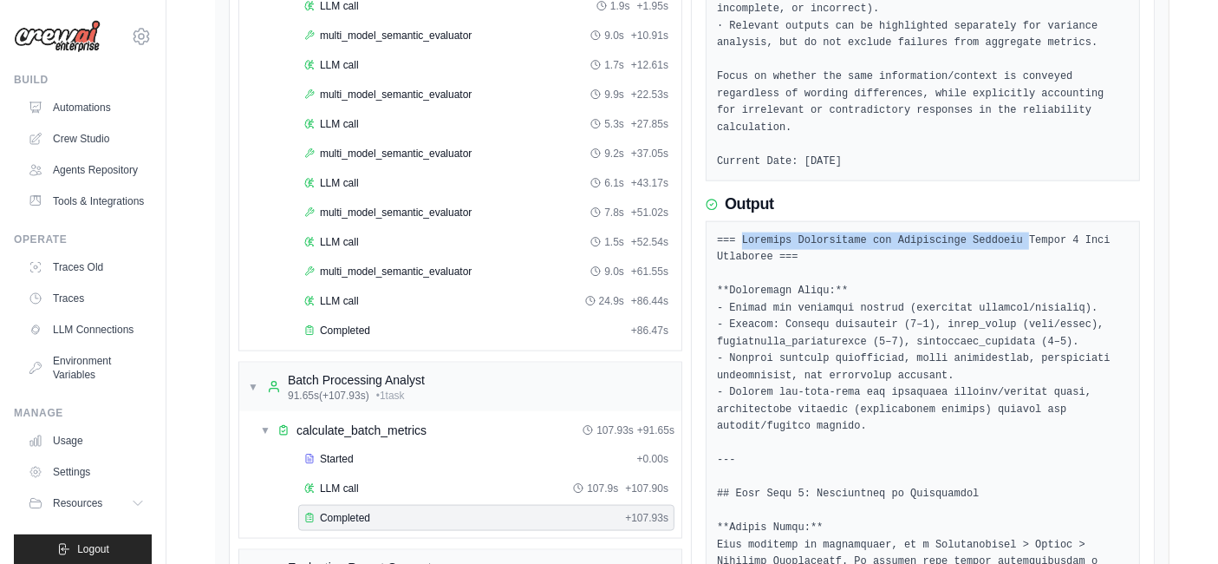
drag, startPoint x: 738, startPoint y: 165, endPoint x: 1004, endPoint y: 173, distance: 266.3
copy pre "Semantic Consistency and Reliability Analysis"
